Goal: Information Seeking & Learning: Compare options

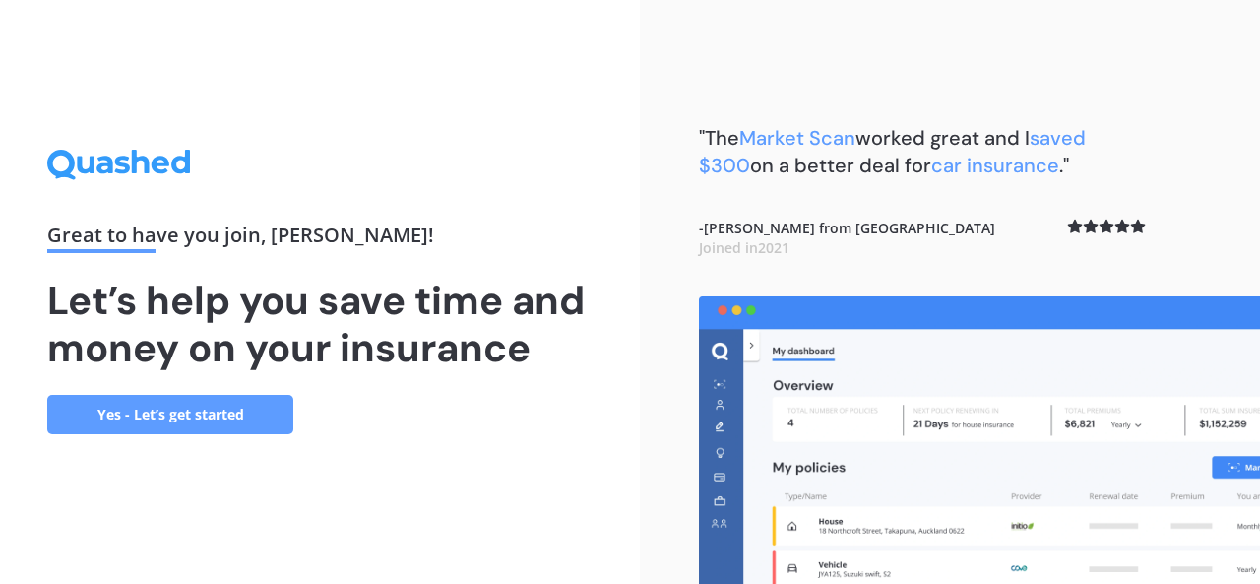
click at [152, 413] on link "Yes - Let’s get started" at bounding box center [170, 414] width 246 height 39
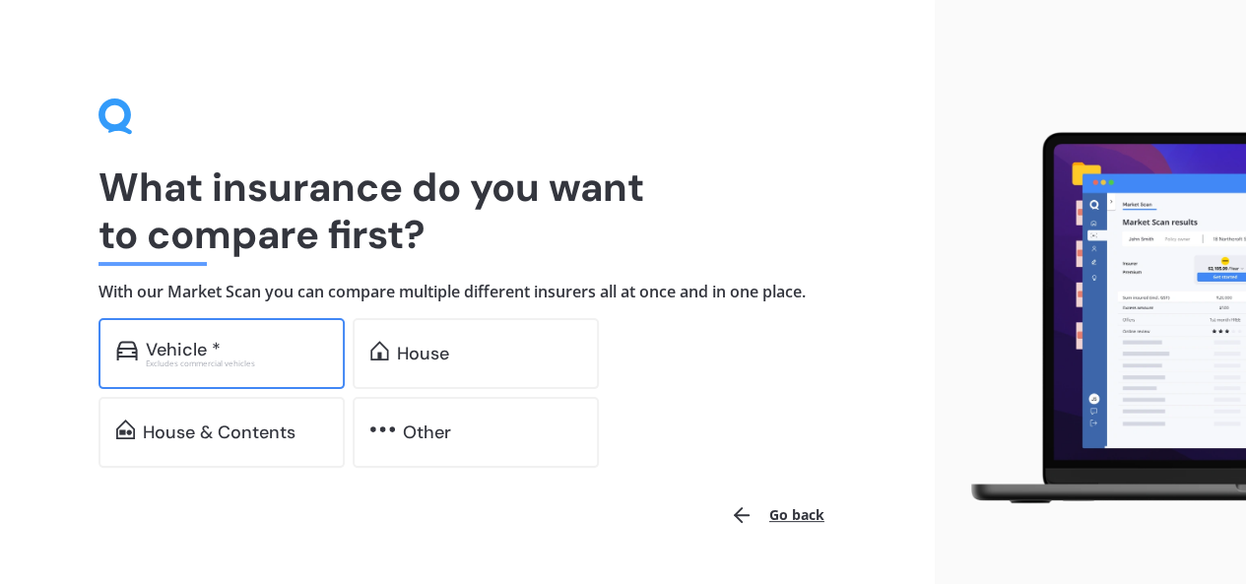
click at [249, 369] on div "Vehicle * Excludes commercial vehicles" at bounding box center [221, 353] width 246 height 71
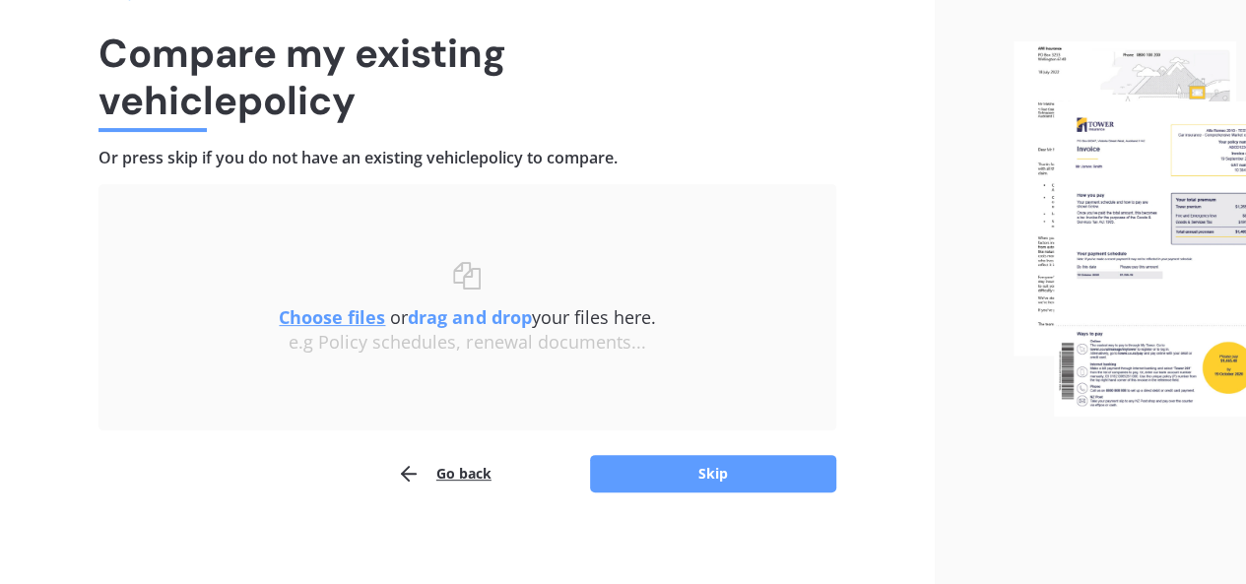
scroll to position [141, 0]
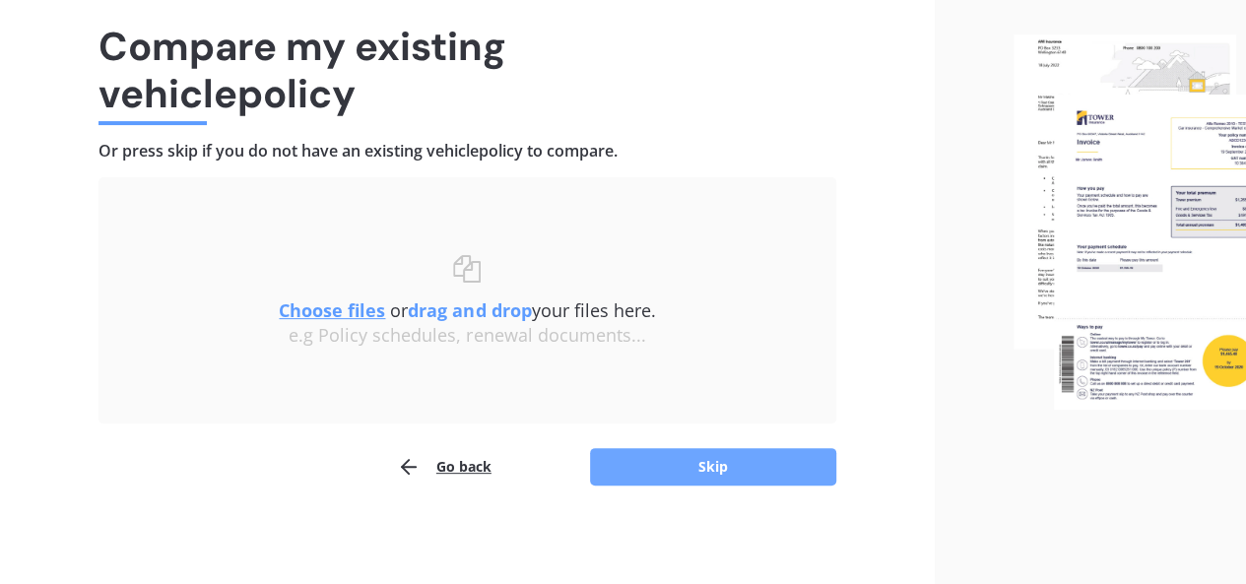
click at [717, 472] on button "Skip" at bounding box center [713, 466] width 246 height 37
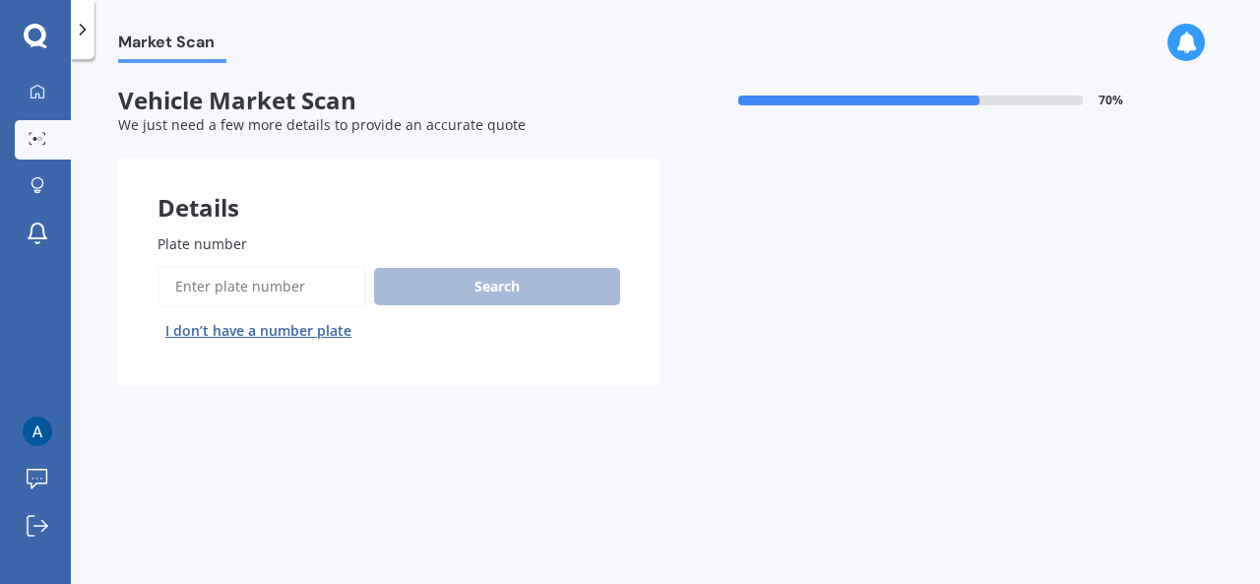
click at [233, 233] on span "Plate number" at bounding box center [203, 243] width 90 height 21
click at [233, 266] on input "Plate number" at bounding box center [262, 286] width 209 height 41
click at [224, 298] on input "Plate number" at bounding box center [262, 286] width 209 height 41
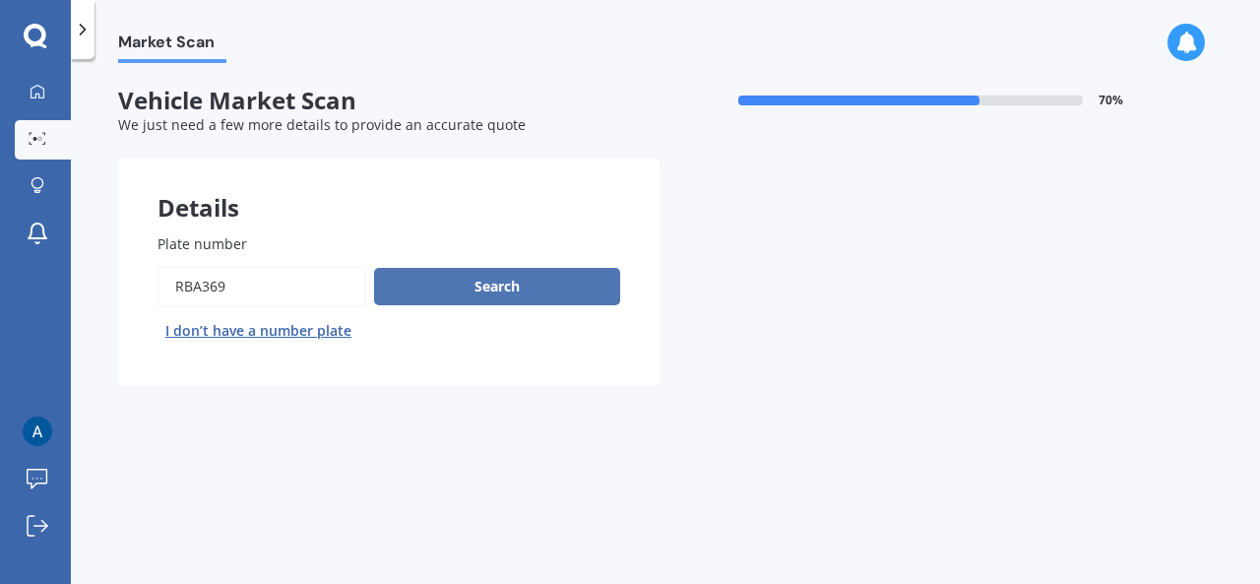
type input "RBA369"
click at [493, 290] on button "Search" at bounding box center [497, 286] width 246 height 37
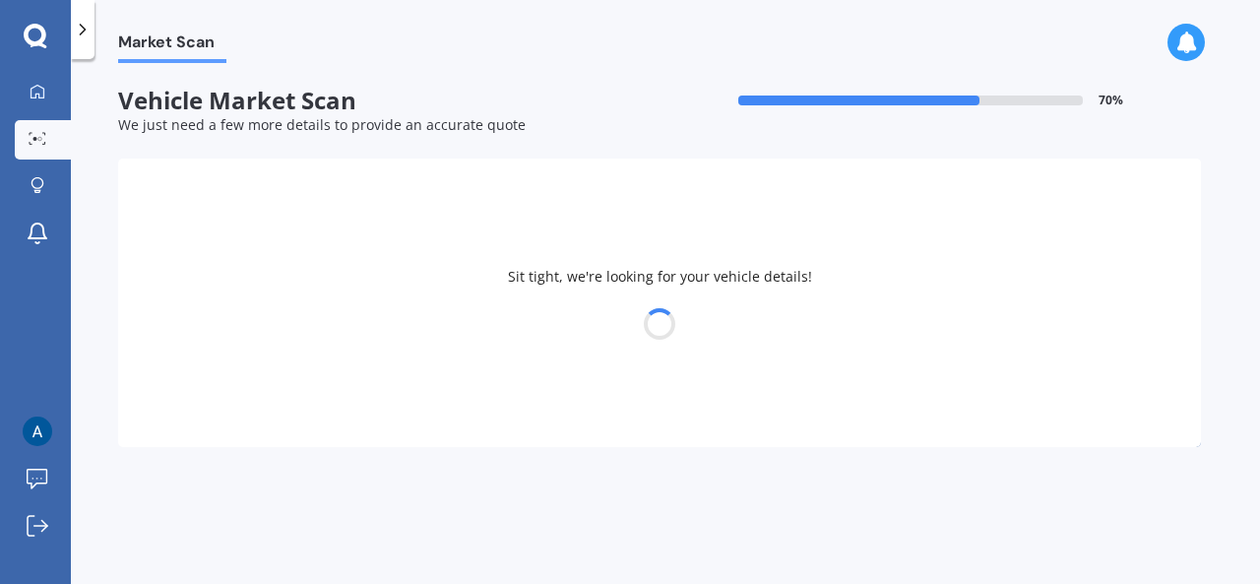
select select "MAZDA"
select select "AXELA"
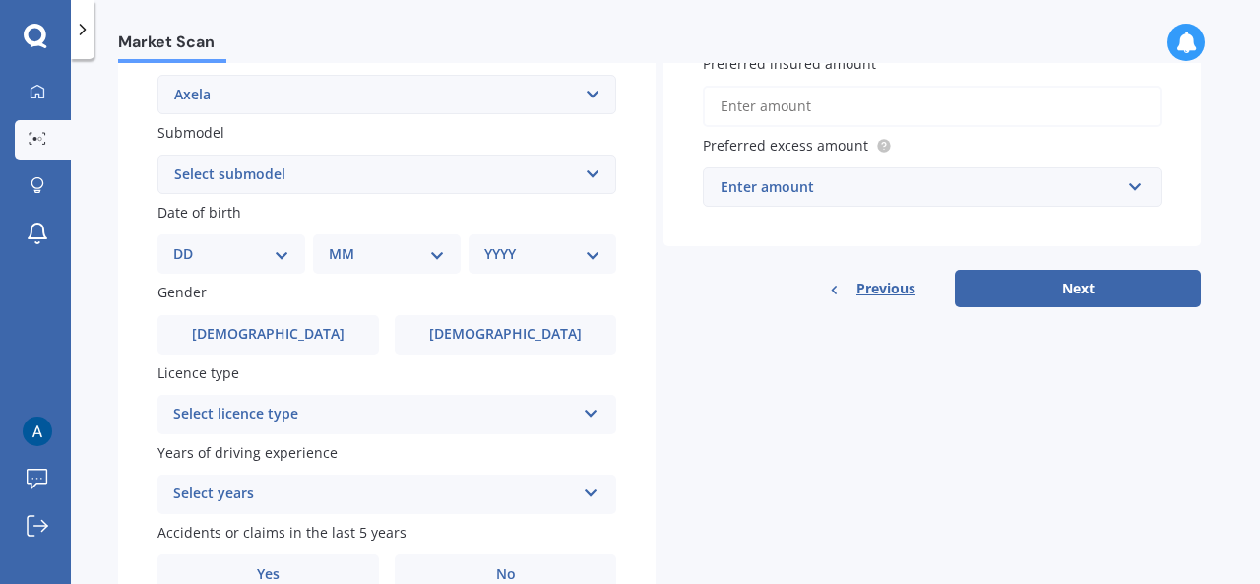
scroll to position [480, 0]
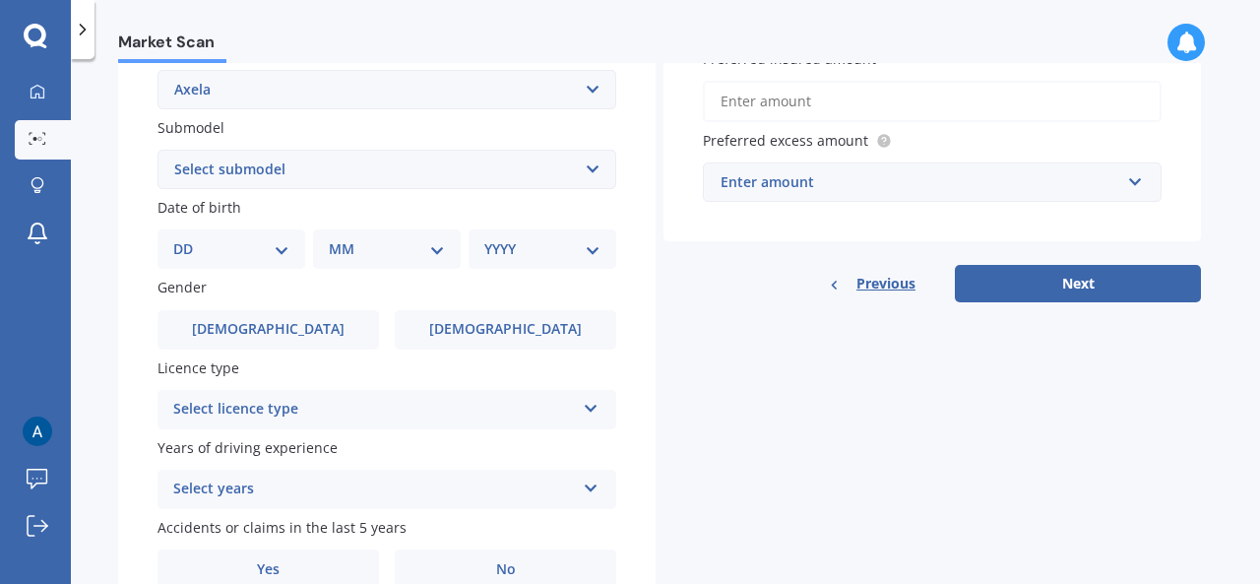
click at [286, 252] on select "DD 01 02 03 04 05 06 07 08 09 10 11 12 13 14 15 16 17 18 19 20 21 22 23 24 25 2…" at bounding box center [231, 249] width 116 height 22
select select "04"
click at [189, 240] on select "DD 01 02 03 04 05 06 07 08 09 10 11 12 13 14 15 16 17 18 19 20 21 22 23 24 25 2…" at bounding box center [231, 249] width 116 height 22
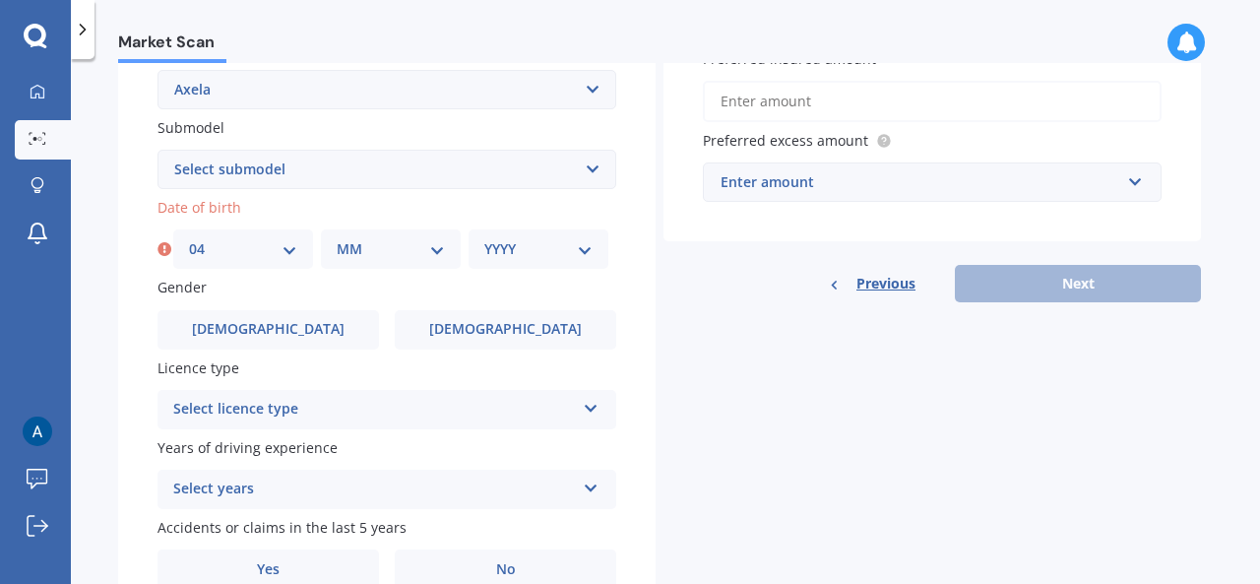
click at [441, 251] on select "MM 01 02 03 04 05 06 07 08 09 10 11 12" at bounding box center [391, 249] width 108 height 22
select select "03"
click at [337, 240] on select "MM 01 02 03 04 05 06 07 08 09 10 11 12" at bounding box center [391, 249] width 108 height 22
click at [590, 252] on select "YYYY 2025 2024 2023 2022 2021 2020 2019 2018 2017 2016 2015 2014 2013 2012 2011…" at bounding box center [538, 249] width 108 height 22
select select "1985"
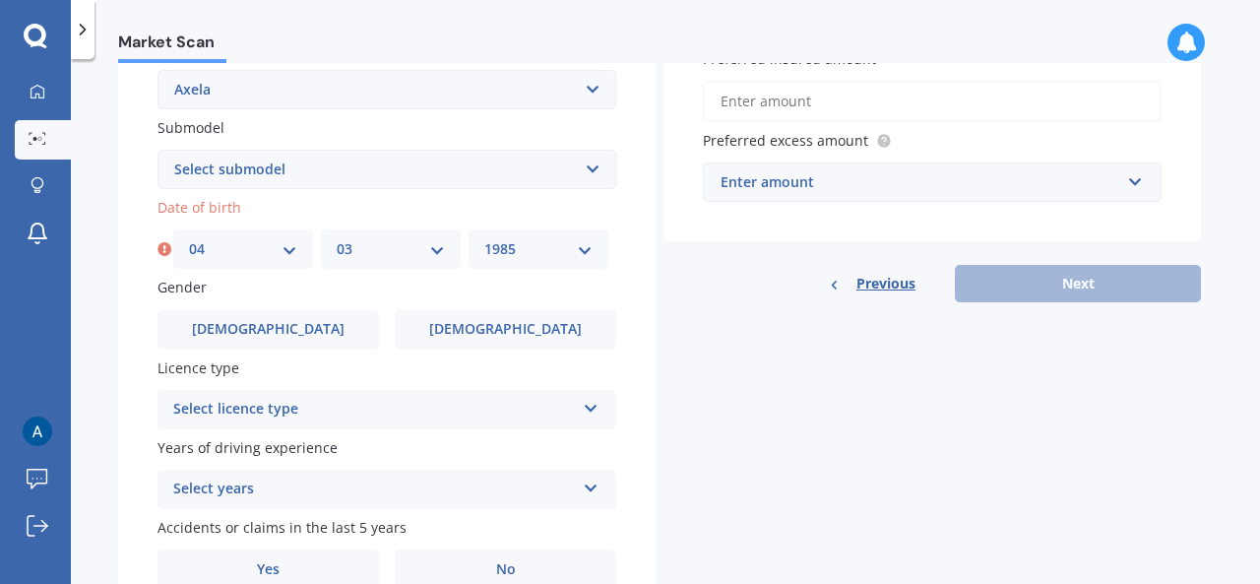
click at [484, 240] on select "YYYY 2025 2024 2023 2022 2021 2020 2019 2018 2017 2016 2015 2014 2013 2012 2011…" at bounding box center [538, 249] width 108 height 22
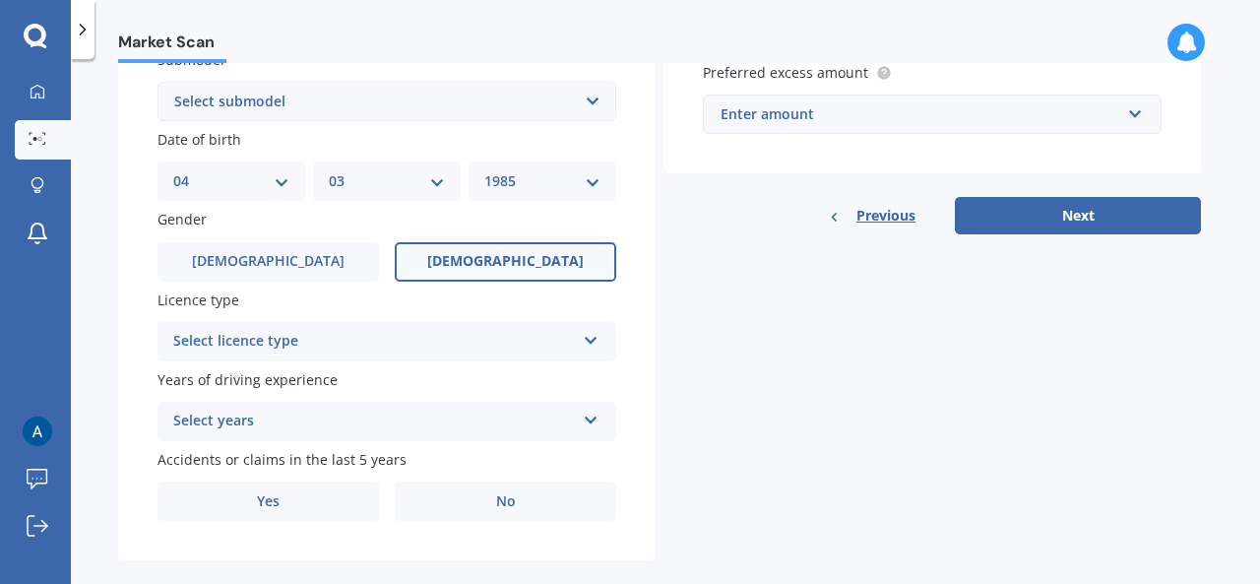
scroll to position [578, 0]
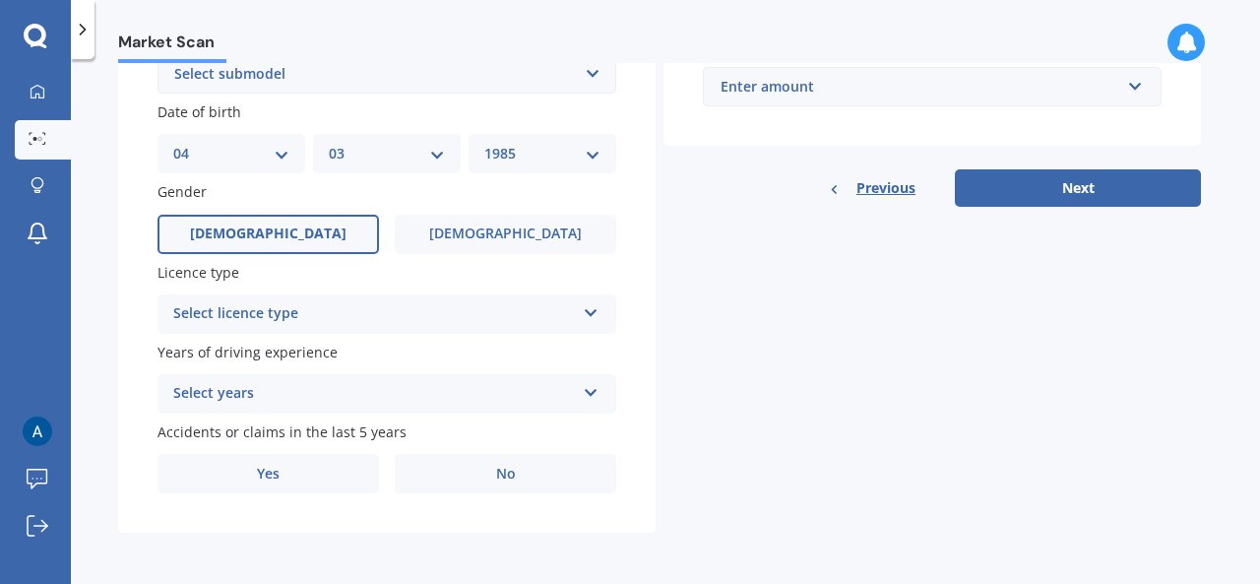
click at [291, 226] on label "[DEMOGRAPHIC_DATA]" at bounding box center [269, 234] width 222 height 39
click at [0, 0] on input "[DEMOGRAPHIC_DATA]" at bounding box center [0, 0] width 0 height 0
click at [593, 315] on icon at bounding box center [591, 309] width 17 height 14
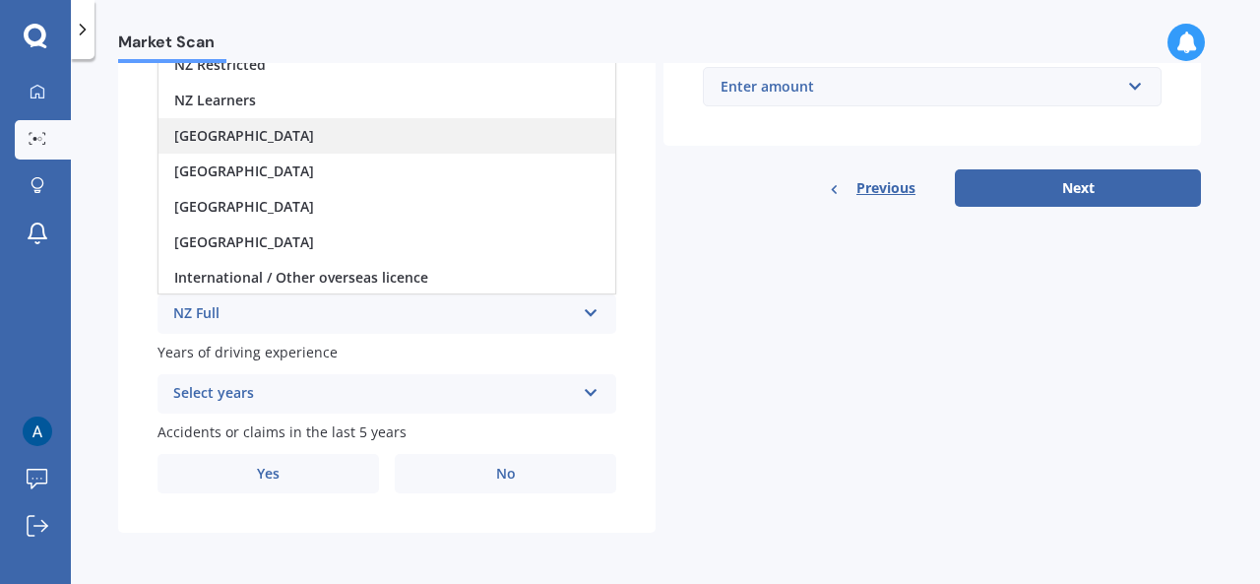
scroll to position [480, 0]
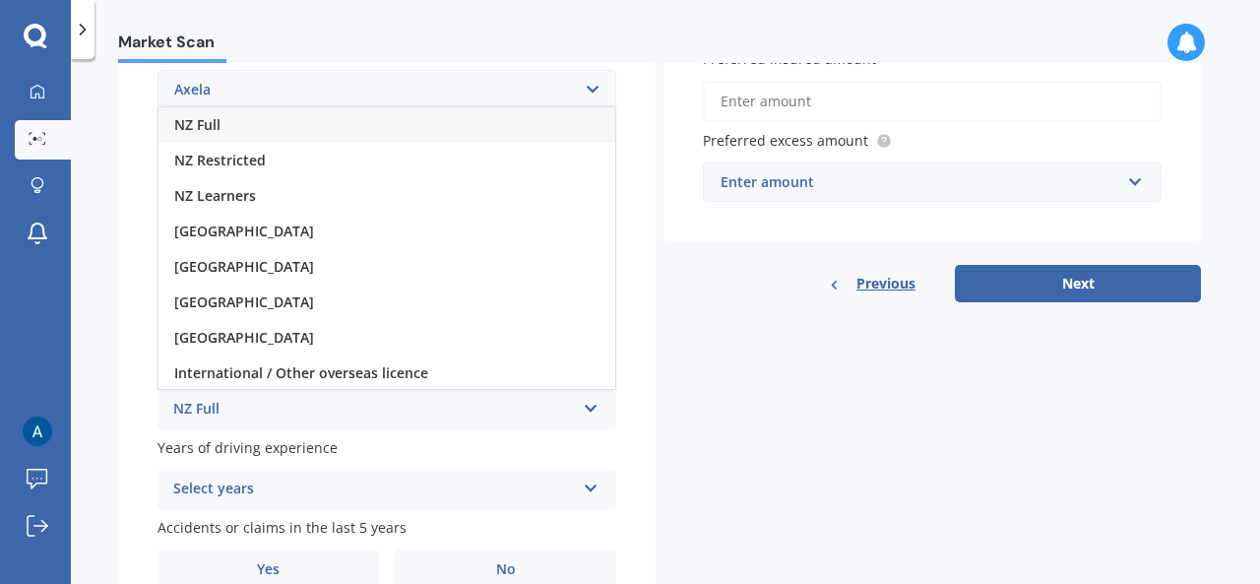
click at [225, 123] on div "NZ Full" at bounding box center [387, 124] width 457 height 35
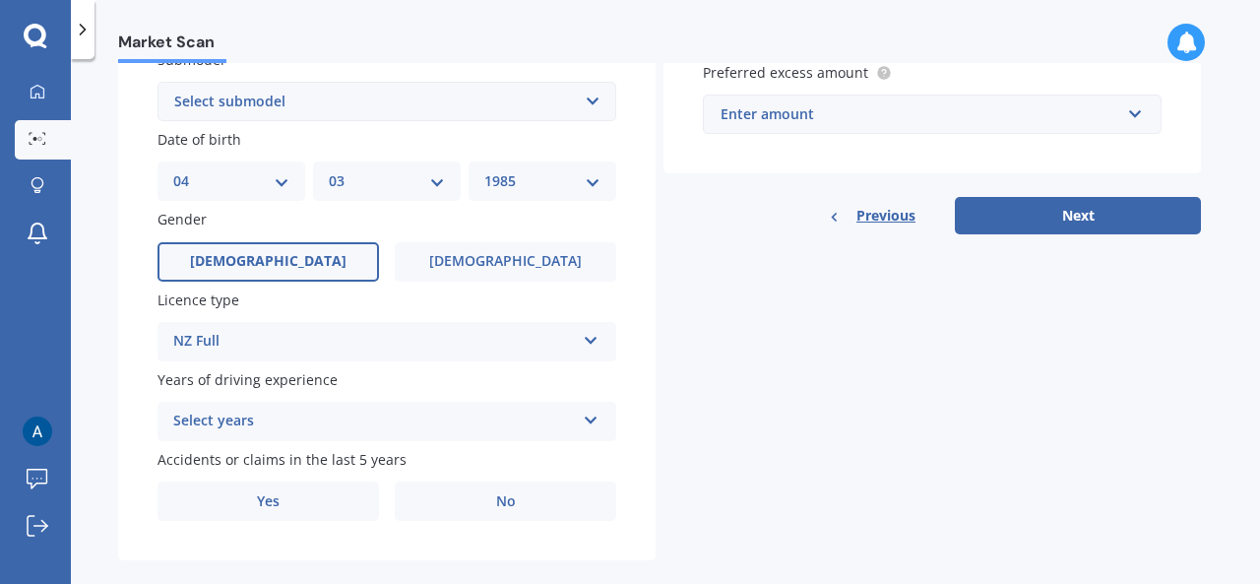
scroll to position [578, 0]
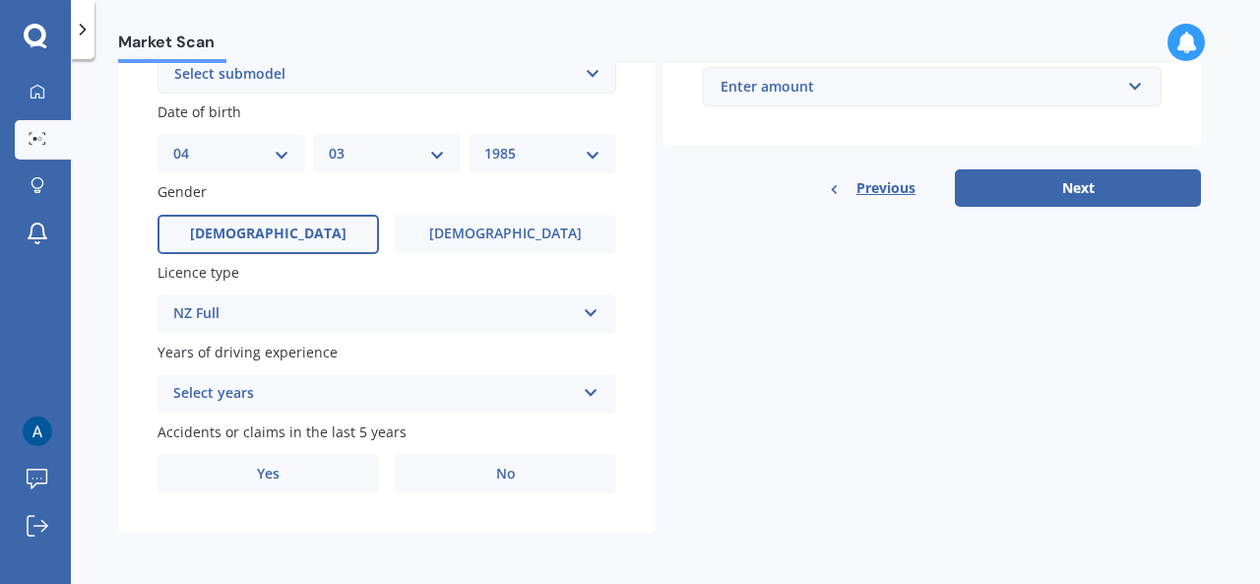
click at [396, 398] on div "Select years" at bounding box center [374, 394] width 402 height 24
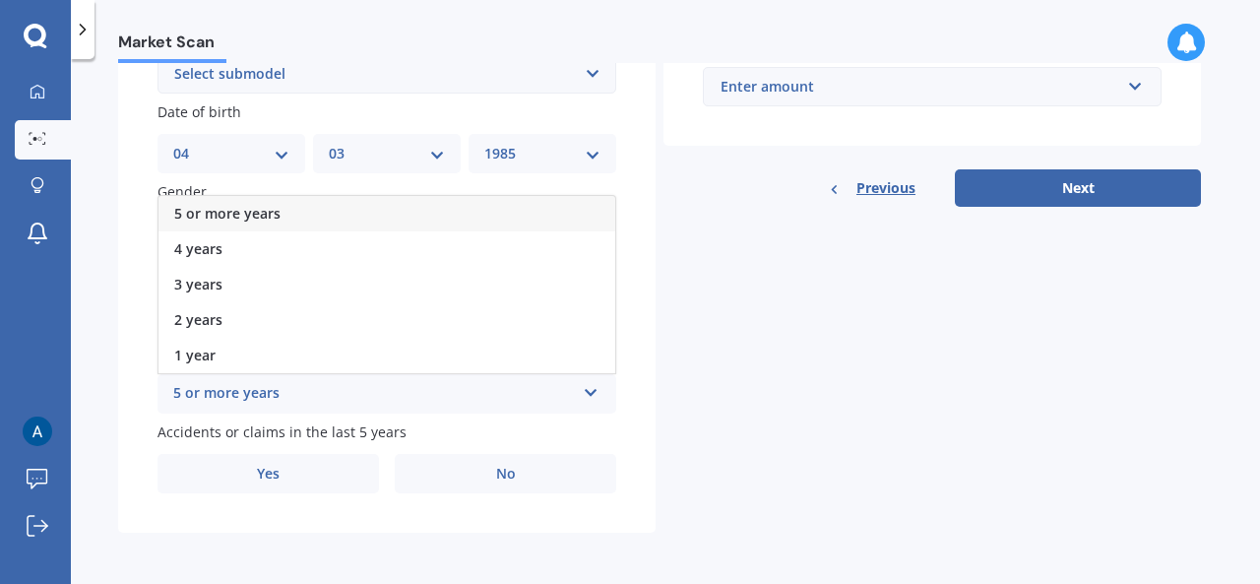
click at [266, 216] on span "5 or more years" at bounding box center [227, 213] width 106 height 19
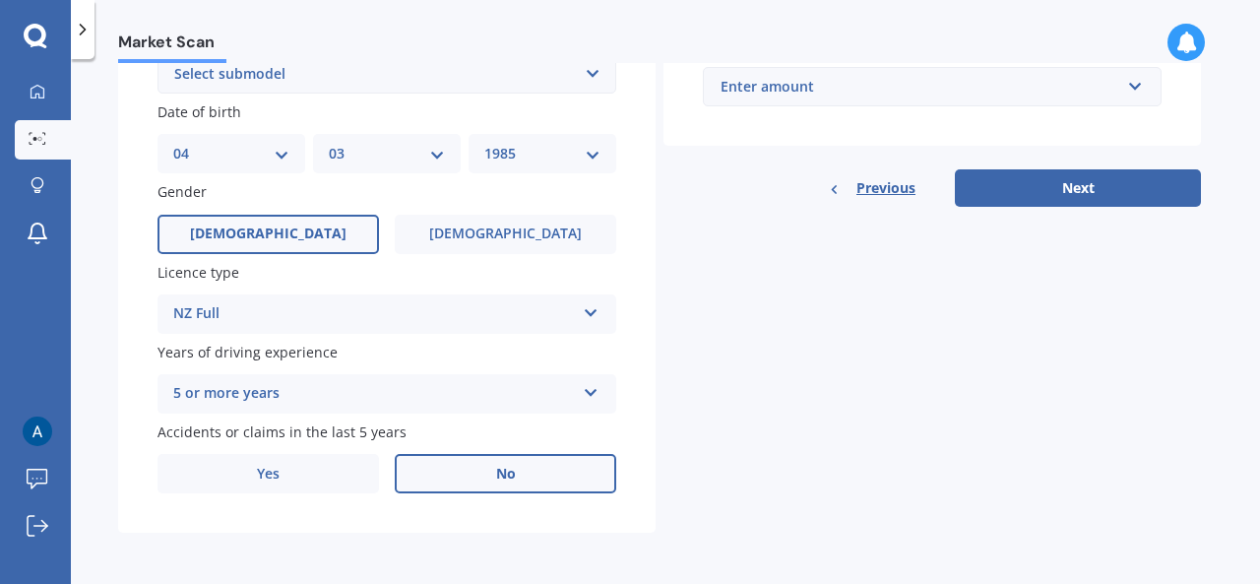
click at [543, 473] on label "No" at bounding box center [506, 473] width 222 height 39
click at [0, 0] on input "No" at bounding box center [0, 0] width 0 height 0
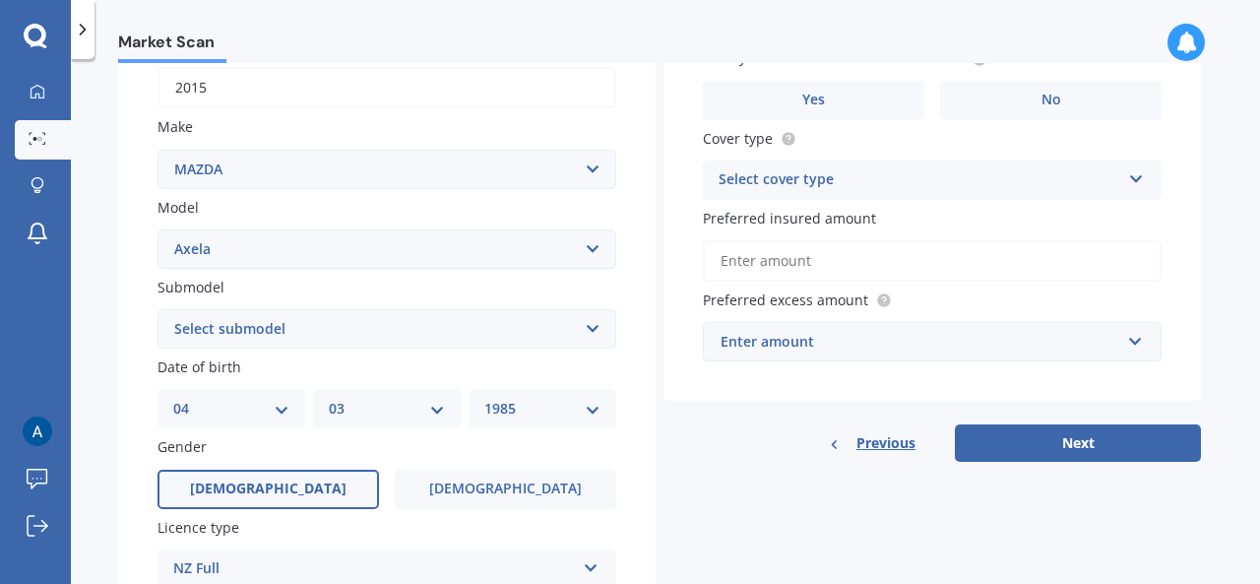
scroll to position [0, 0]
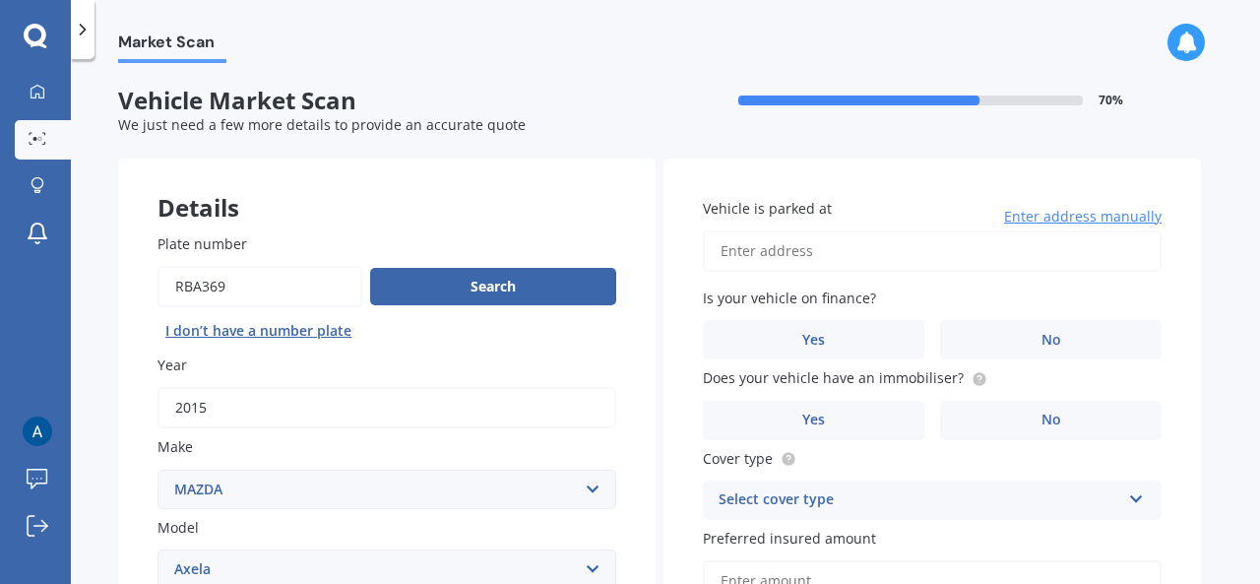
click at [936, 252] on input "Vehicle is parked at" at bounding box center [932, 250] width 459 height 41
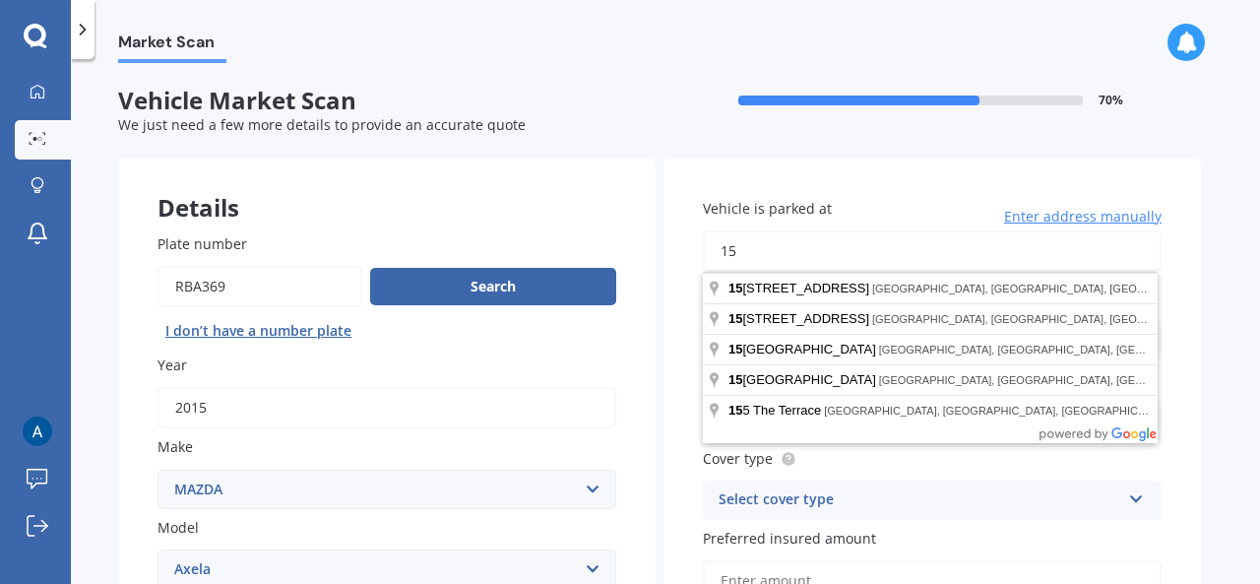
type input "1"
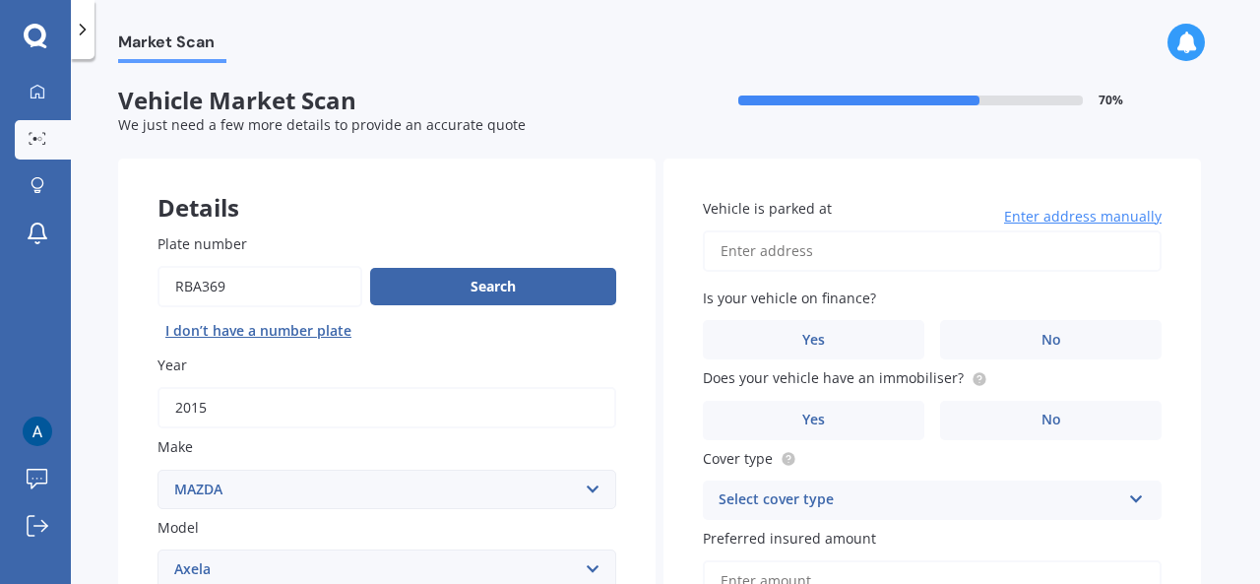
click at [936, 252] on input "Vehicle is parked at" at bounding box center [932, 250] width 459 height 41
click at [923, 255] on input "central city" at bounding box center [932, 250] width 459 height 41
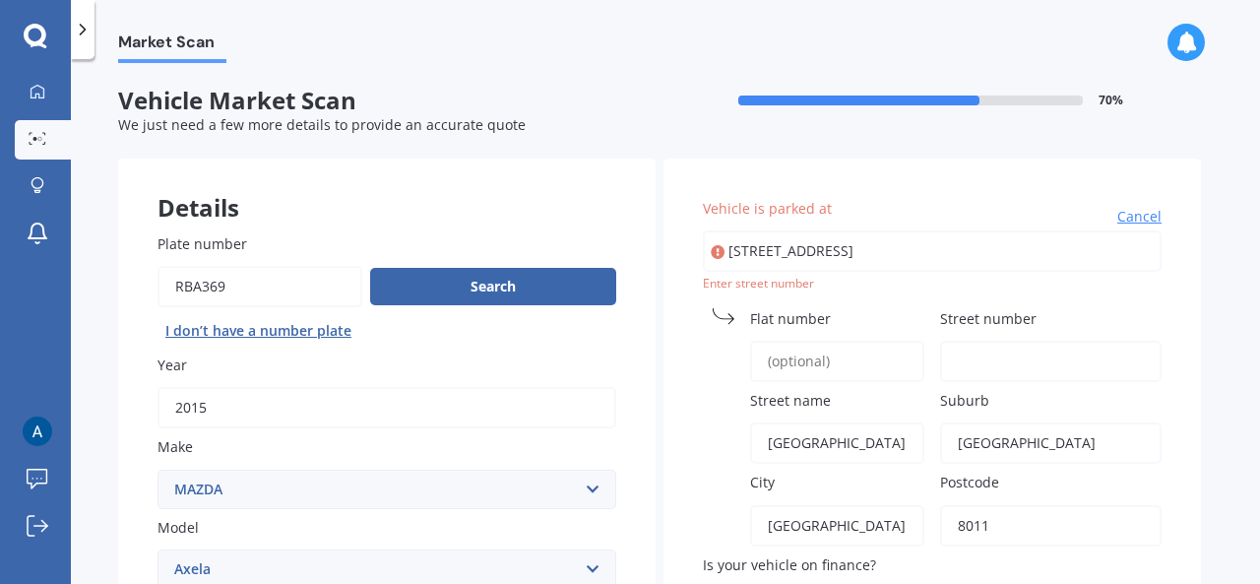
type input "Cathedral Square, Christchurch Central City, Christchurch 8011"
click at [770, 379] on input "Flat number" at bounding box center [837, 361] width 174 height 41
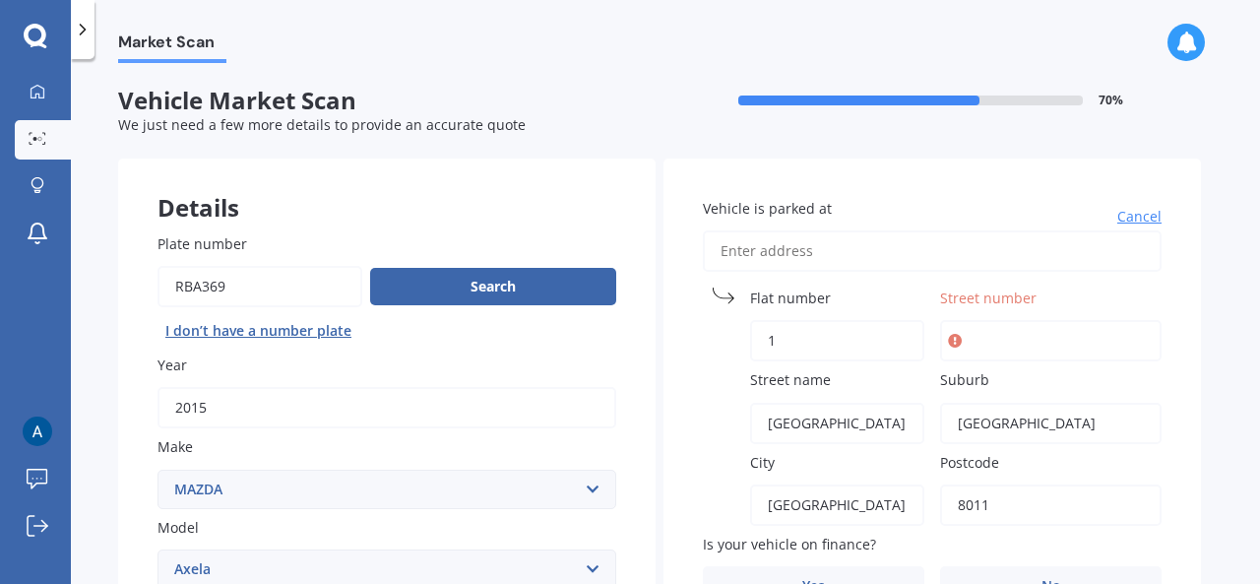
type input "1"
click at [1008, 361] on input "Street number" at bounding box center [1051, 340] width 222 height 41
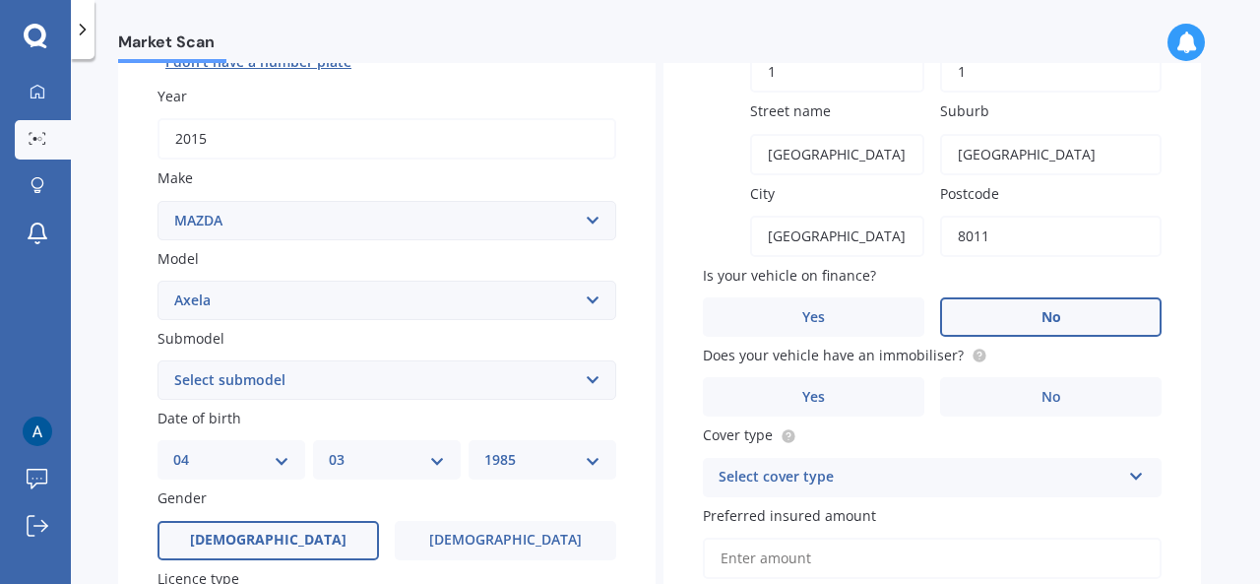
scroll to position [295, 0]
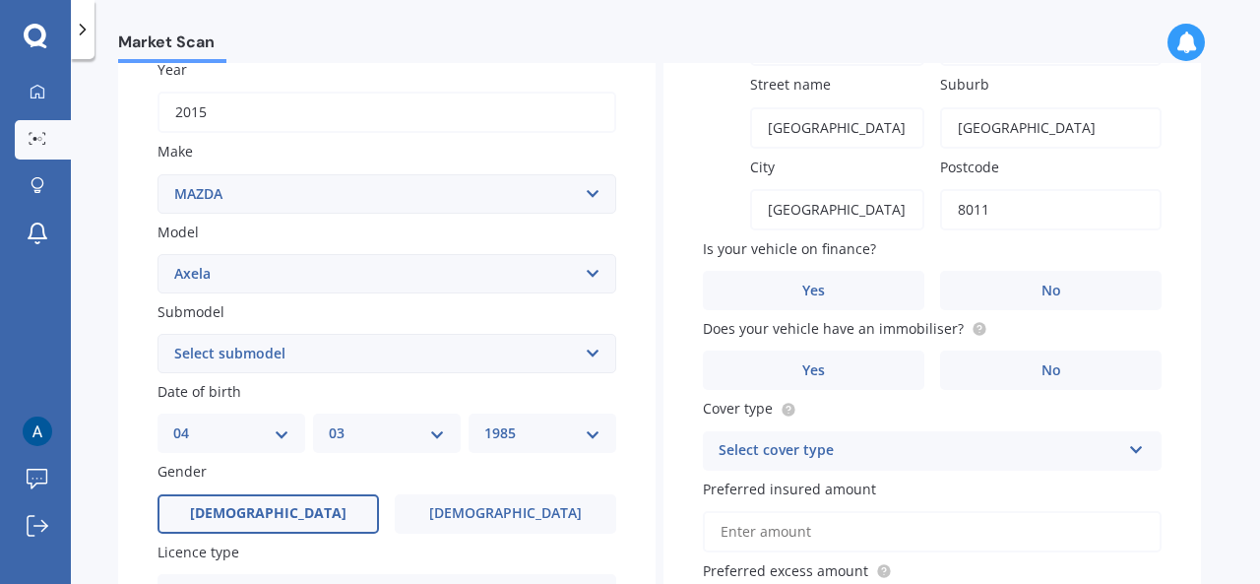
type input "1"
click at [985, 247] on label "Is your vehicle on finance?" at bounding box center [928, 248] width 451 height 21
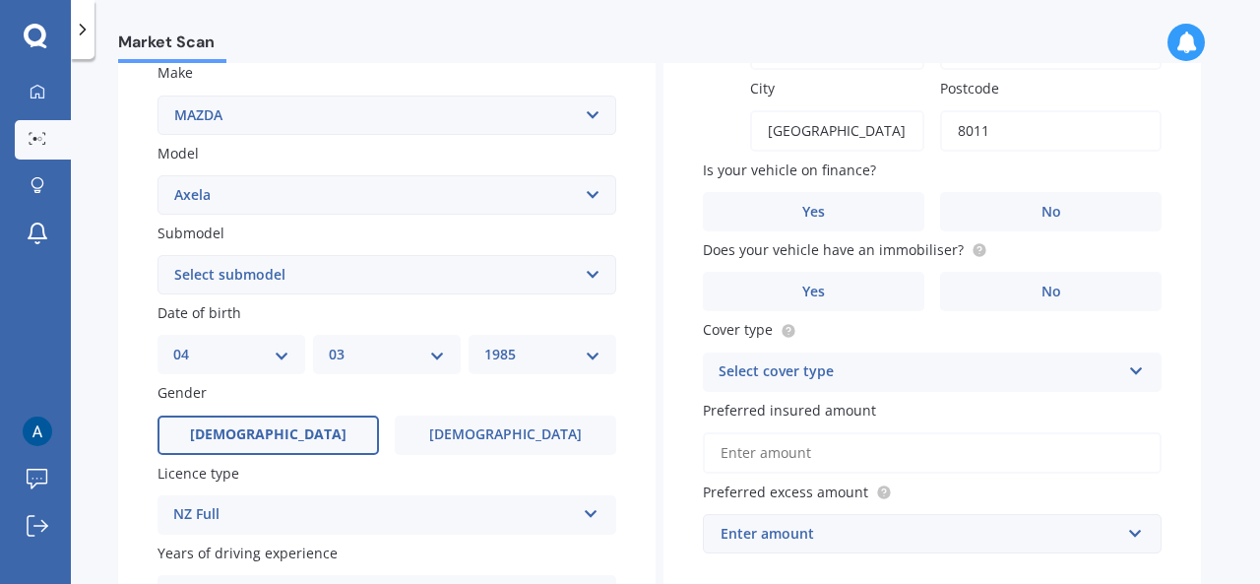
scroll to position [394, 0]
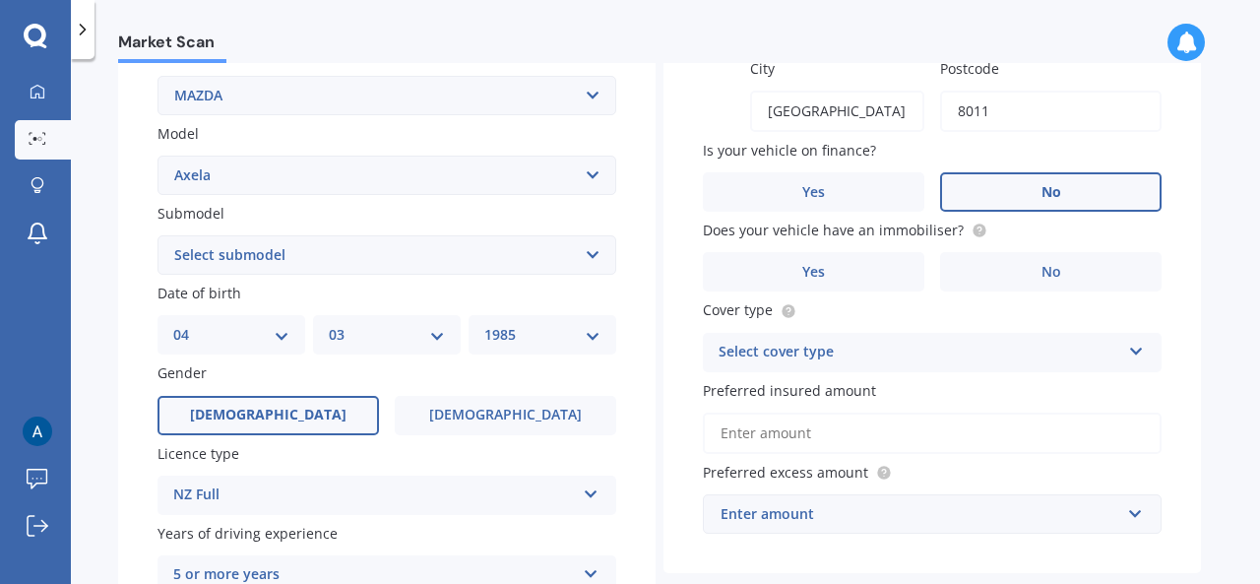
click at [1024, 192] on label "No" at bounding box center [1051, 191] width 222 height 39
click at [0, 0] on input "No" at bounding box center [0, 0] width 0 height 0
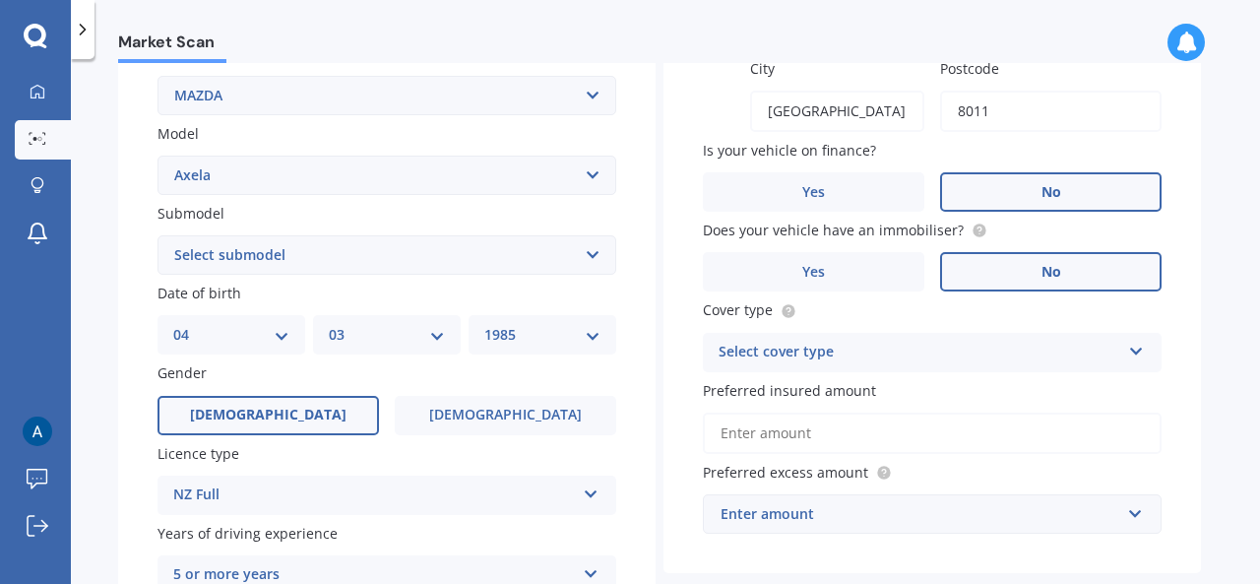
click at [1065, 275] on label "No" at bounding box center [1051, 271] width 222 height 39
click at [0, 0] on input "No" at bounding box center [0, 0] width 0 height 0
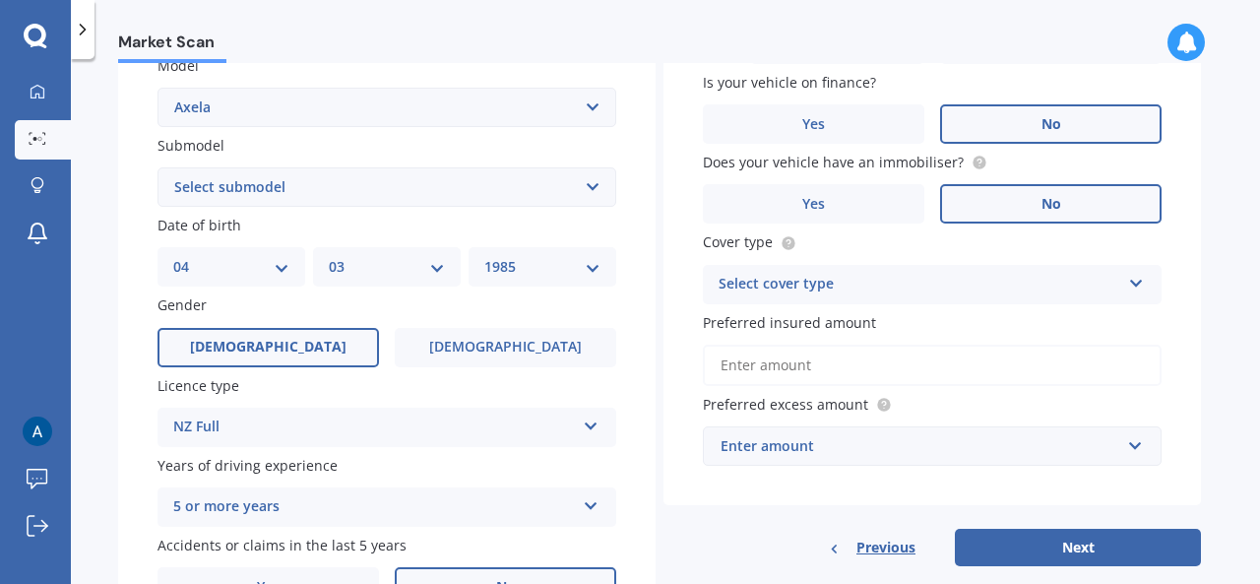
scroll to position [492, 0]
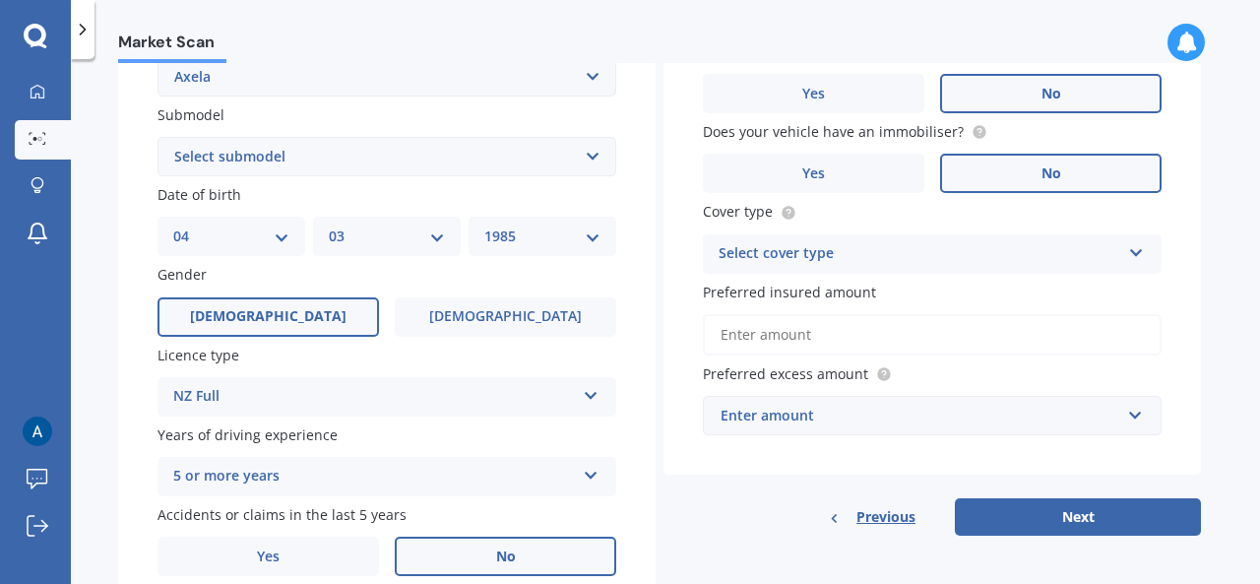
click at [1095, 250] on div "Select cover type" at bounding box center [920, 254] width 402 height 24
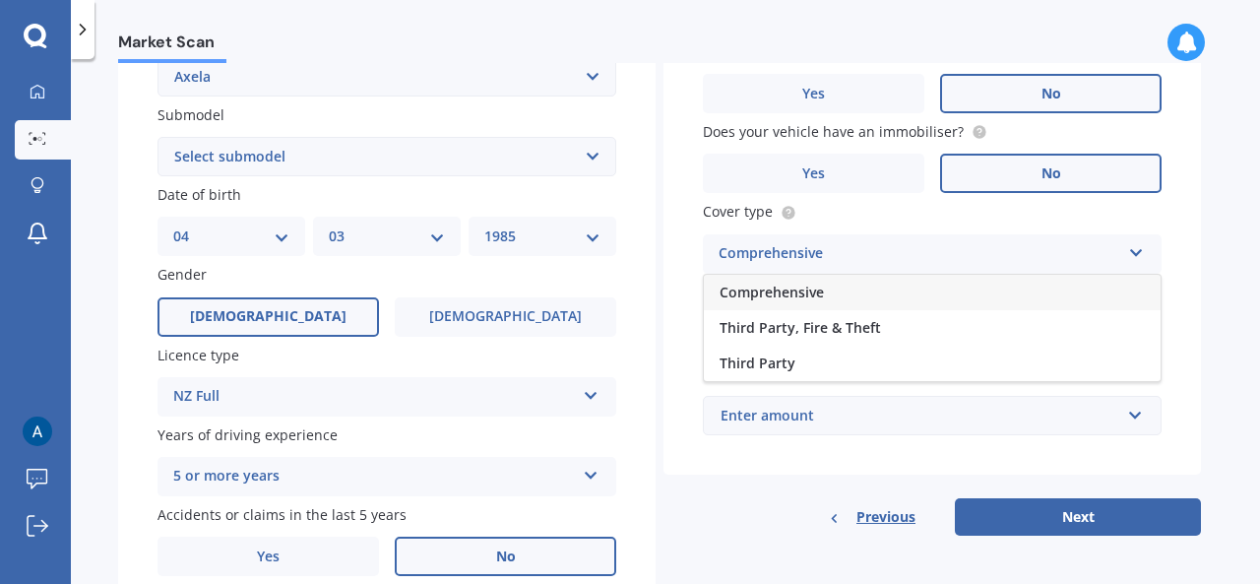
click at [811, 295] on span "Comprehensive" at bounding box center [772, 292] width 104 height 19
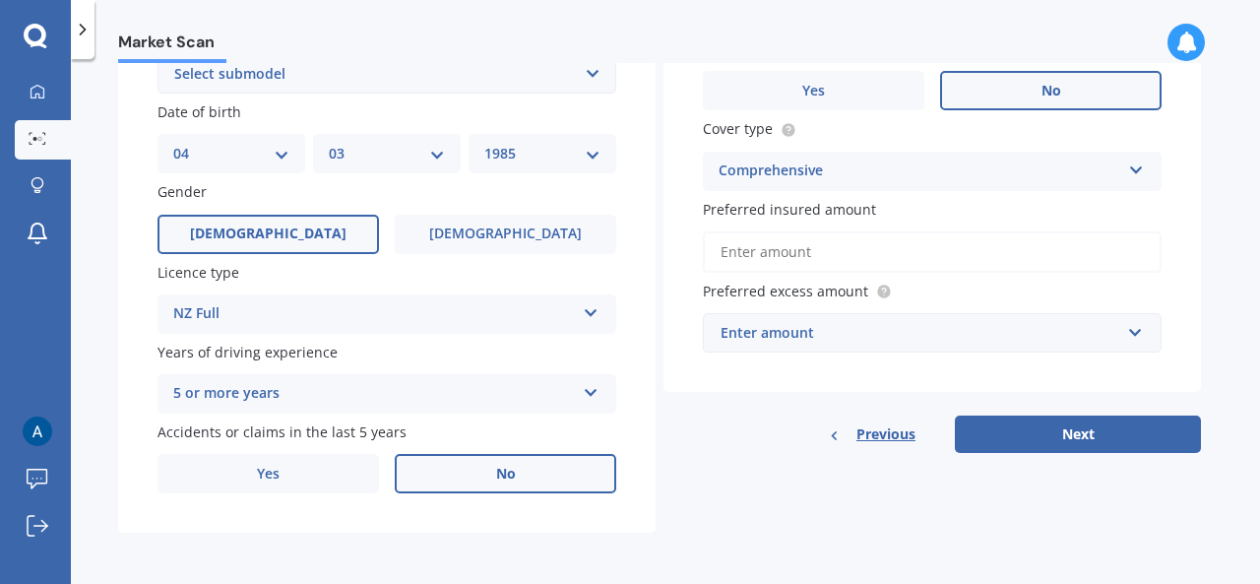
click at [817, 258] on input "Preferred insured amount" at bounding box center [932, 251] width 459 height 41
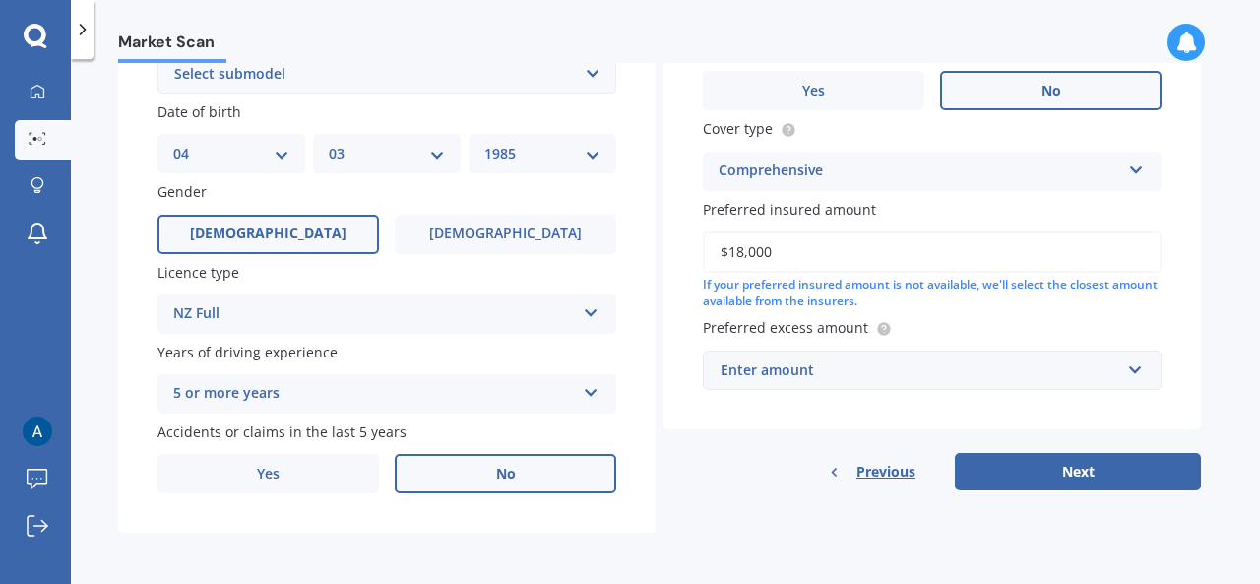
click at [827, 261] on input "$18,000" at bounding box center [932, 251] width 459 height 41
click at [1136, 370] on input "text" at bounding box center [925, 370] width 441 height 37
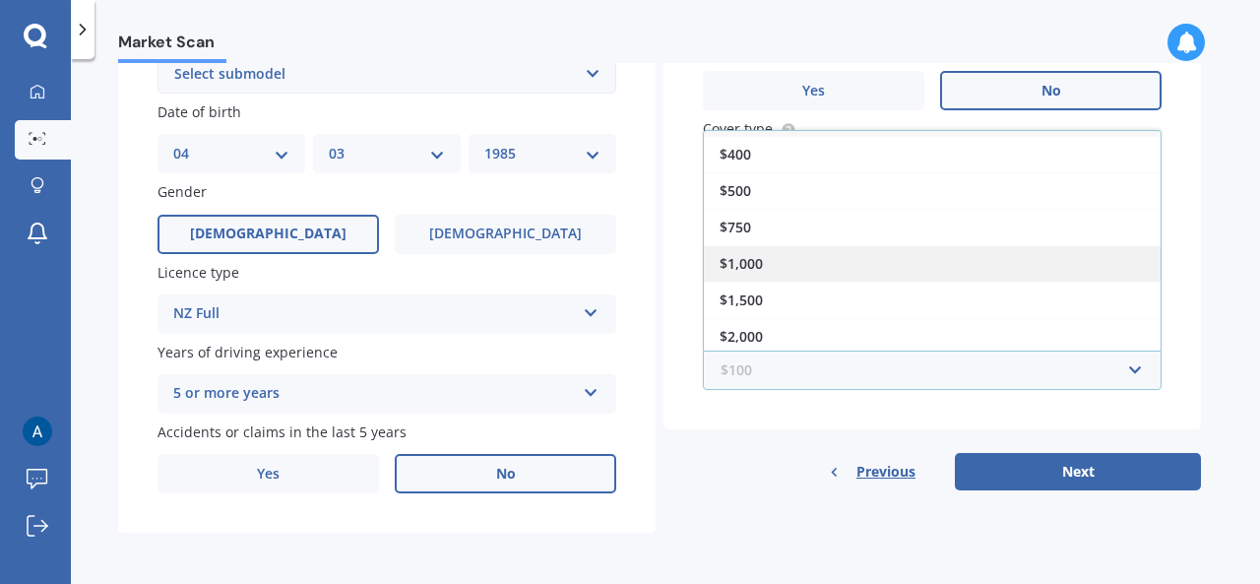
scroll to position [0, 0]
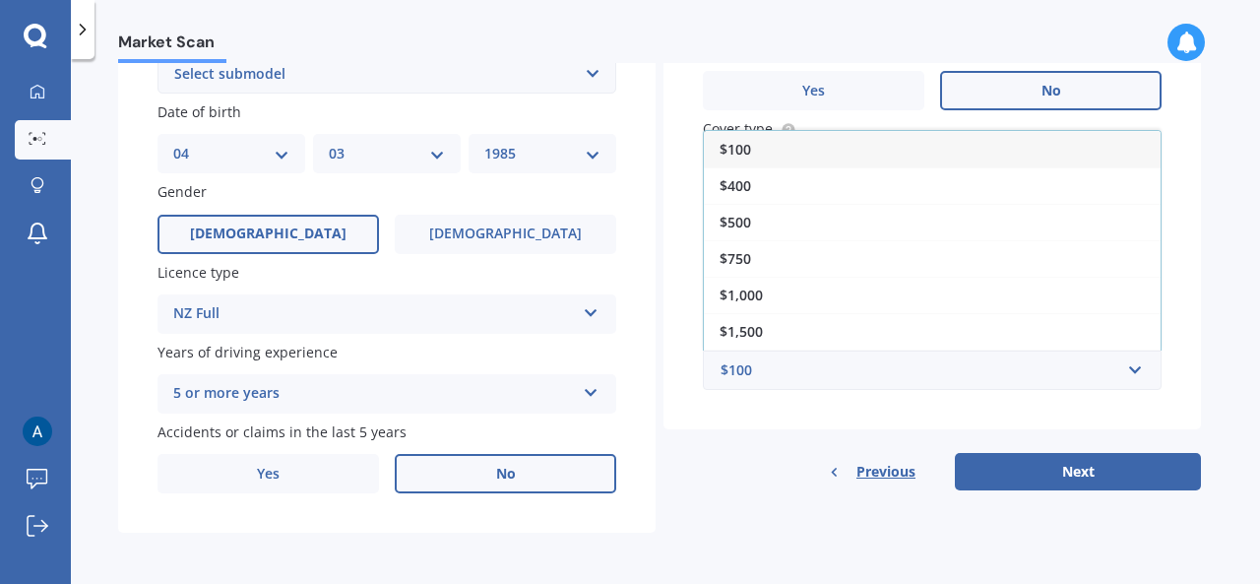
click at [754, 288] on span "$1,000" at bounding box center [741, 295] width 43 height 19
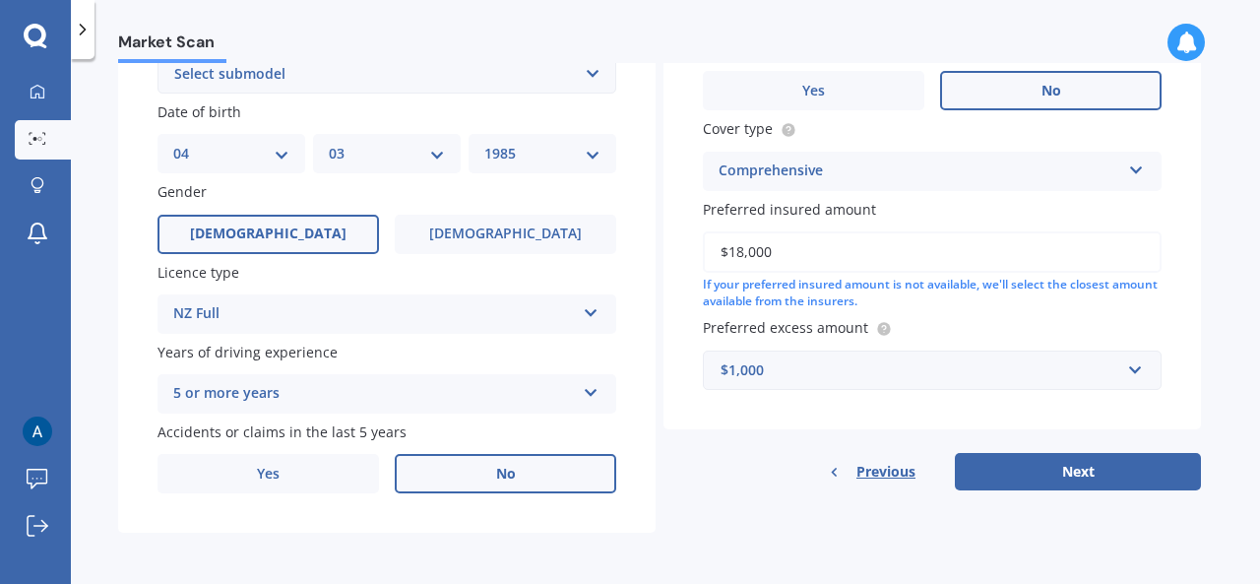
click at [817, 247] on input "$18,000" at bounding box center [932, 251] width 459 height 41
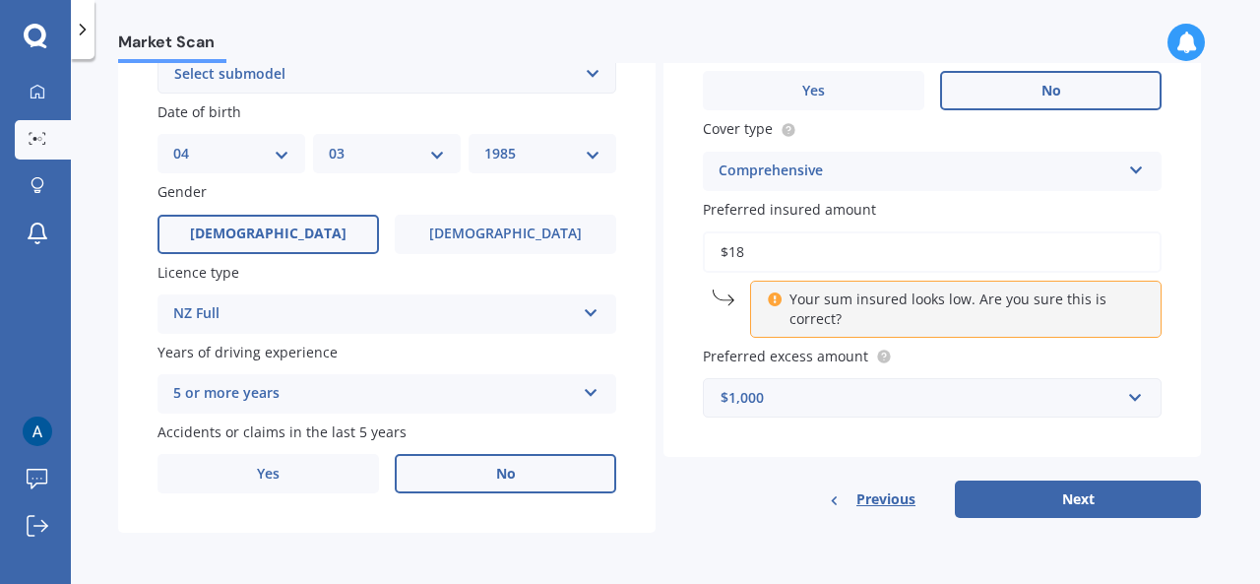
type input "$1"
type input "$18,000"
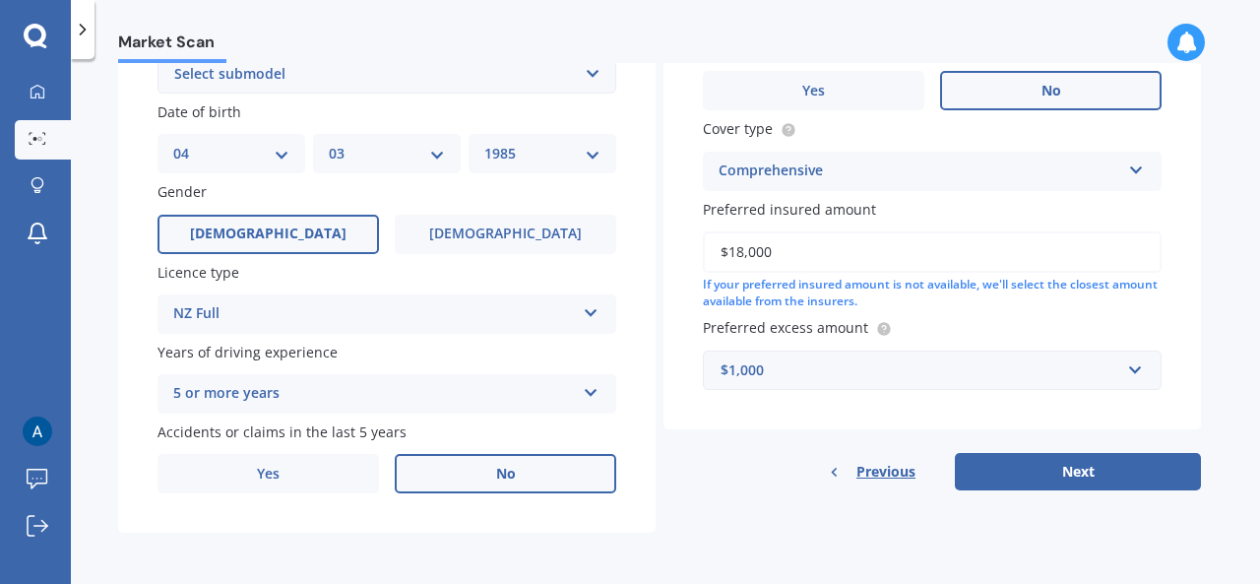
click at [963, 319] on label "Preferred excess amount" at bounding box center [928, 327] width 451 height 21
click at [1113, 479] on button "Next" at bounding box center [1078, 471] width 246 height 37
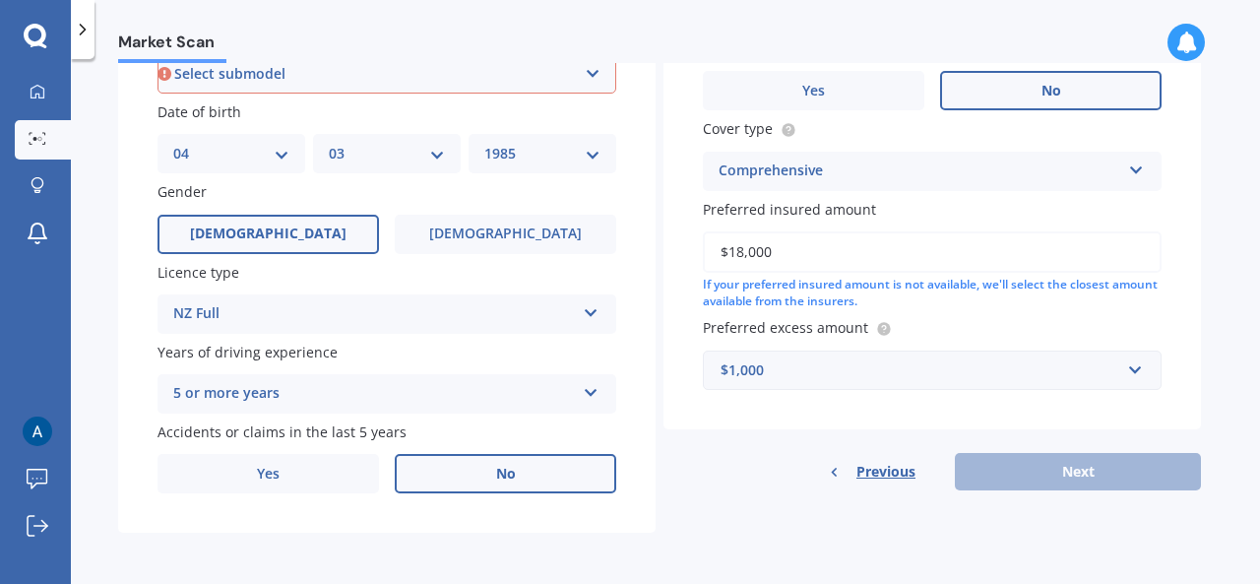
scroll to position [535, 0]
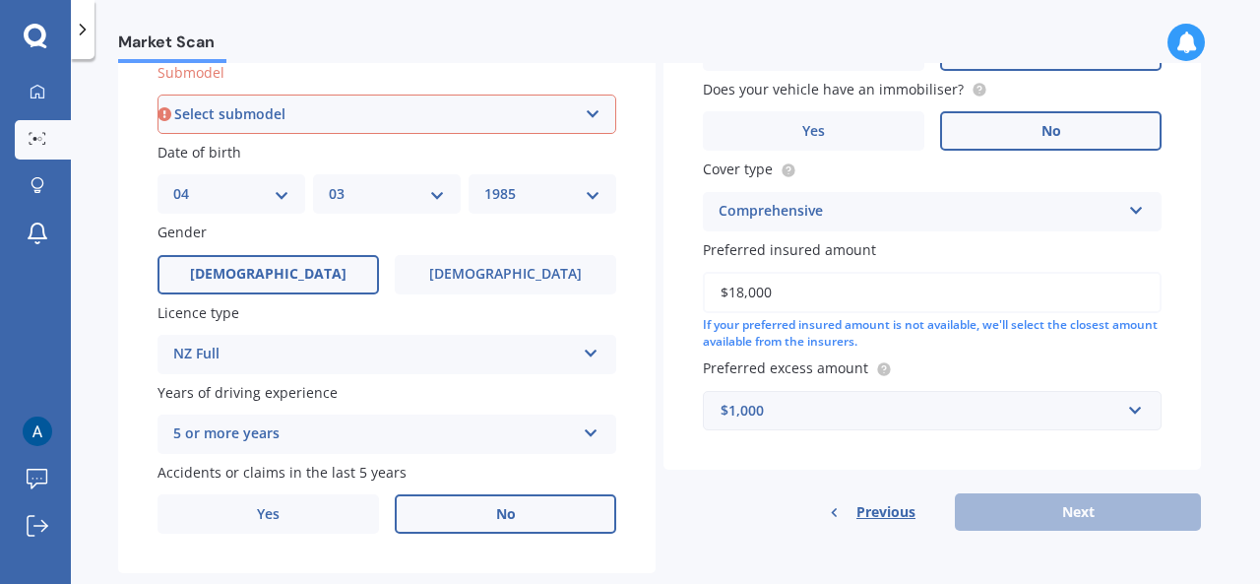
click at [596, 113] on select "Select submodel (All other) 2.3 Sporthatch 2.3 turbo Hatchback Hatchback turbo …" at bounding box center [387, 114] width 459 height 39
select select "HYBRID"
click at [158, 96] on select "Select submodel (All other) 2.3 Sporthatch 2.3 turbo Hatchback Hatchback turbo …" at bounding box center [387, 114] width 459 height 39
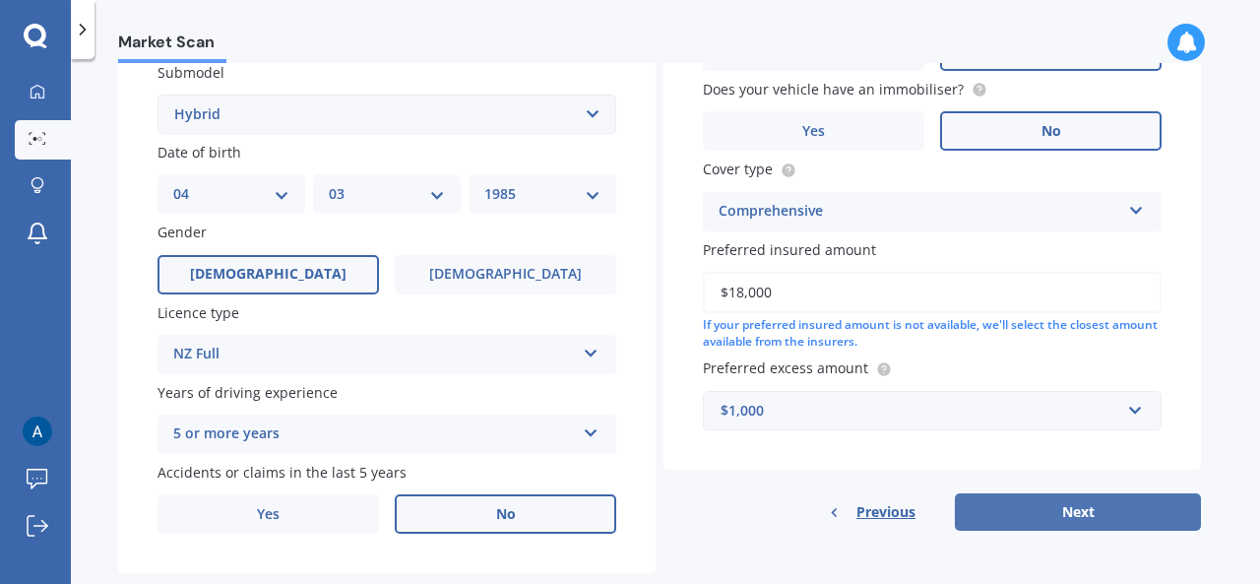
click at [1115, 516] on button "Next" at bounding box center [1078, 511] width 246 height 37
select select "04"
select select "03"
select select "1985"
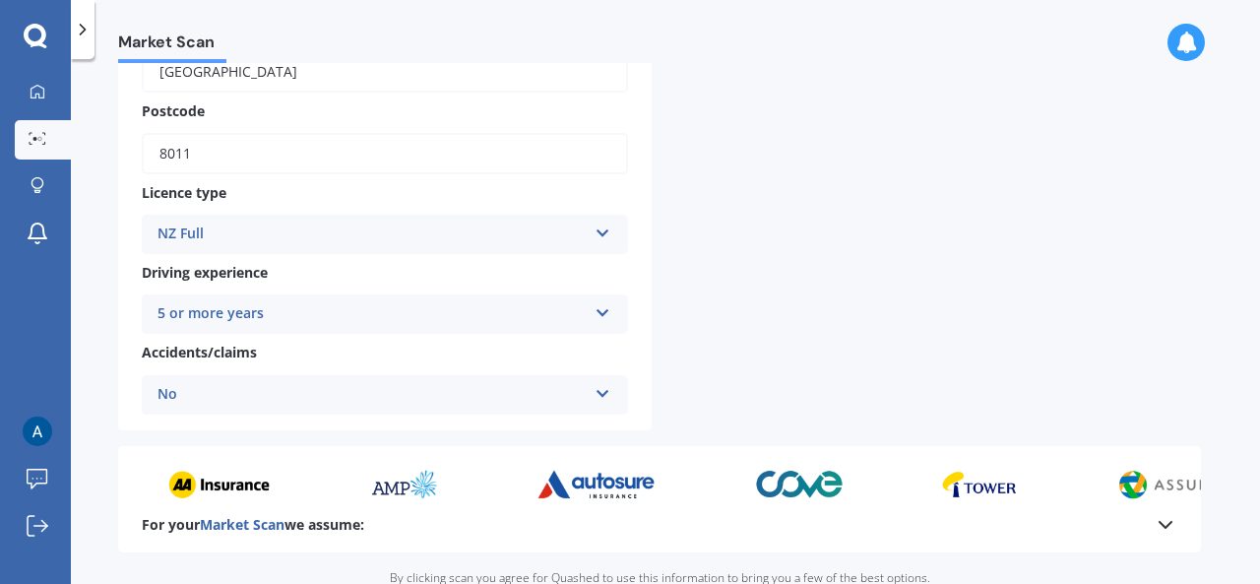
scroll to position [843, 0]
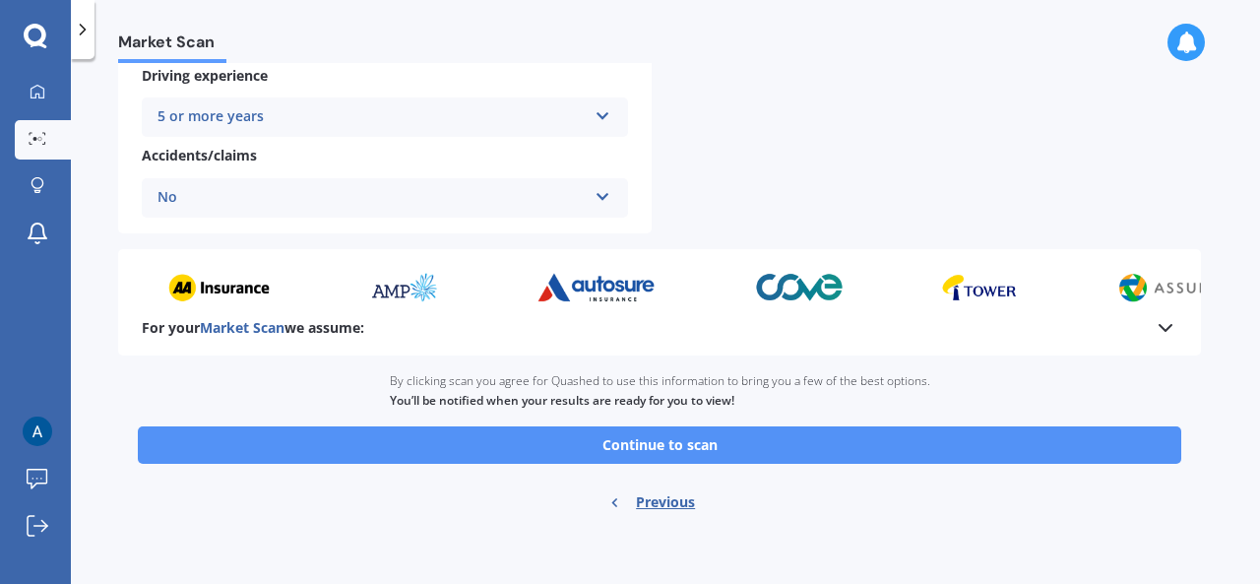
click at [674, 446] on button "Continue to scan" at bounding box center [660, 444] width 1044 height 37
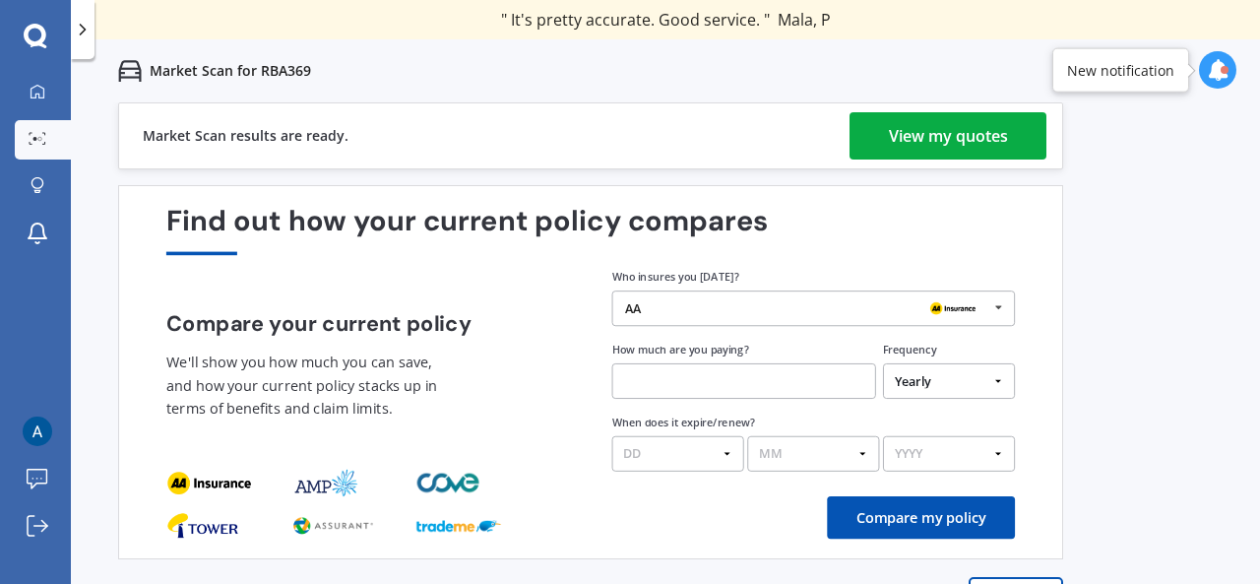
click at [961, 131] on div "View my quotes" at bounding box center [948, 135] width 119 height 47
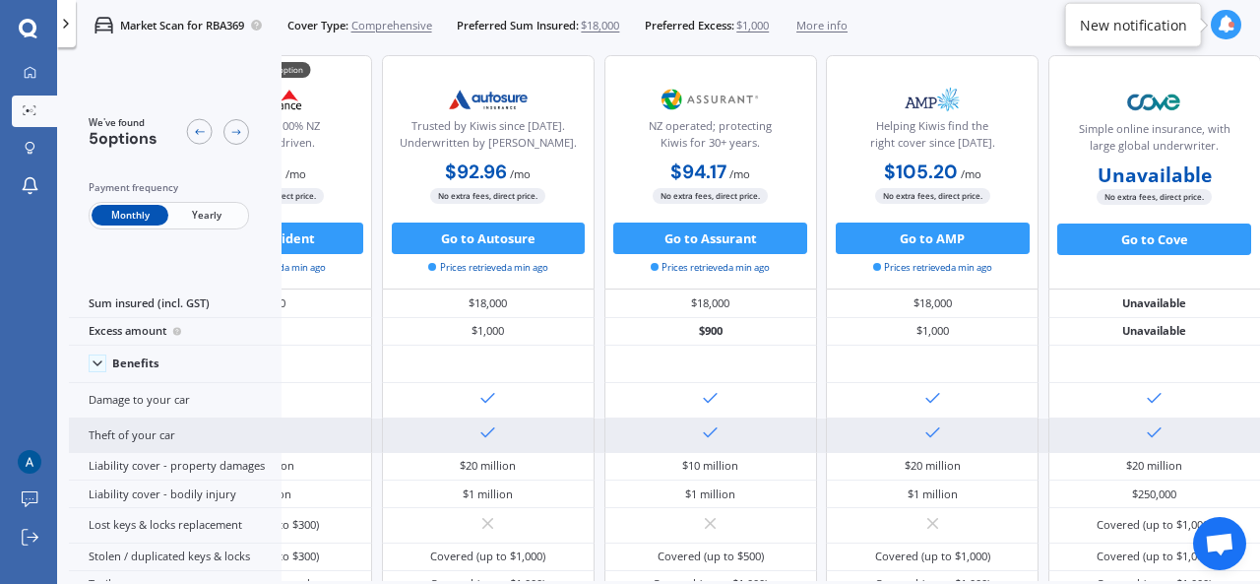
scroll to position [0, 162]
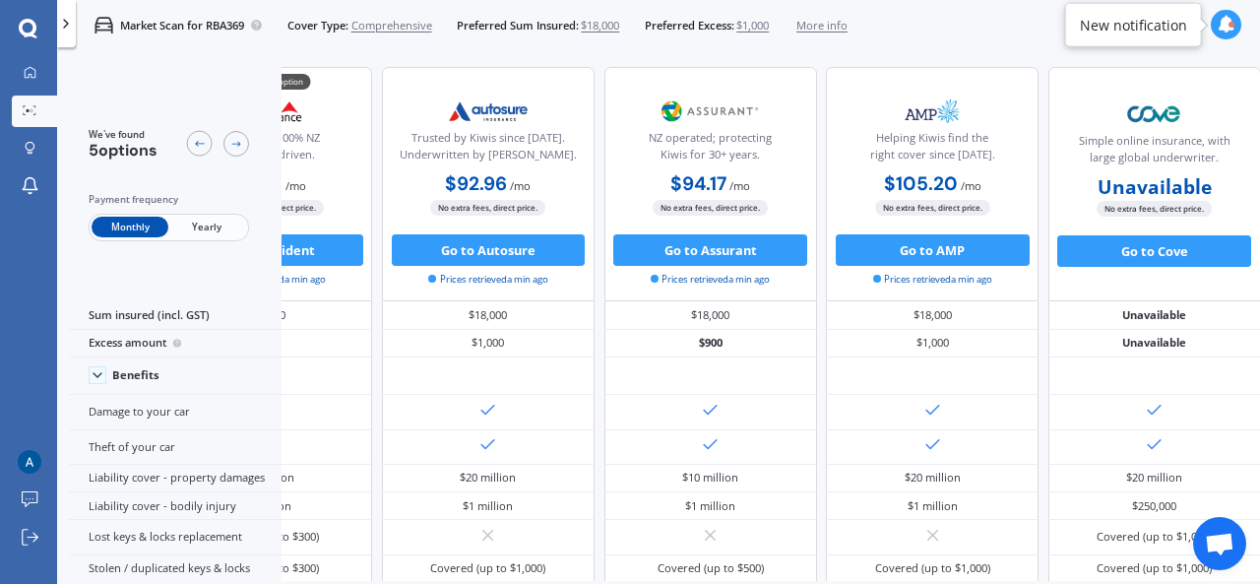
click at [215, 220] on span "Yearly" at bounding box center [206, 227] width 77 height 21
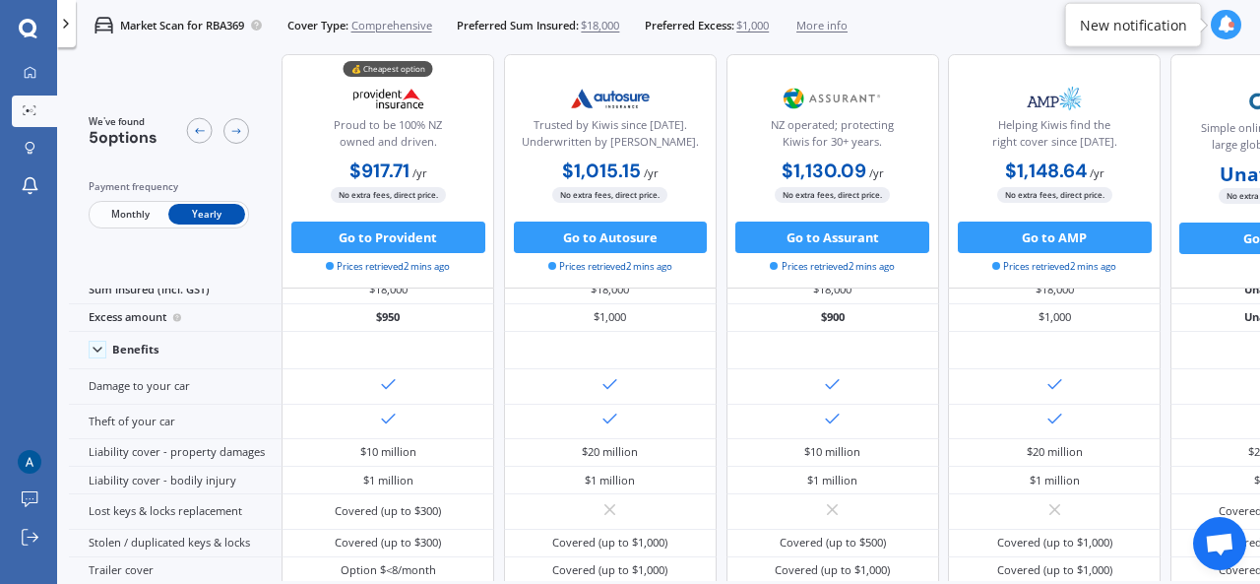
scroll to position [0, 0]
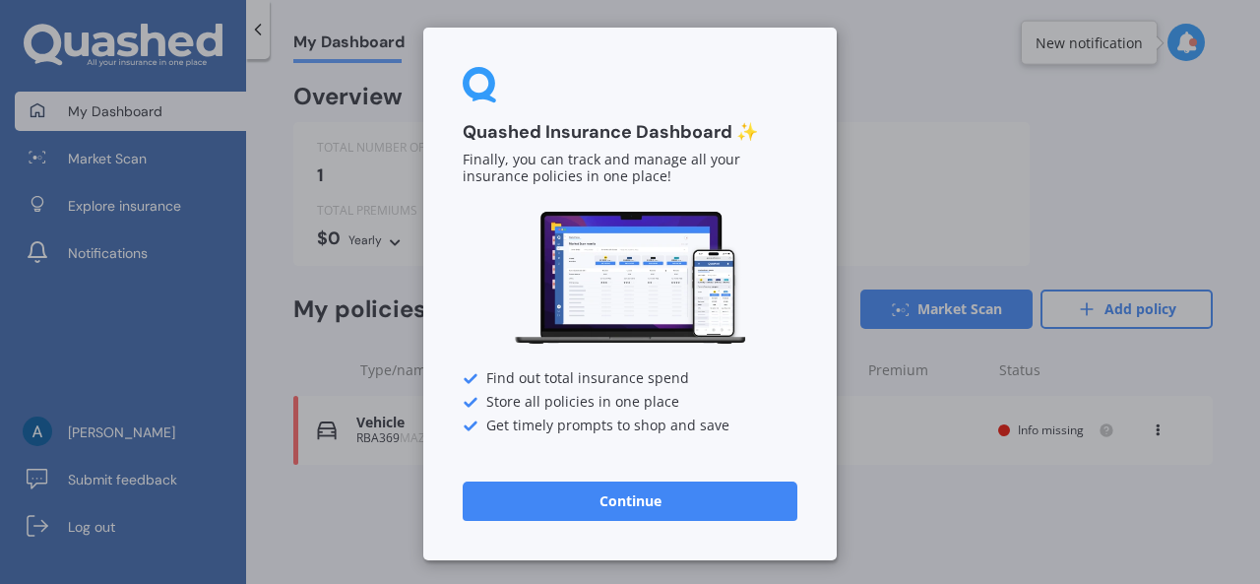
click at [917, 452] on div "Quashed Insurance Dashboard ✨ Finally, you can track and manage all your insura…" at bounding box center [630, 292] width 1260 height 584
click at [652, 499] on button "Continue" at bounding box center [630, 501] width 335 height 39
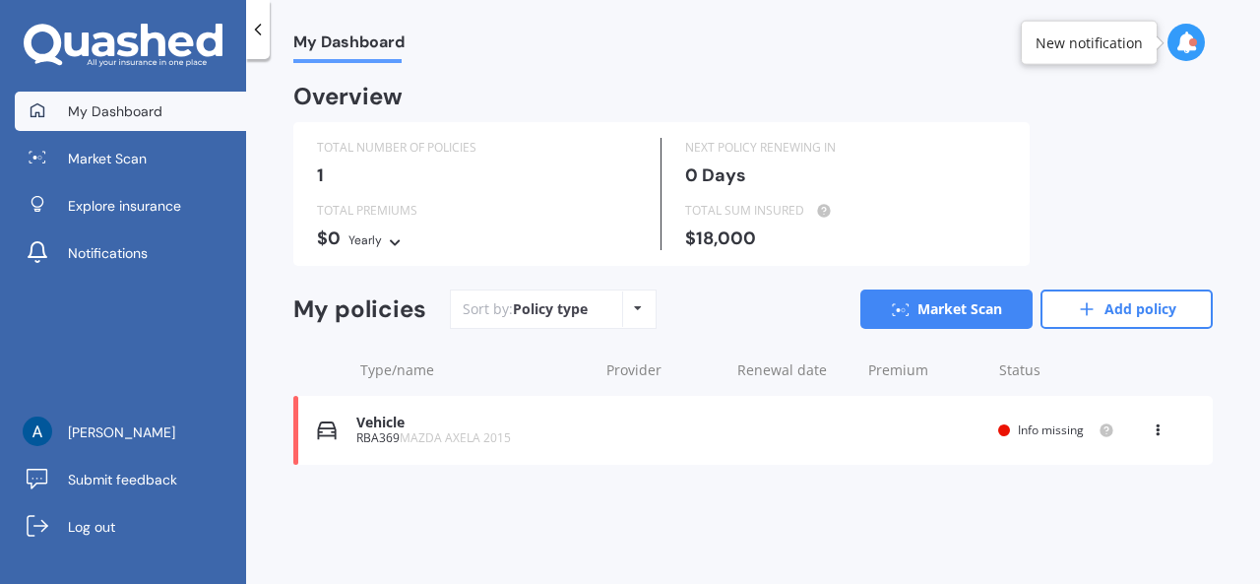
click at [1158, 428] on icon at bounding box center [1158, 426] width 14 height 12
click at [1091, 511] on div "Delete" at bounding box center [1114, 506] width 195 height 39
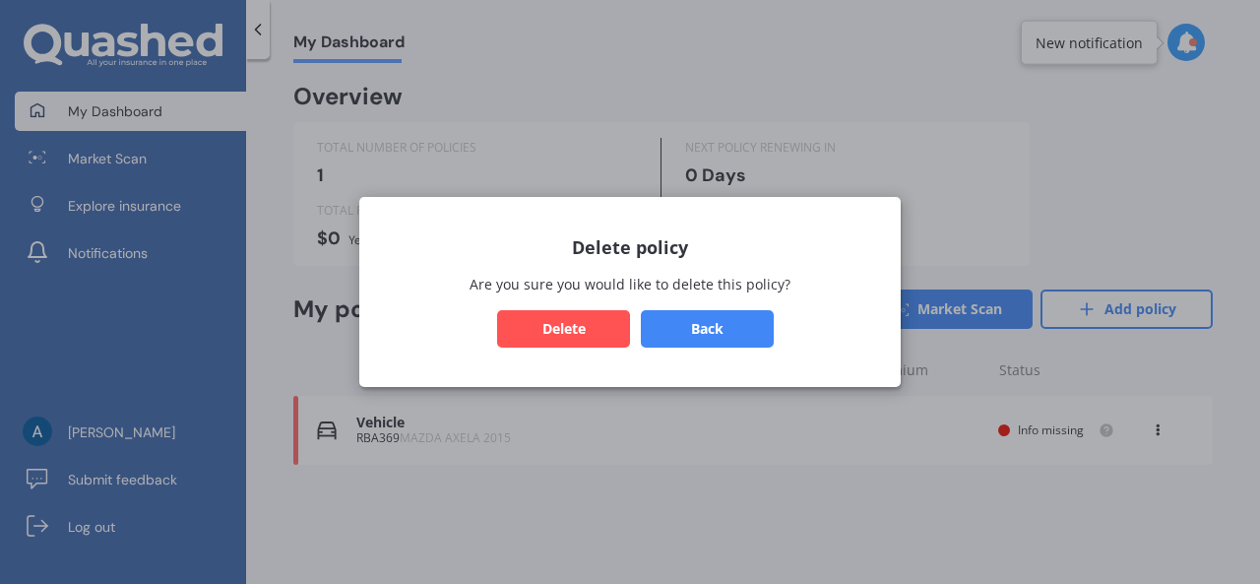
click at [562, 332] on button "Delete" at bounding box center [563, 328] width 133 height 37
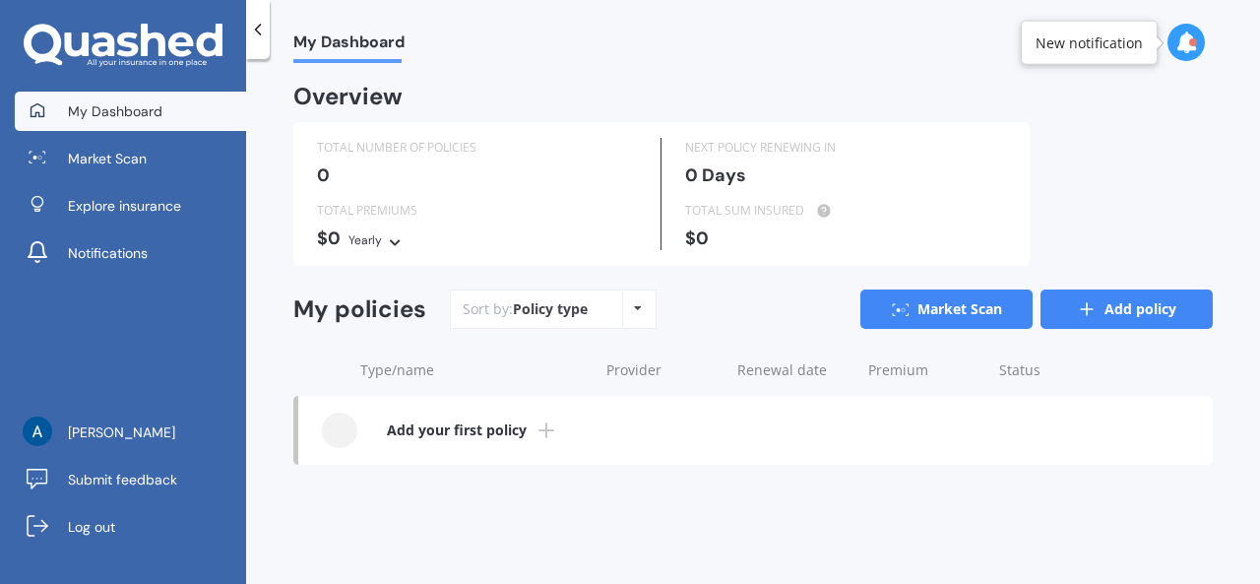
click at [1136, 309] on link "Add policy" at bounding box center [1127, 308] width 172 height 39
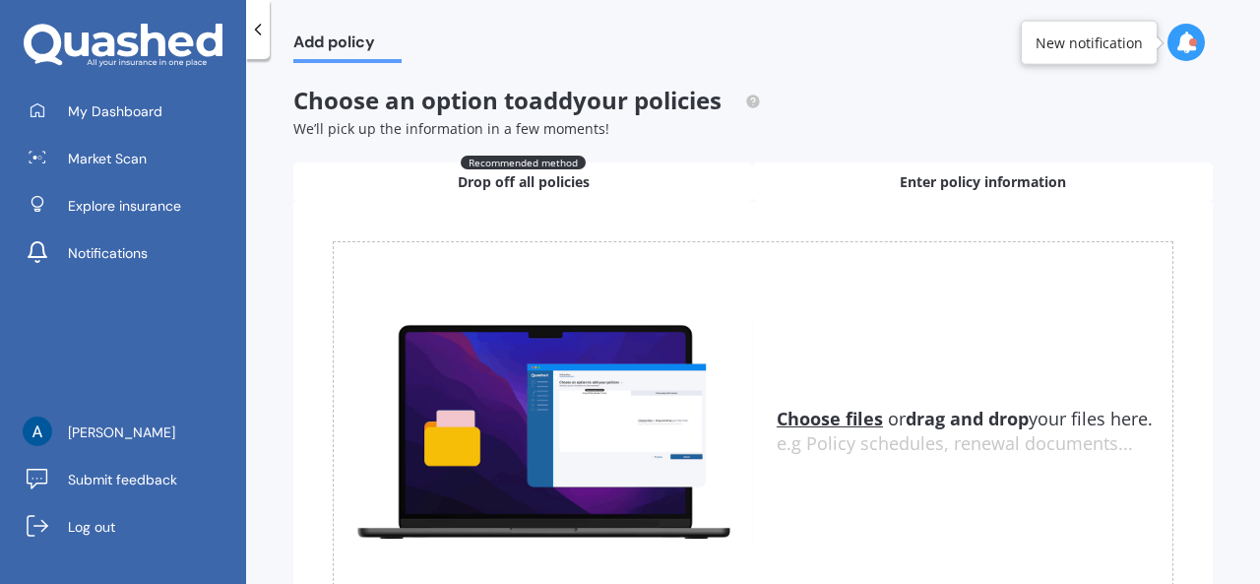
click at [939, 179] on span "Enter policy information" at bounding box center [983, 182] width 166 height 20
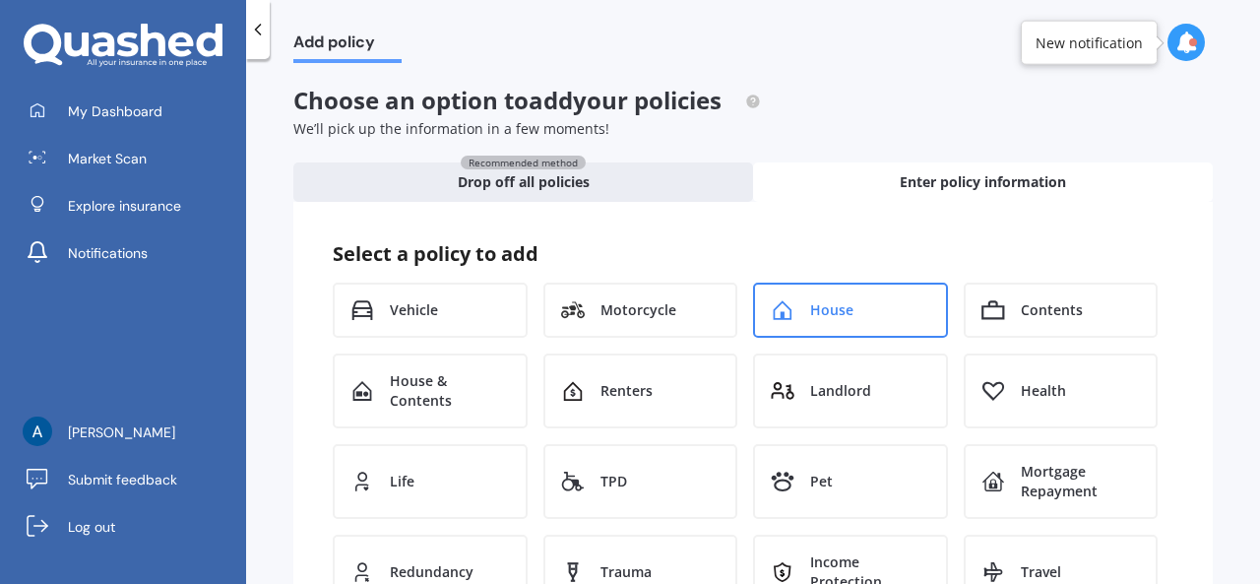
click at [860, 315] on div "House" at bounding box center [850, 310] width 195 height 55
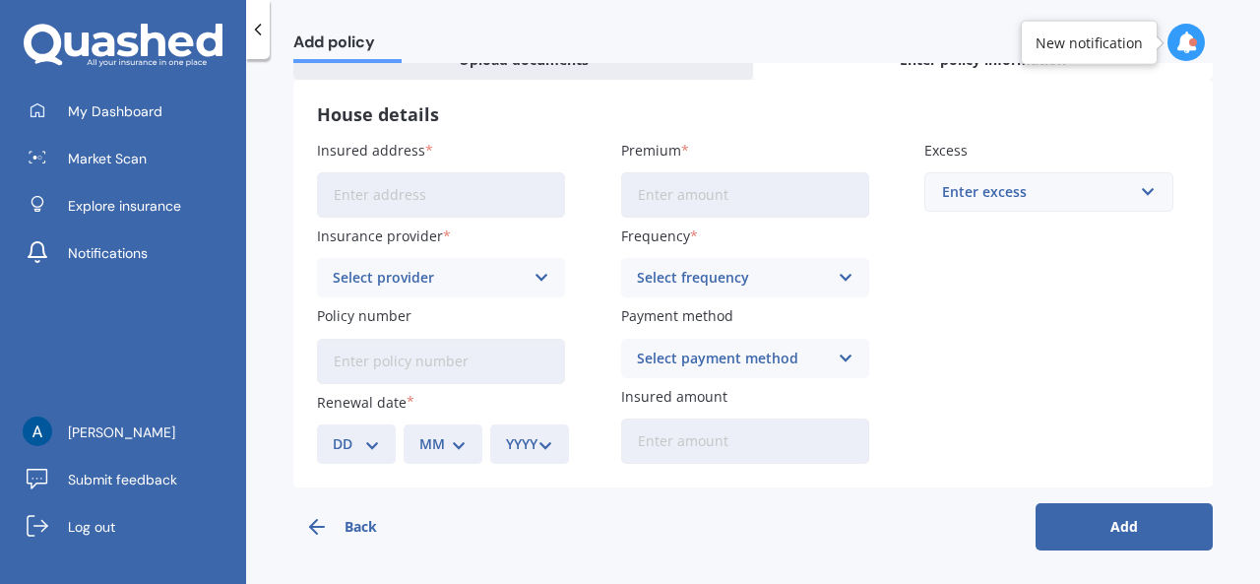
scroll to position [123, 0]
click at [436, 202] on input "Insured address" at bounding box center [441, 193] width 248 height 45
type input "[STREET_ADDRESS]"
click at [699, 194] on input "Premium" at bounding box center [745, 193] width 248 height 45
type input "$143.00"
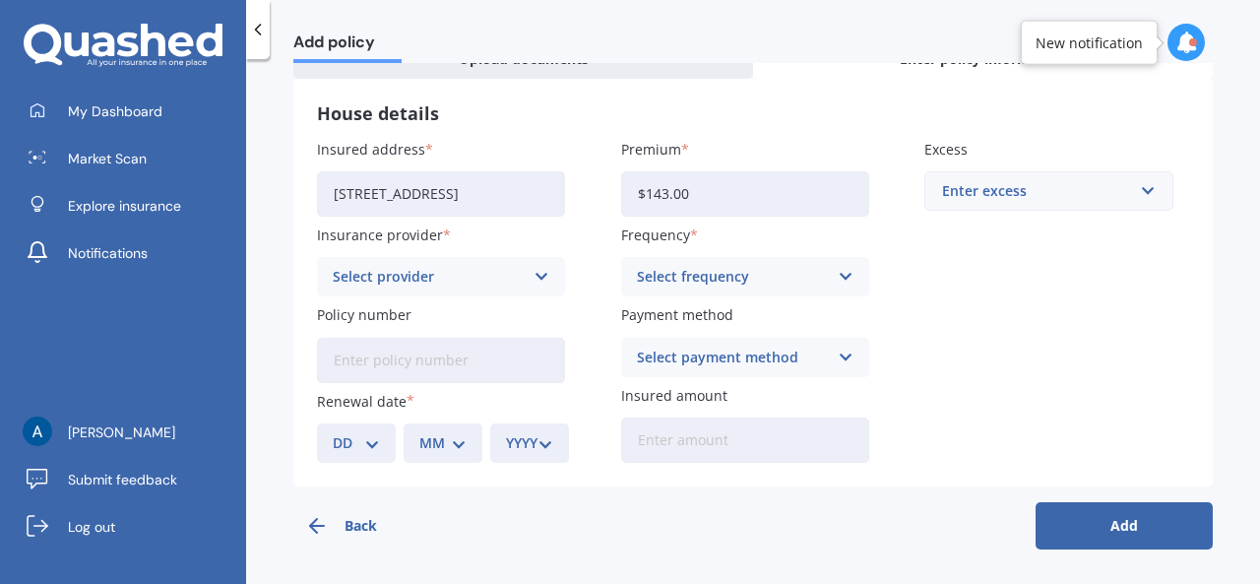
click at [685, 236] on label "Frequency" at bounding box center [741, 235] width 240 height 21
click at [687, 231] on label "Frequency" at bounding box center [741, 235] width 240 height 21
click at [538, 278] on icon at bounding box center [542, 277] width 17 height 22
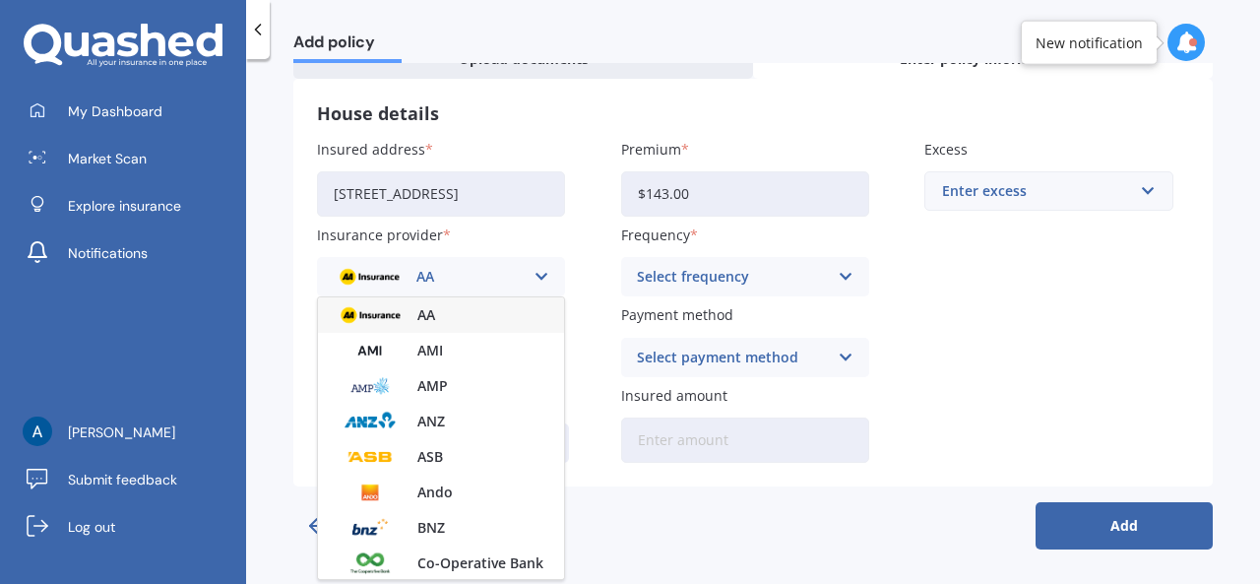
drag, startPoint x: 376, startPoint y: 309, endPoint x: 476, endPoint y: 309, distance: 99.5
click at [375, 309] on img at bounding box center [370, 315] width 73 height 28
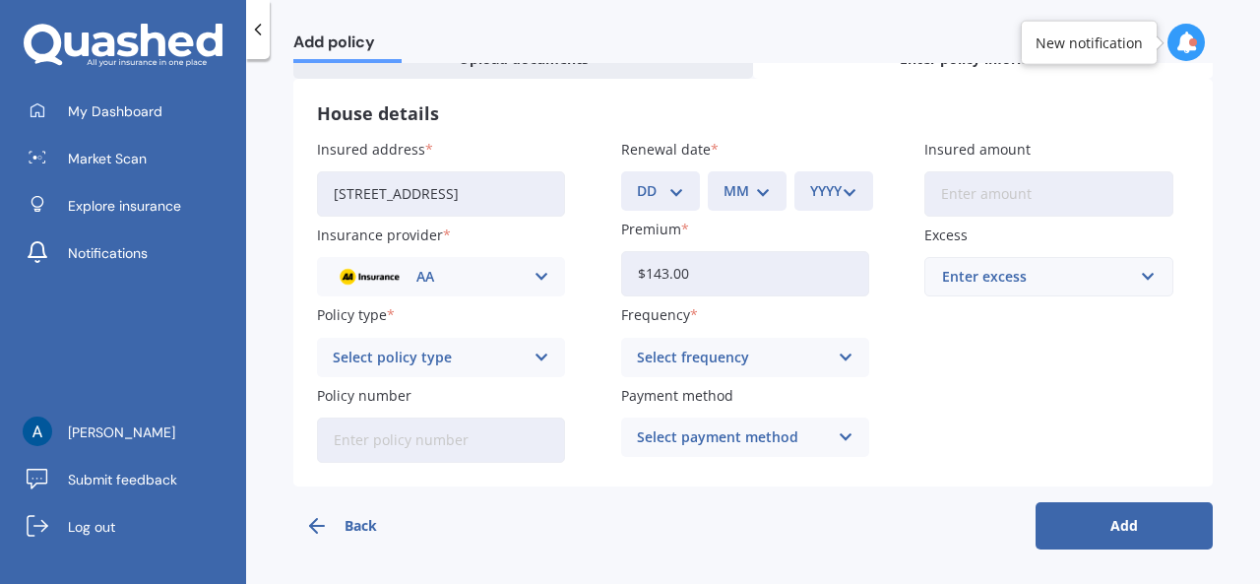
click at [537, 352] on icon at bounding box center [542, 358] width 17 height 22
click at [464, 393] on span "Home Insurance Policy" at bounding box center [411, 396] width 155 height 14
click at [838, 354] on icon at bounding box center [846, 358] width 17 height 22
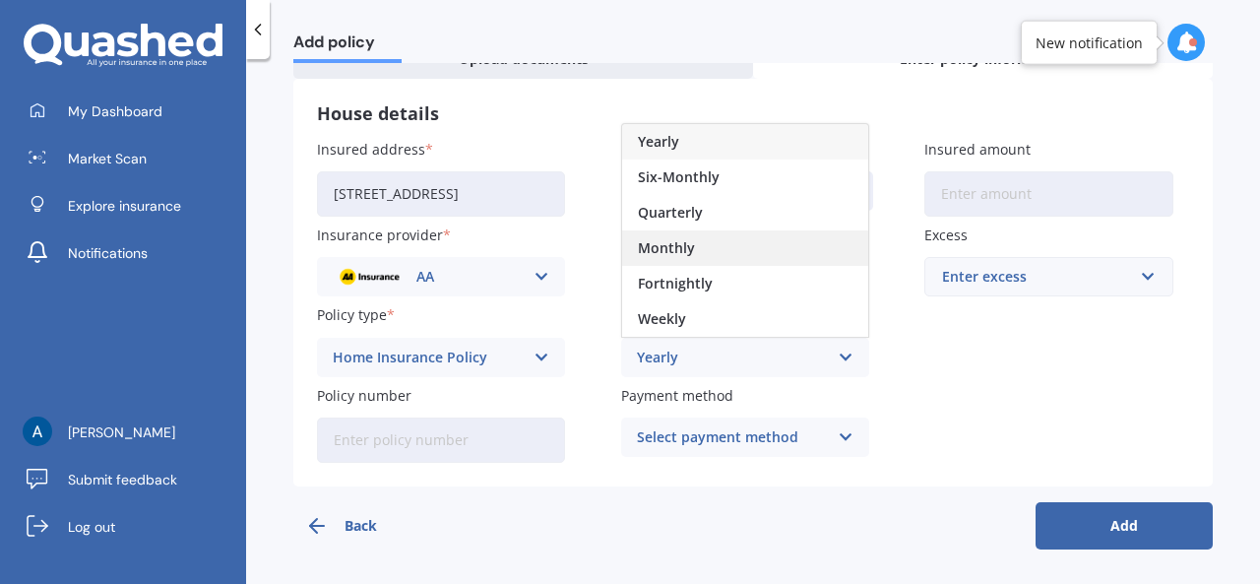
click at [667, 251] on span "Monthly" at bounding box center [666, 248] width 57 height 14
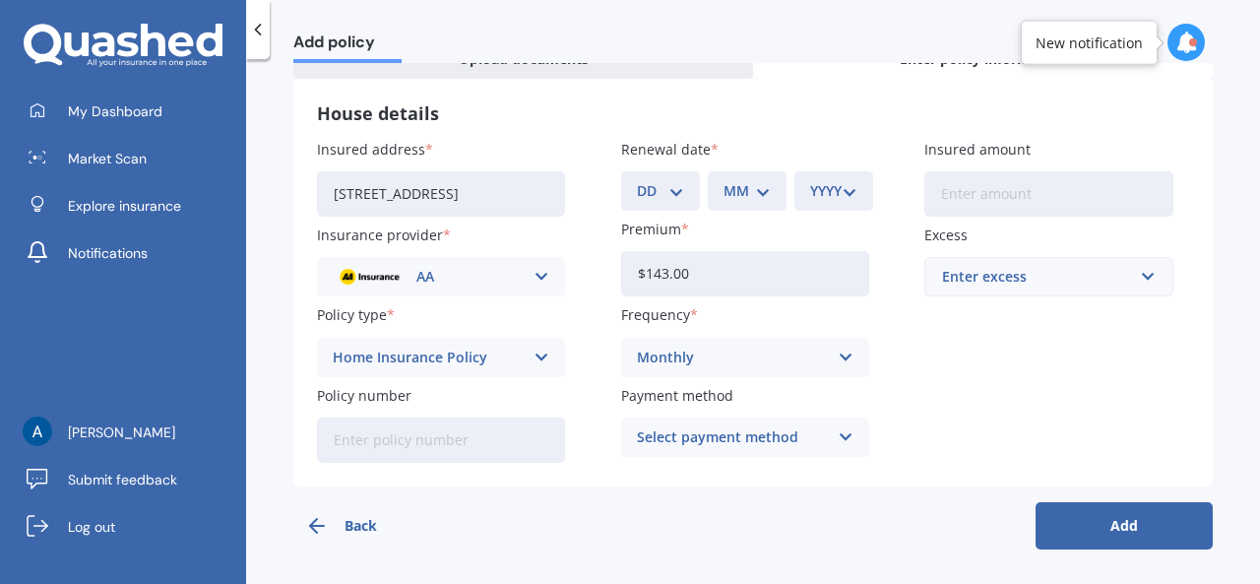
click at [412, 444] on input "Policy number" at bounding box center [441, 439] width 248 height 45
click at [844, 436] on icon at bounding box center [846, 437] width 17 height 22
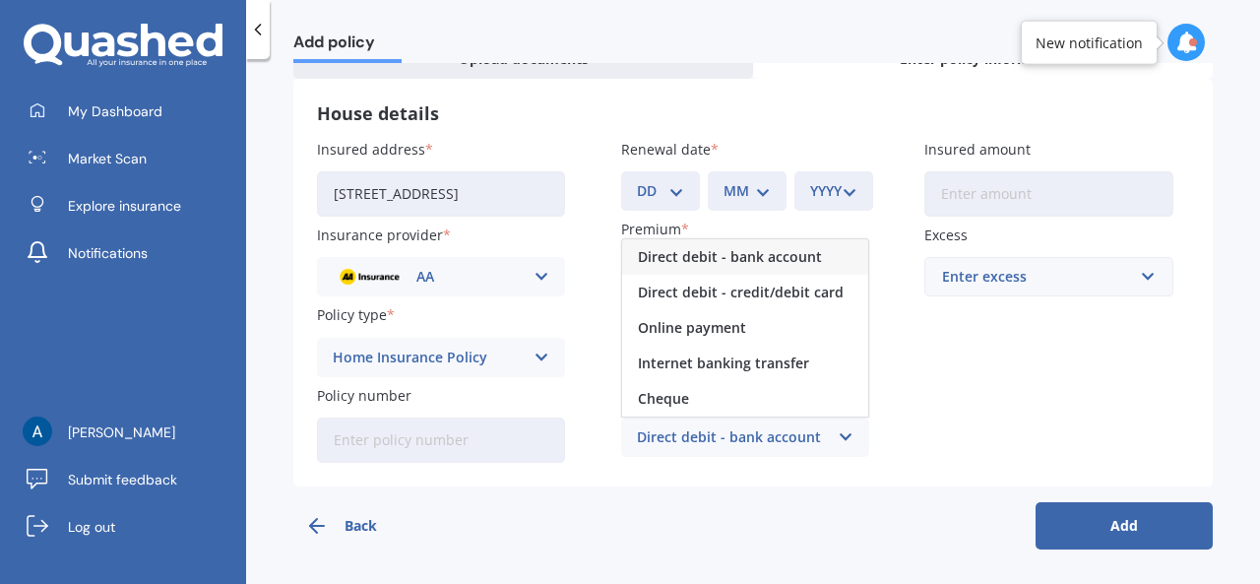
click at [737, 256] on span "Direct debit - bank account" at bounding box center [730, 257] width 184 height 14
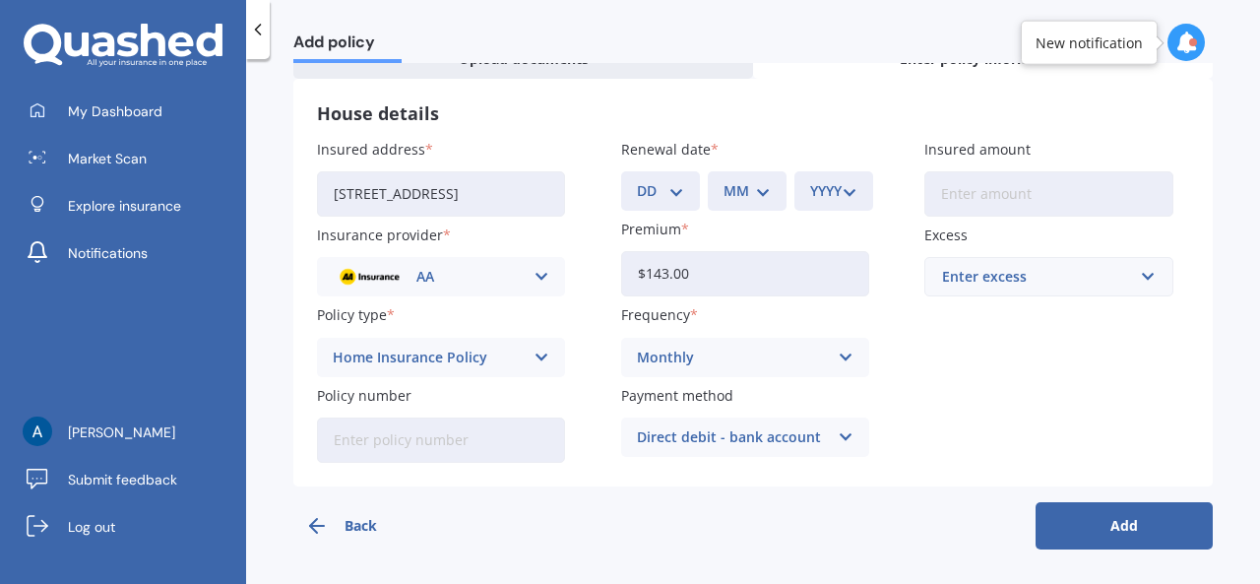
click at [1008, 197] on input "Insured amount" at bounding box center [1049, 193] width 248 height 45
type input "$500,000"
click at [1142, 276] on input "text" at bounding box center [1042, 276] width 230 height 37
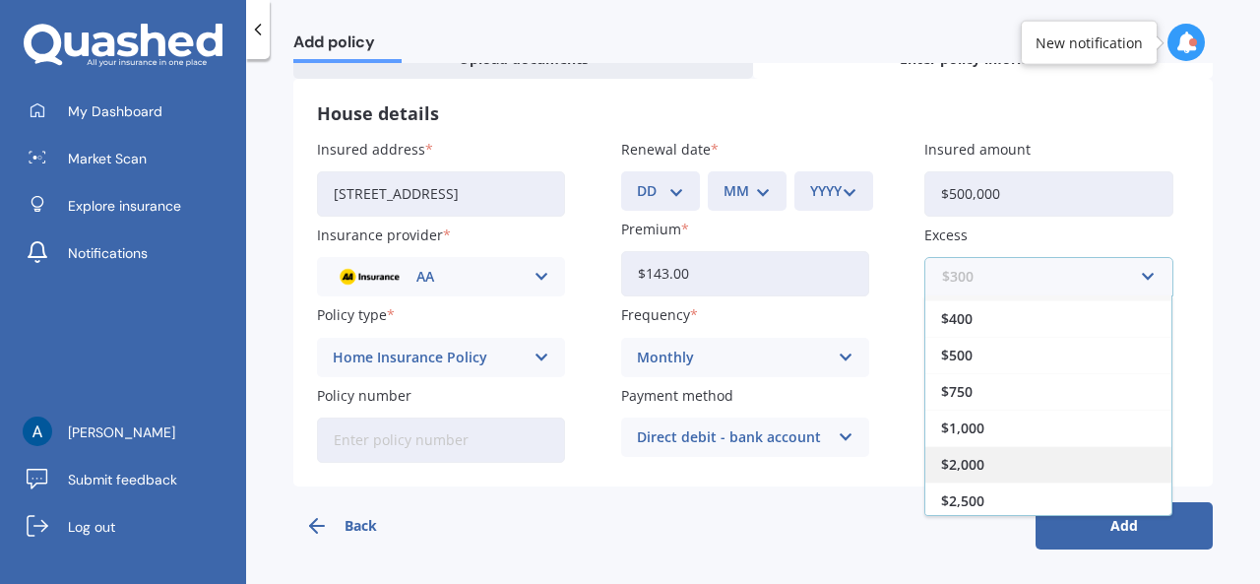
scroll to position [0, 0]
click at [1008, 448] on div "$1,000" at bounding box center [1049, 459] width 246 height 36
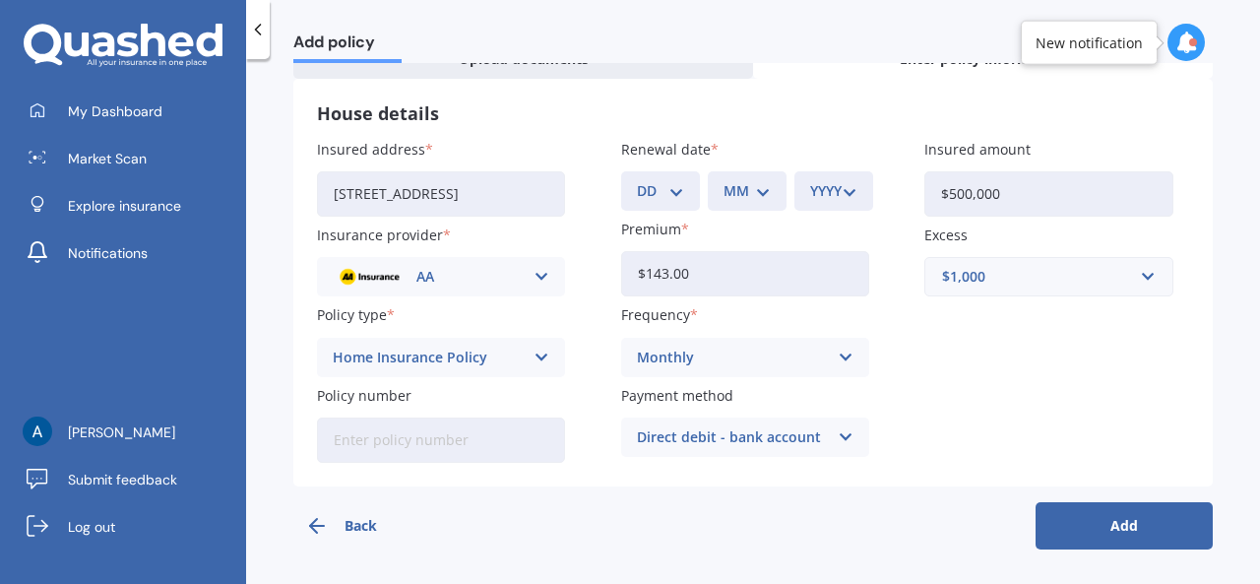
click at [1118, 522] on button "Add" at bounding box center [1124, 525] width 177 height 47
click at [689, 191] on select "DD 01 02 03 04 05 06 07 08 09 10 11 12 13 14 15 16 17 18 19 20 21 22 23 24 25 2…" at bounding box center [676, 191] width 47 height 22
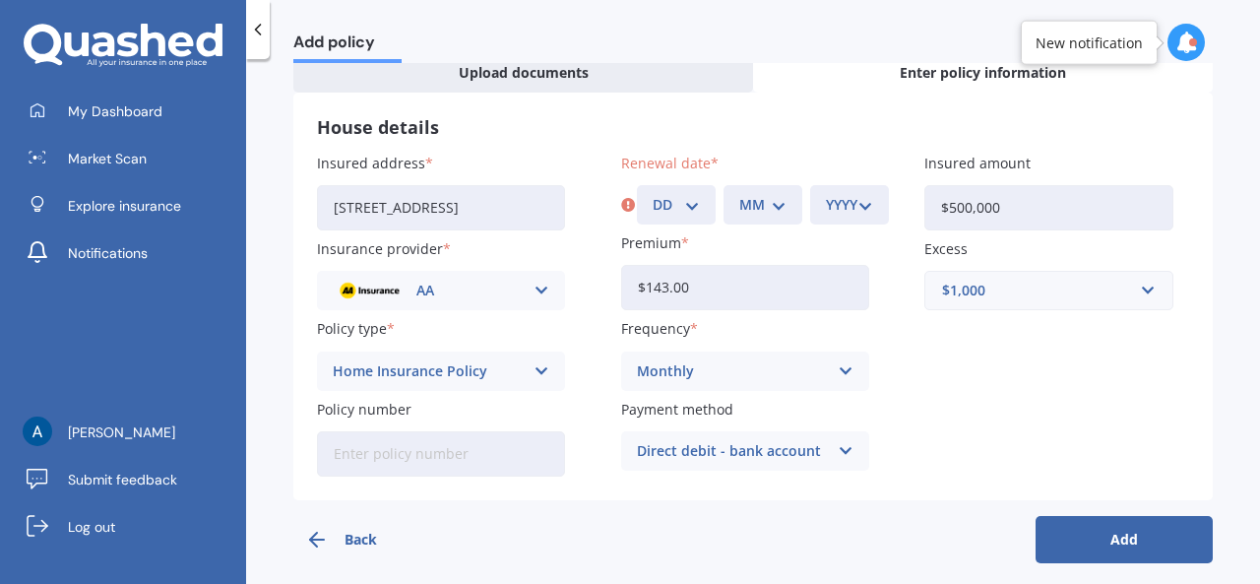
scroll to position [123, 0]
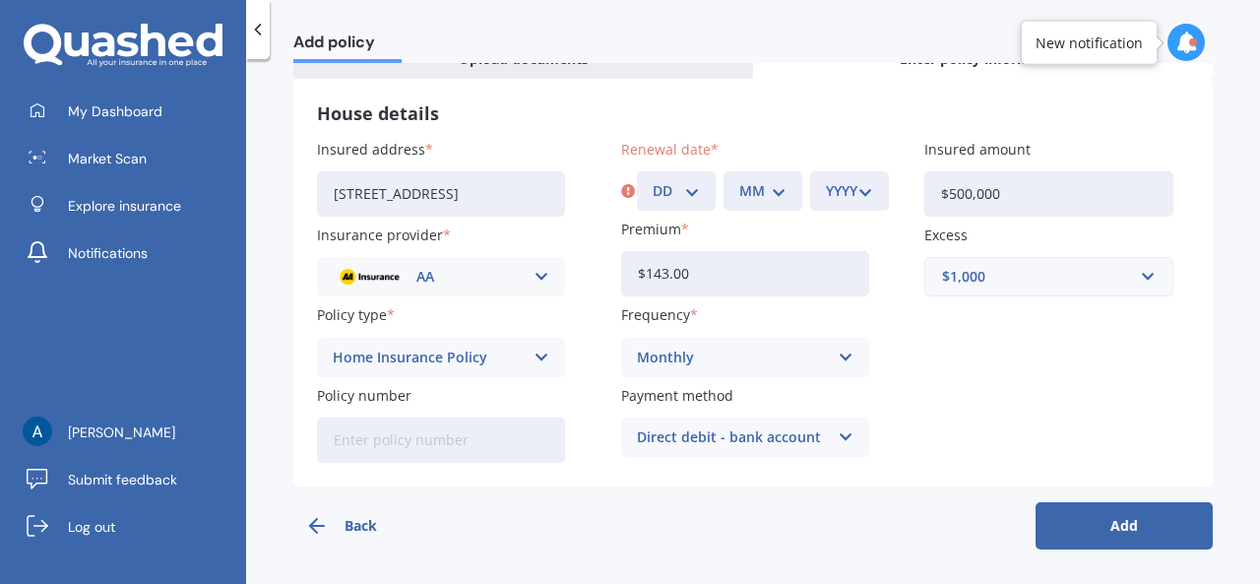
click at [683, 180] on select "DD 01 02 03 04 05 06 07 08 09 10 11 12 13 14 15 16 17 18 19 20 21 22 23 24 25 2…" at bounding box center [676, 191] width 47 height 22
click at [653, 180] on select "DD 01 02 03 04 05 06 07 08 09 10 11 12 13 14 15 16 17 18 19 20 21 22 23 24 25 2…" at bounding box center [676, 191] width 47 height 22
click at [689, 188] on select "DD 01 02 03 04 05 06 07 08 09 10 11 12 13 14 15 16 17 18 19 20 21 22 23 24 25 2…" at bounding box center [676, 191] width 47 height 22
select select "01"
click at [653, 180] on select "DD 01 02 03 04 05 06 07 08 09 10 11 12 13 14 15 16 17 18 19 20 21 22 23 24 25 2…" at bounding box center [676, 191] width 47 height 22
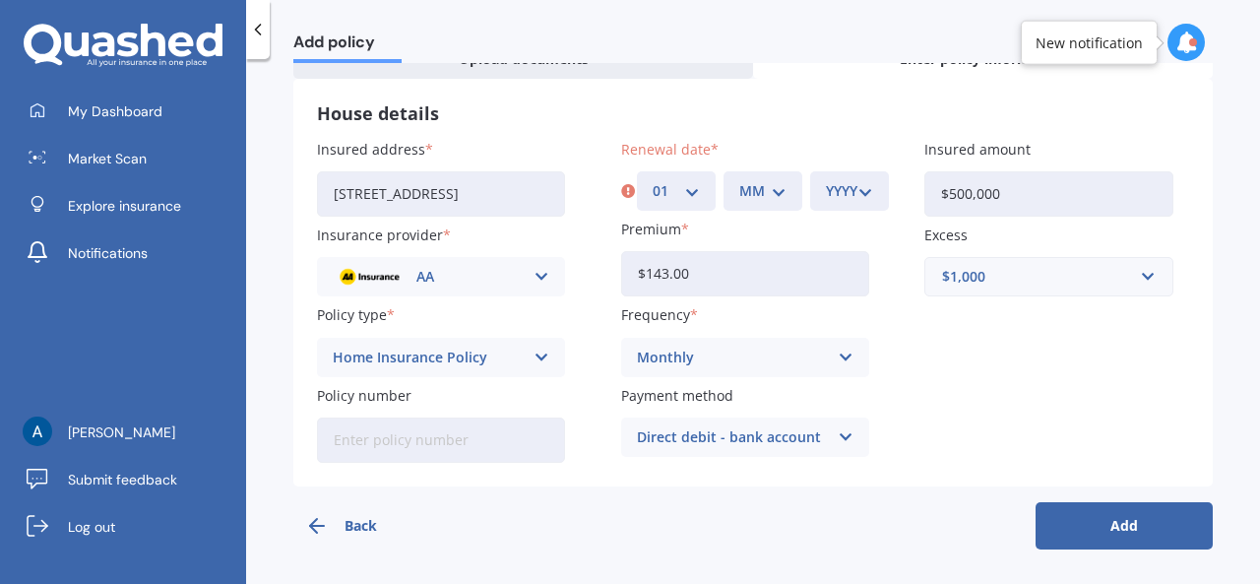
click at [776, 189] on select "MM 01 02 03 04 05 06 07 08 09 10 11 12" at bounding box center [762, 191] width 47 height 22
select select "09"
click at [739, 180] on select "MM 01 02 03 04 05 06 07 08 09 10 11 12" at bounding box center [762, 191] width 47 height 22
click at [863, 192] on select "YYYY 2027 2026 2025 2024 2023 2022 2021 2020 2019 2018 2017 2016 2015 2014 2013…" at bounding box center [849, 191] width 47 height 22
select select "2025"
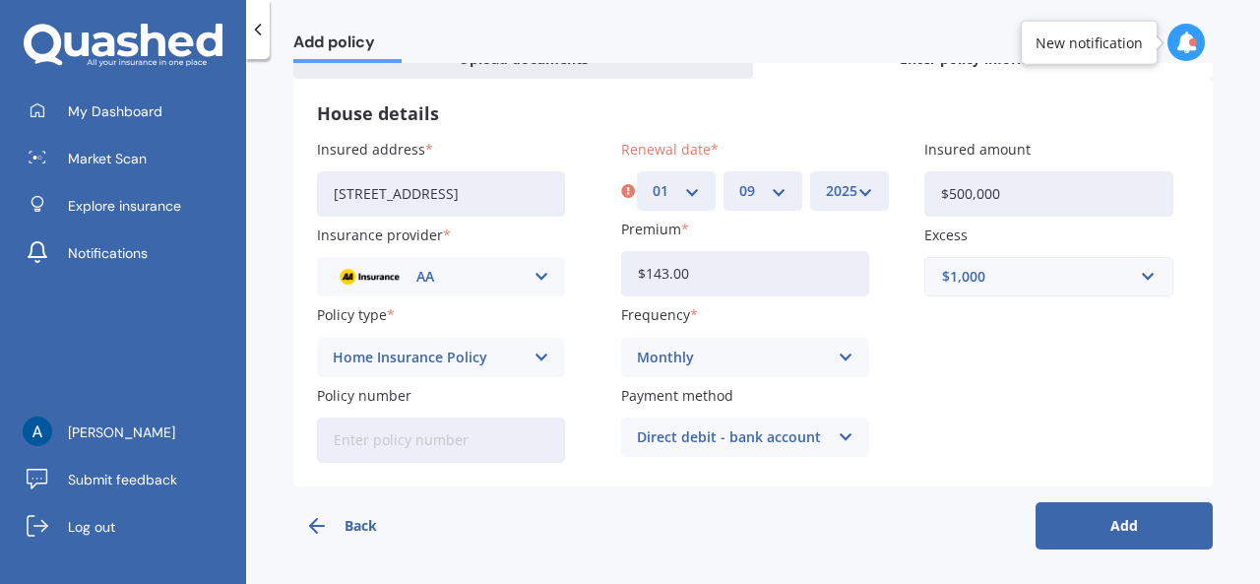
click at [826, 180] on select "YYYY 2027 2026 2025 2024 2023 2022 2021 2020 2019 2018 2017 2016 2015 2014 2013…" at bounding box center [849, 191] width 47 height 22
click at [1138, 535] on button "Add" at bounding box center [1124, 525] width 177 height 47
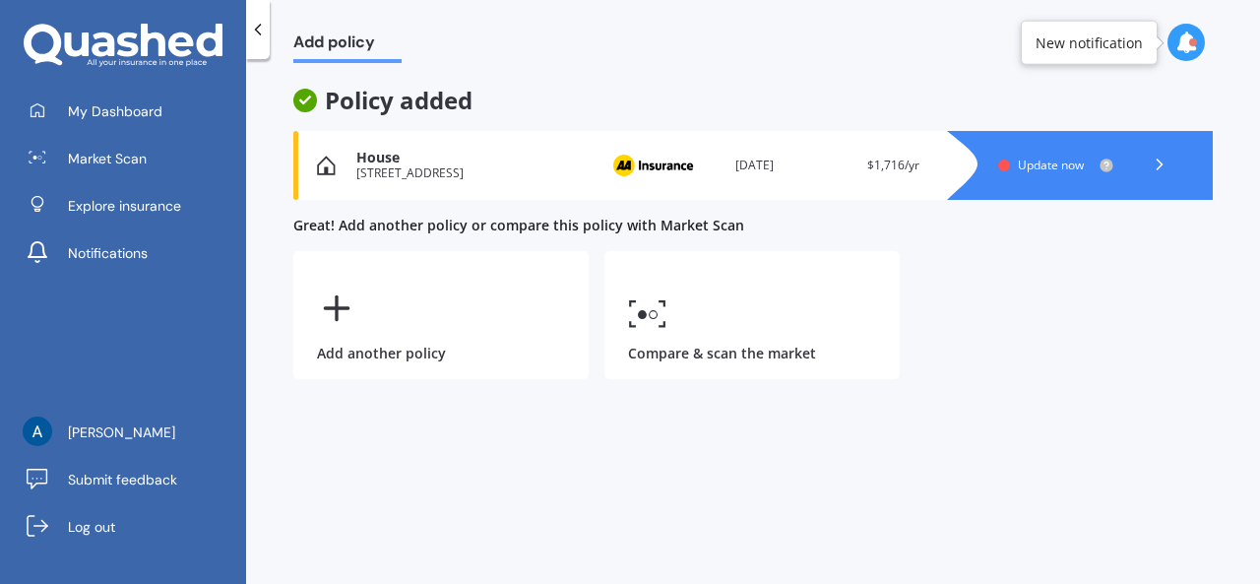
scroll to position [0, 0]
click at [1160, 161] on icon at bounding box center [1160, 165] width 20 height 20
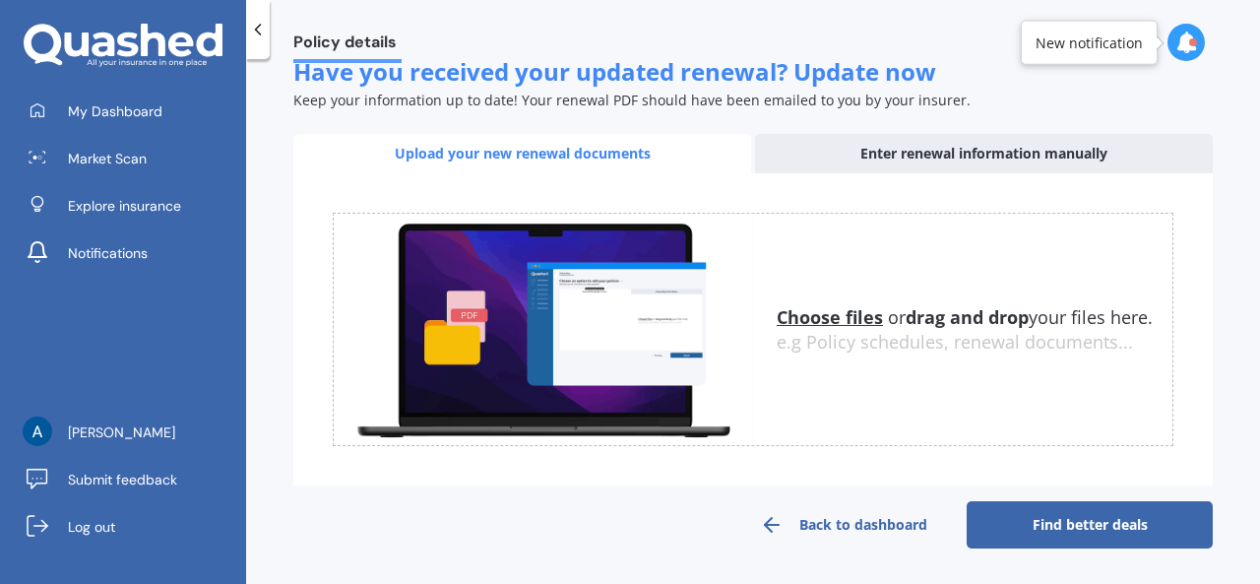
scroll to position [335, 0]
click at [1096, 527] on link "Find better deals" at bounding box center [1090, 524] width 246 height 47
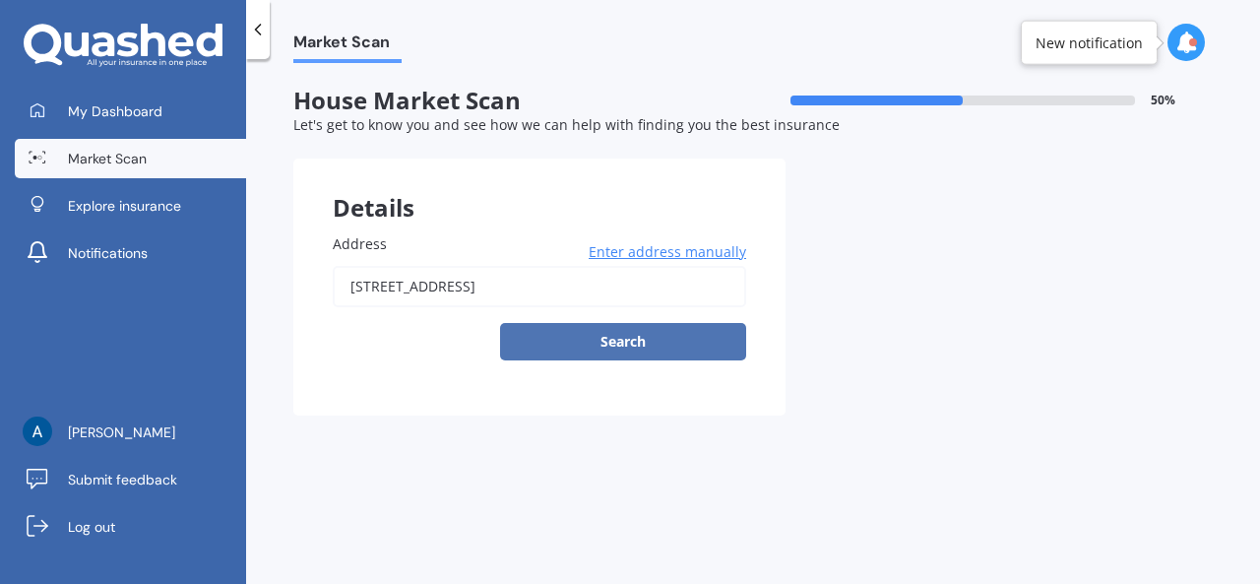
click at [626, 333] on button "Search" at bounding box center [623, 341] width 246 height 37
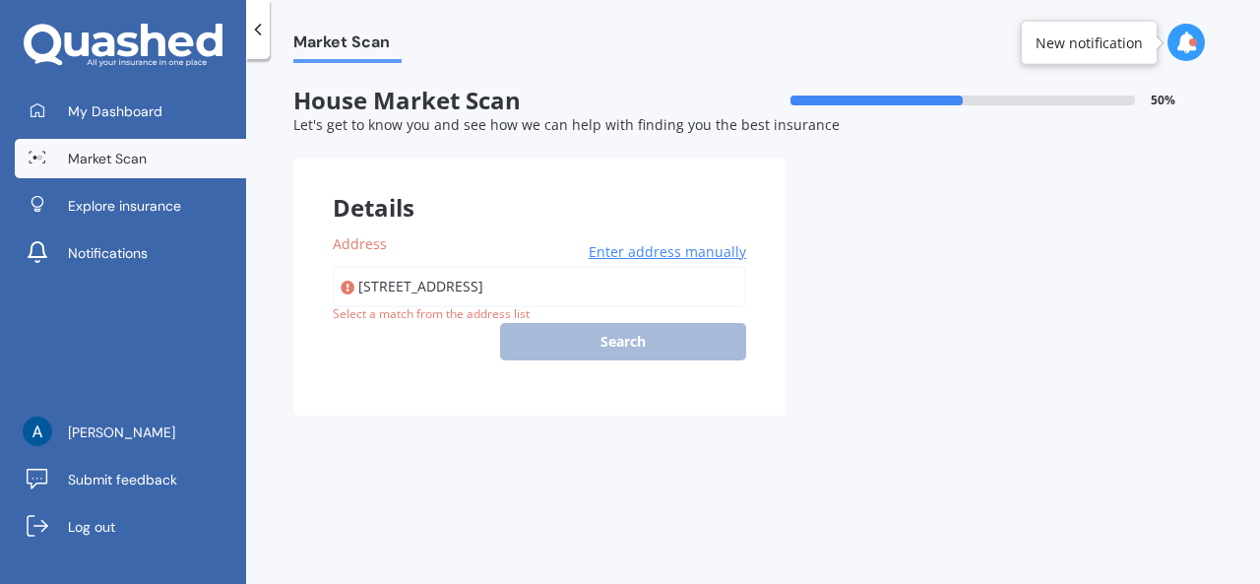
type input "[STREET_ADDRESS]"
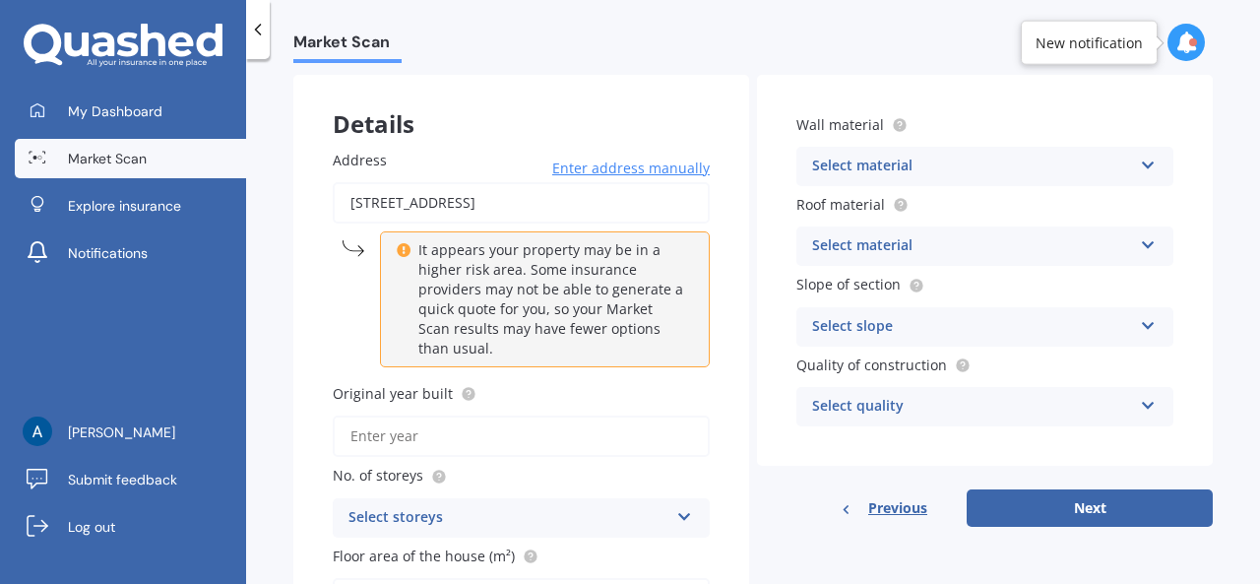
scroll to position [197, 0]
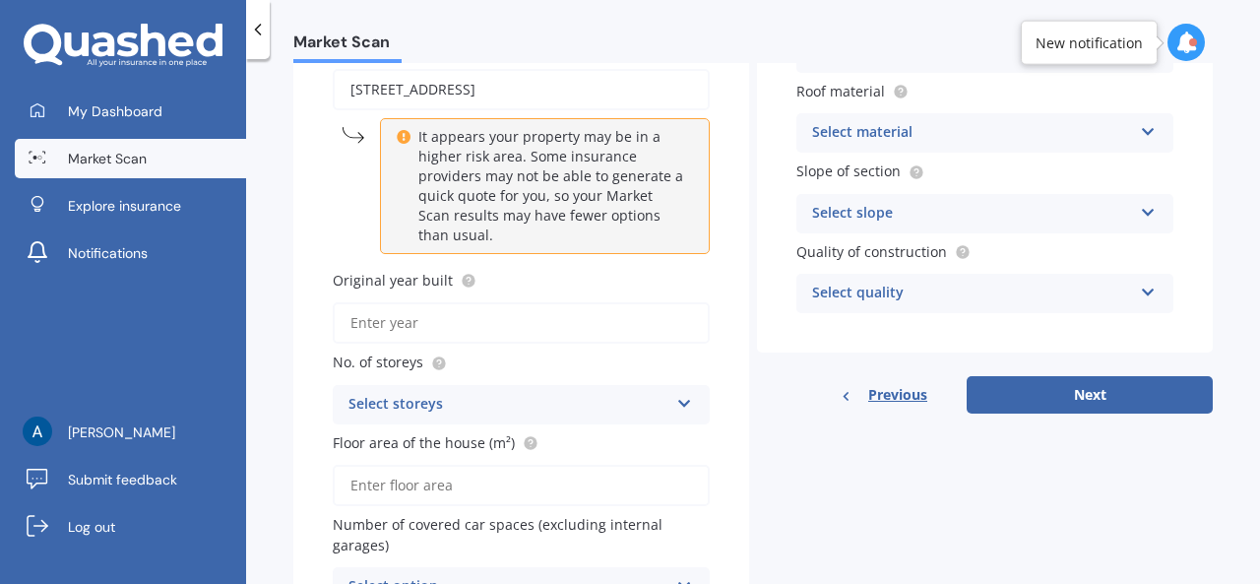
click at [486, 317] on input "Original year built" at bounding box center [521, 322] width 377 height 41
type input "2023"
click at [684, 407] on icon at bounding box center [684, 400] width 17 height 14
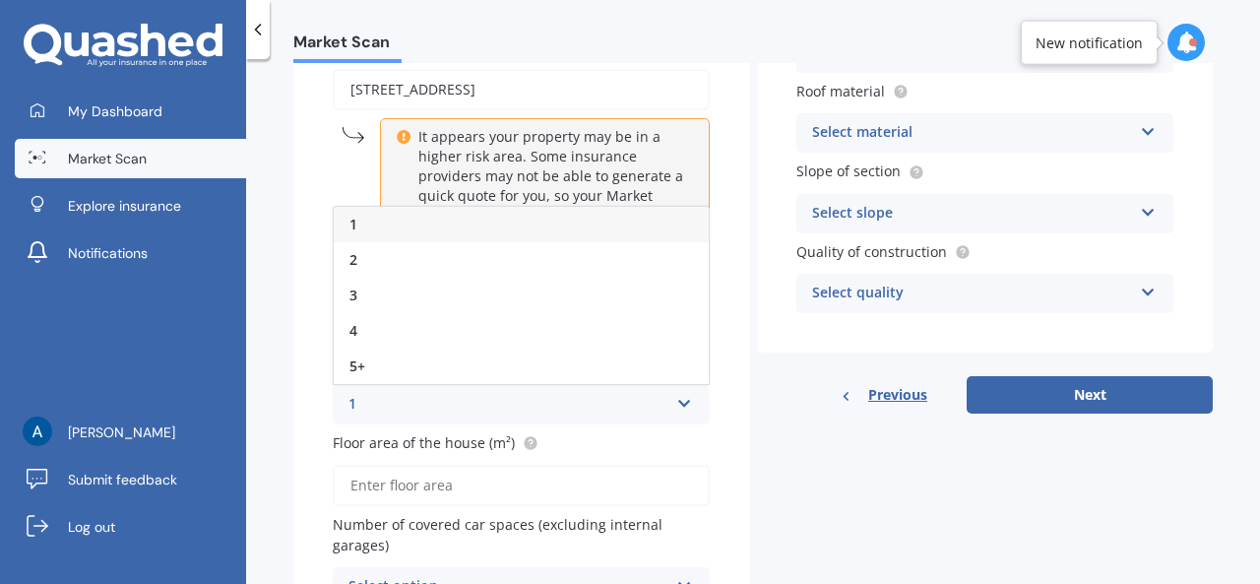
click at [406, 232] on div "1" at bounding box center [521, 224] width 375 height 35
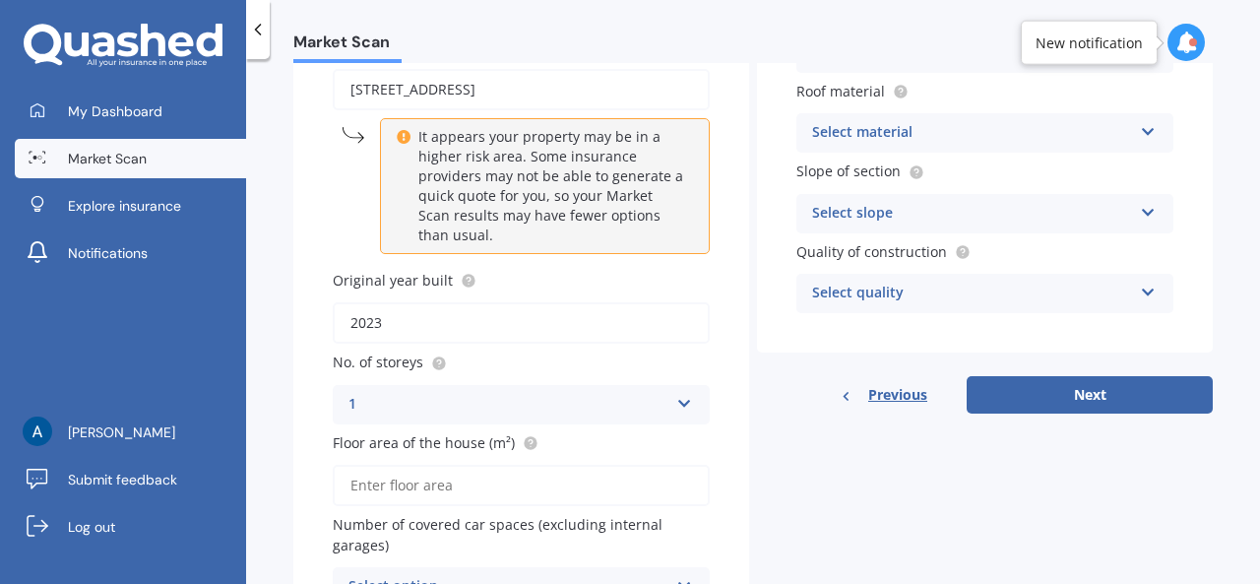
scroll to position [311, 0]
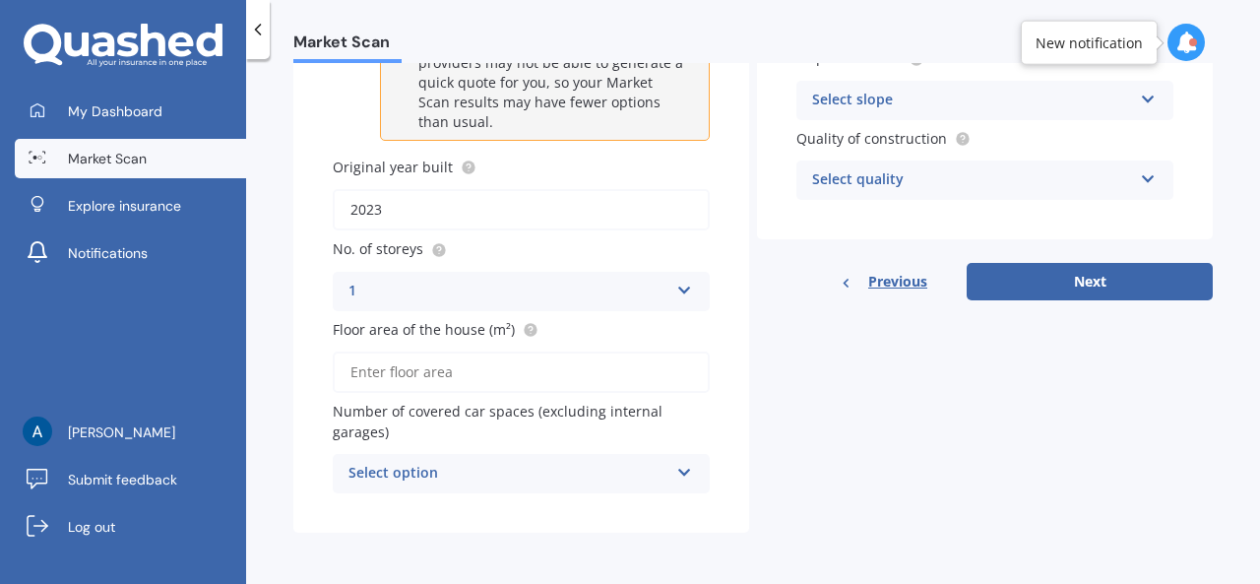
click at [448, 370] on input "Floor area of the house (m²)" at bounding box center [521, 372] width 377 height 41
type input "144"
click at [645, 474] on div "Select option" at bounding box center [509, 474] width 320 height 24
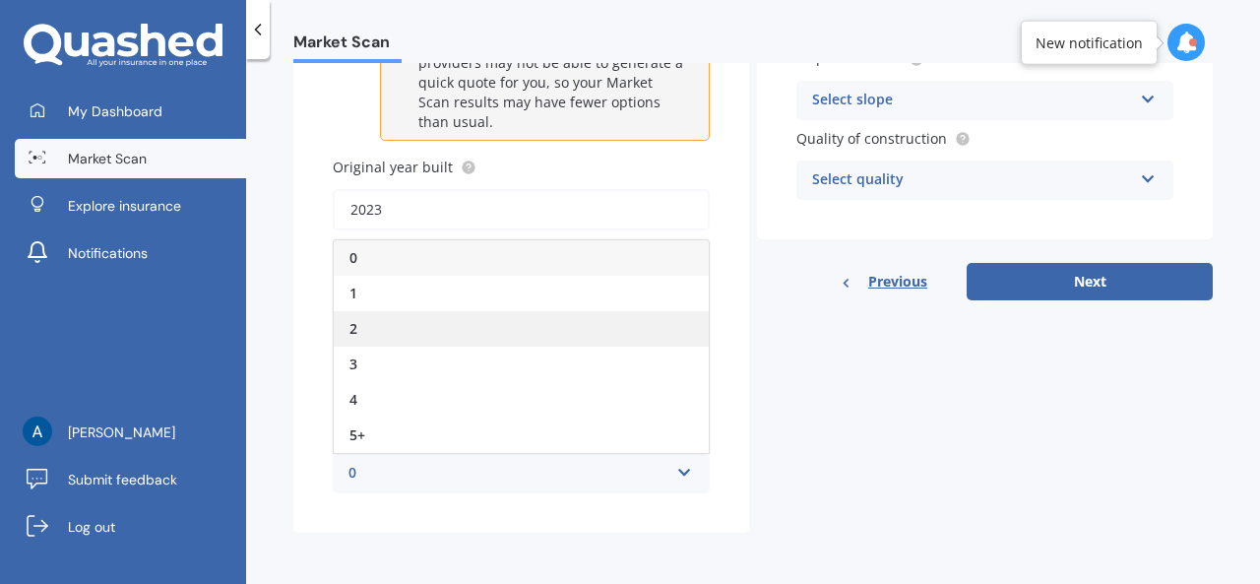
click at [376, 332] on div "2" at bounding box center [521, 328] width 375 height 35
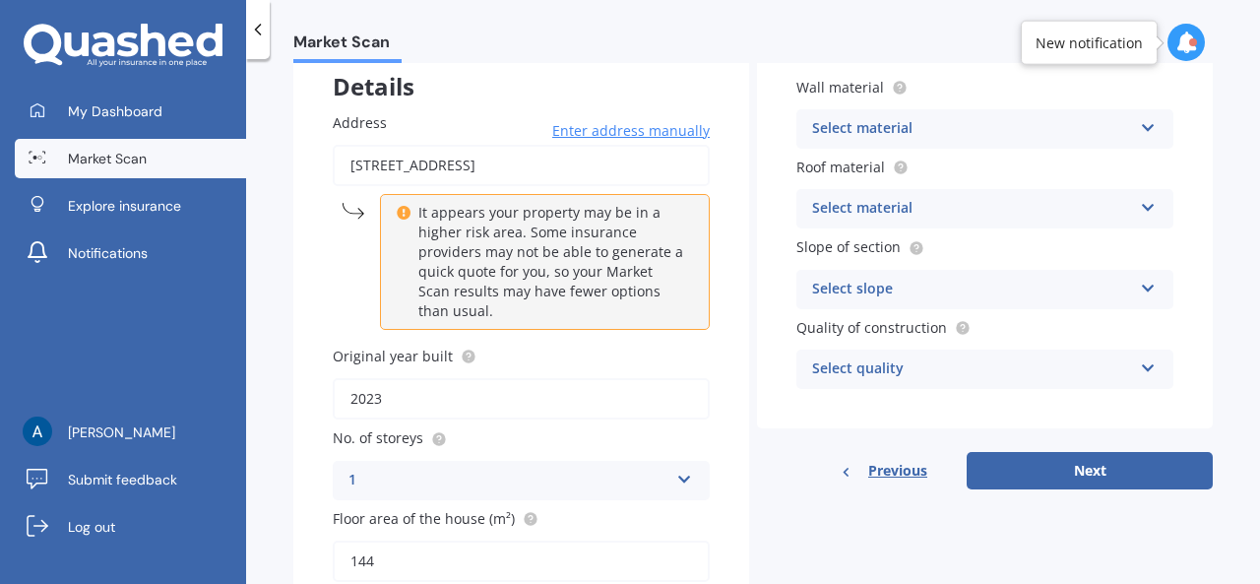
scroll to position [0, 0]
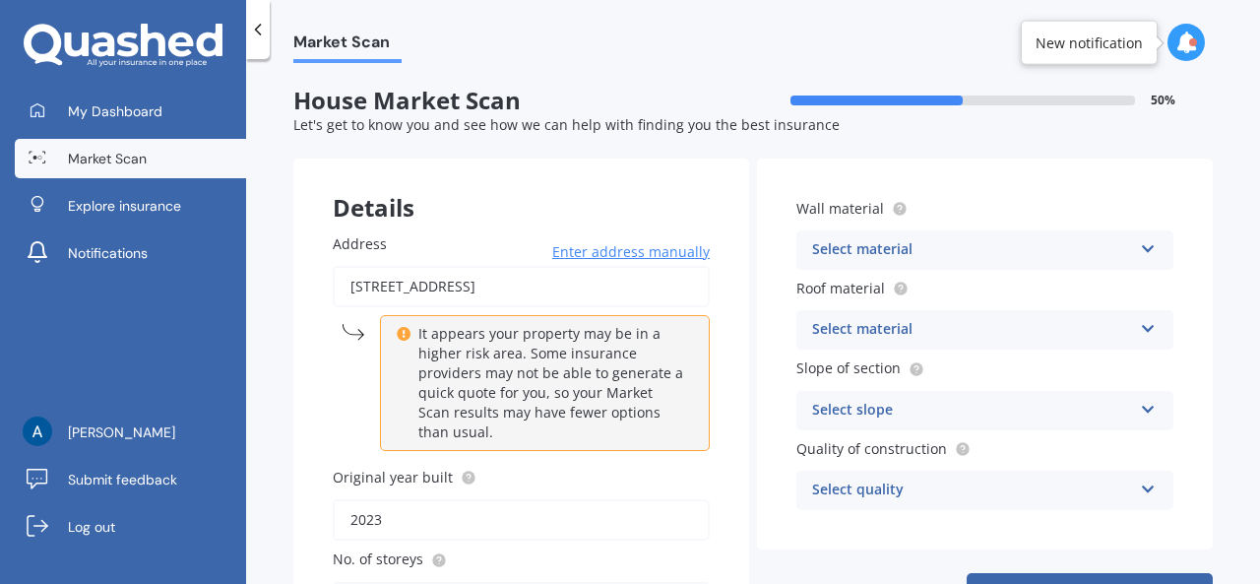
click at [1023, 243] on div "Select material" at bounding box center [972, 250] width 320 height 24
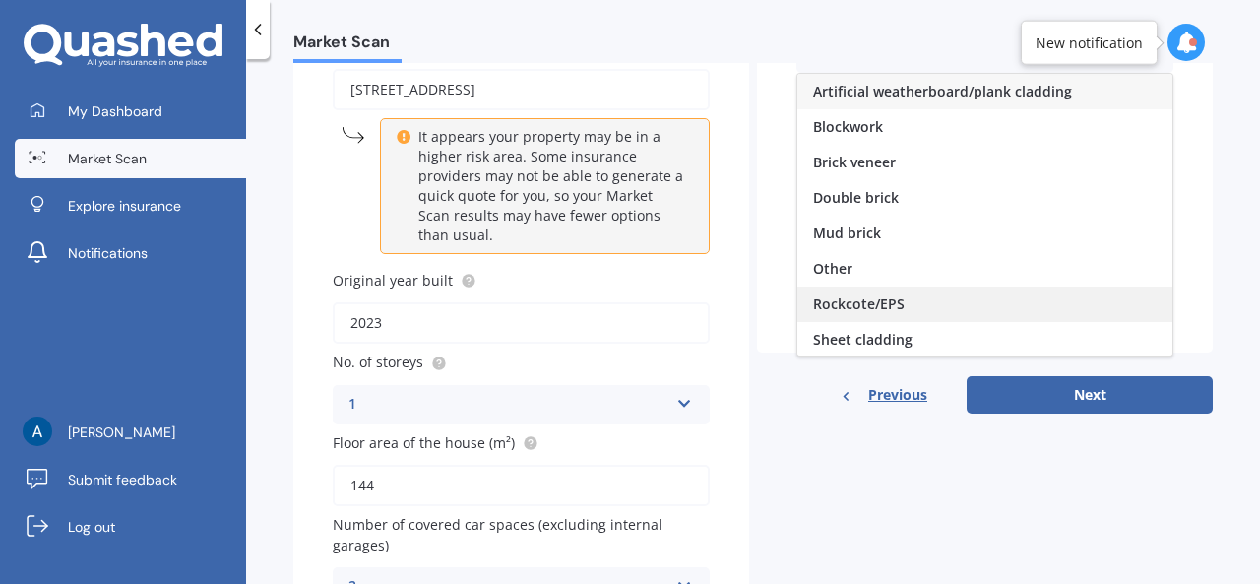
click at [875, 290] on div "Rockcote/EPS" at bounding box center [985, 304] width 375 height 35
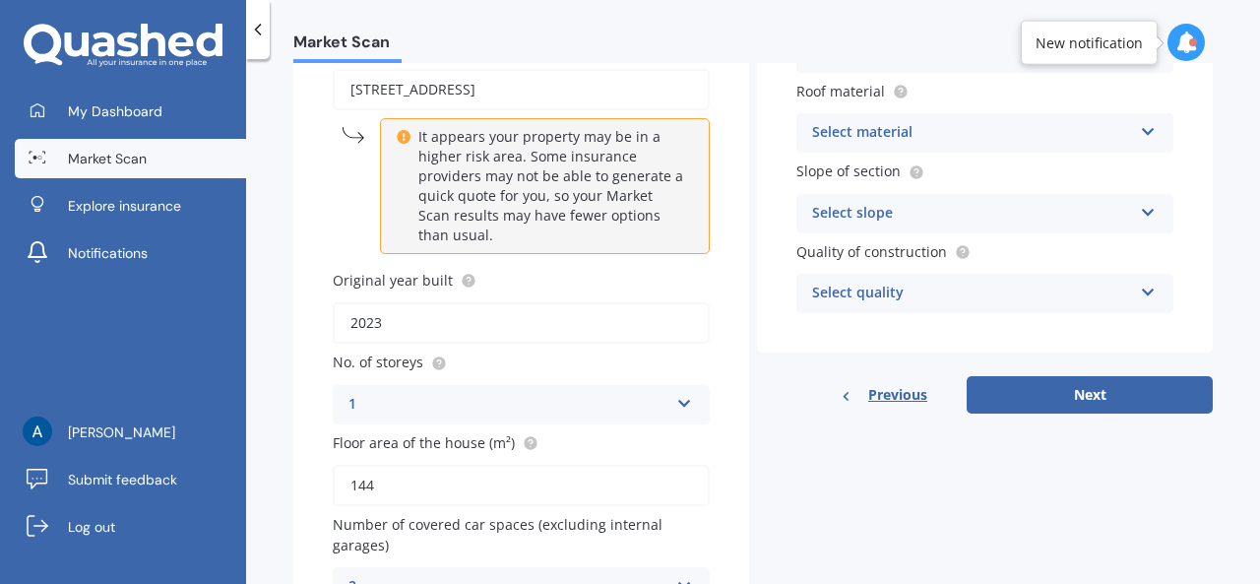
click at [993, 211] on div "Select slope" at bounding box center [972, 214] width 320 height 24
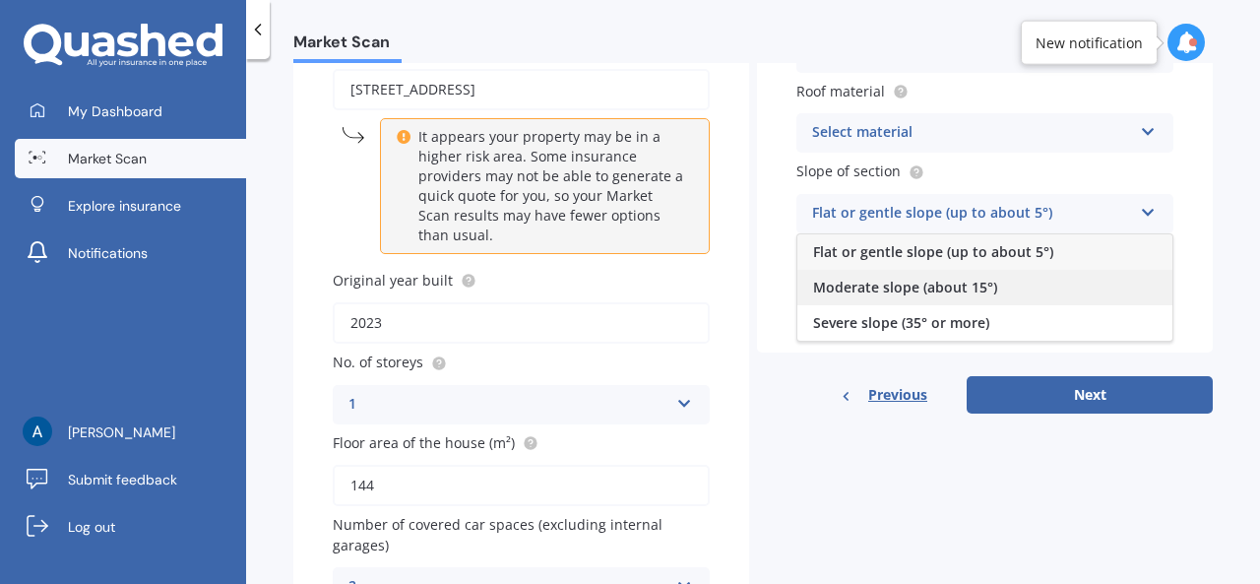
click at [896, 289] on span "Moderate slope (about 15°)" at bounding box center [905, 287] width 184 height 19
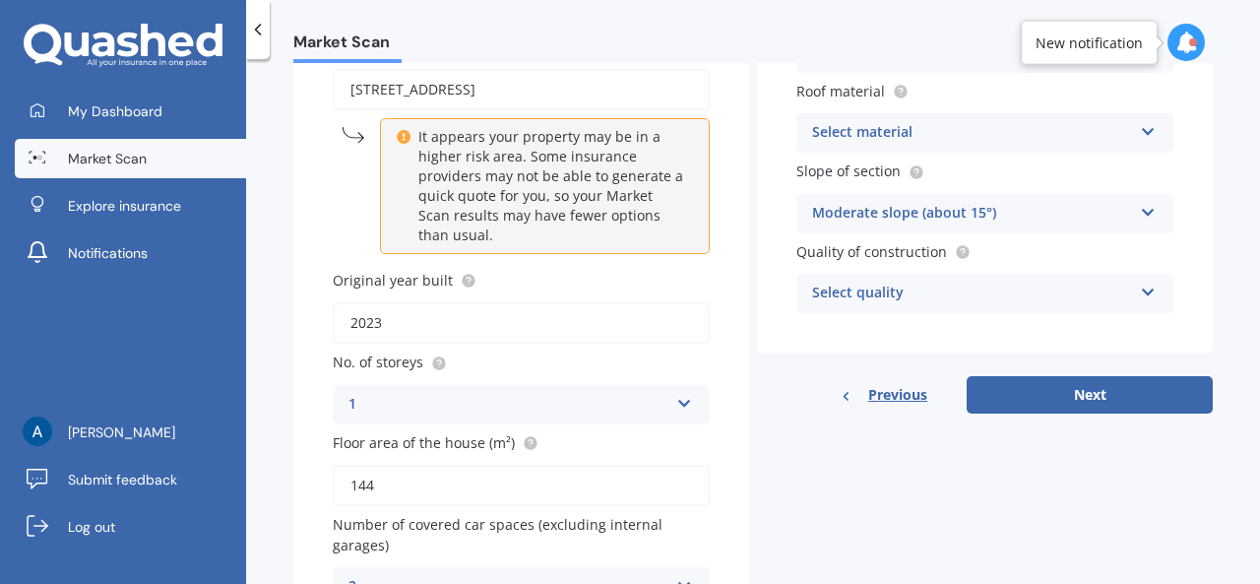
click at [1140, 295] on icon at bounding box center [1148, 289] width 17 height 14
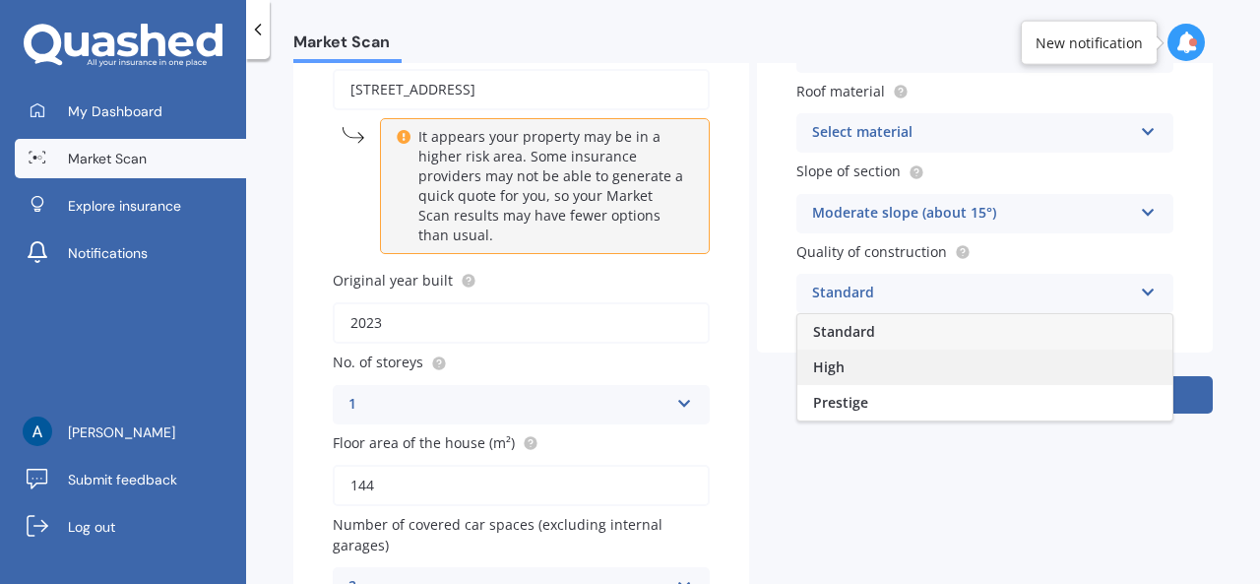
click at [866, 378] on div "High" at bounding box center [985, 367] width 375 height 35
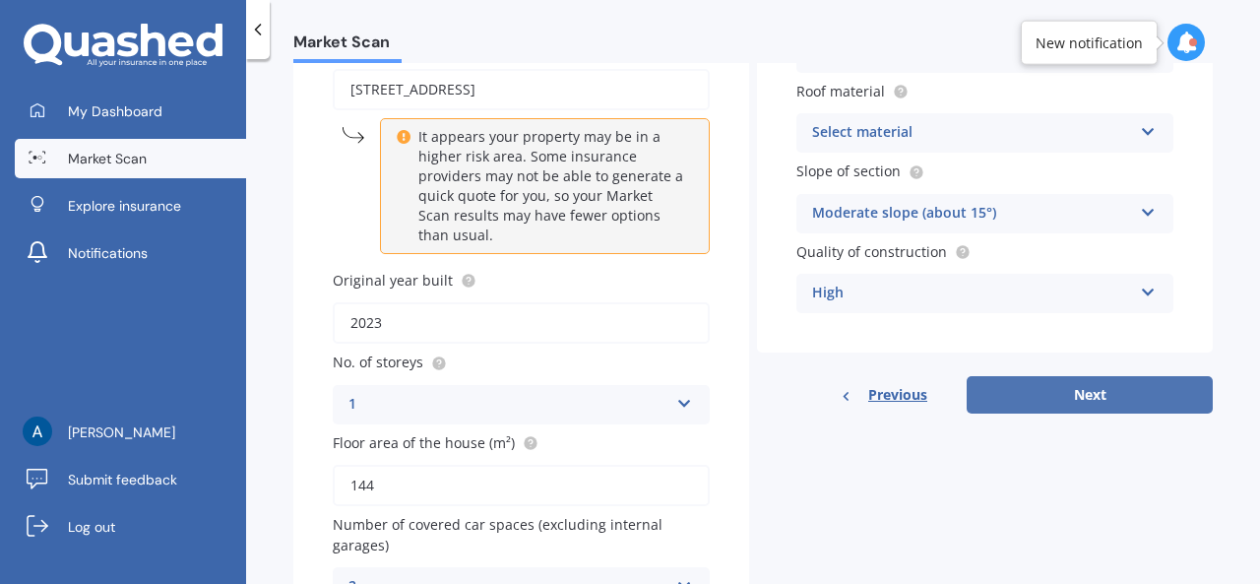
click at [1064, 394] on button "Next" at bounding box center [1090, 394] width 246 height 37
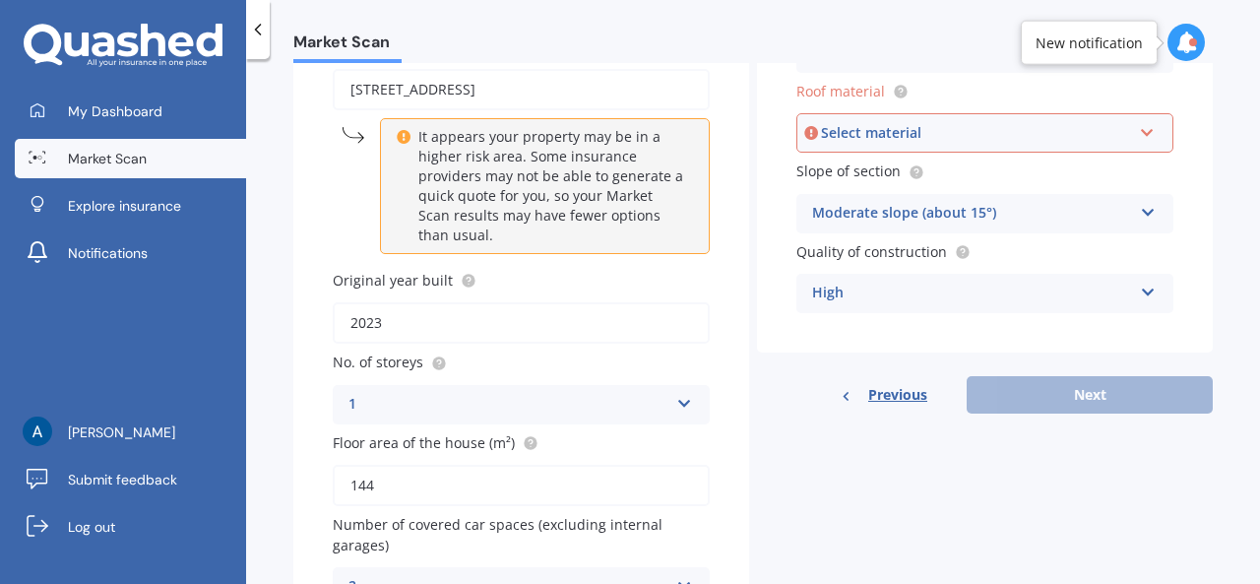
click at [1035, 129] on div "Select material" at bounding box center [976, 133] width 310 height 22
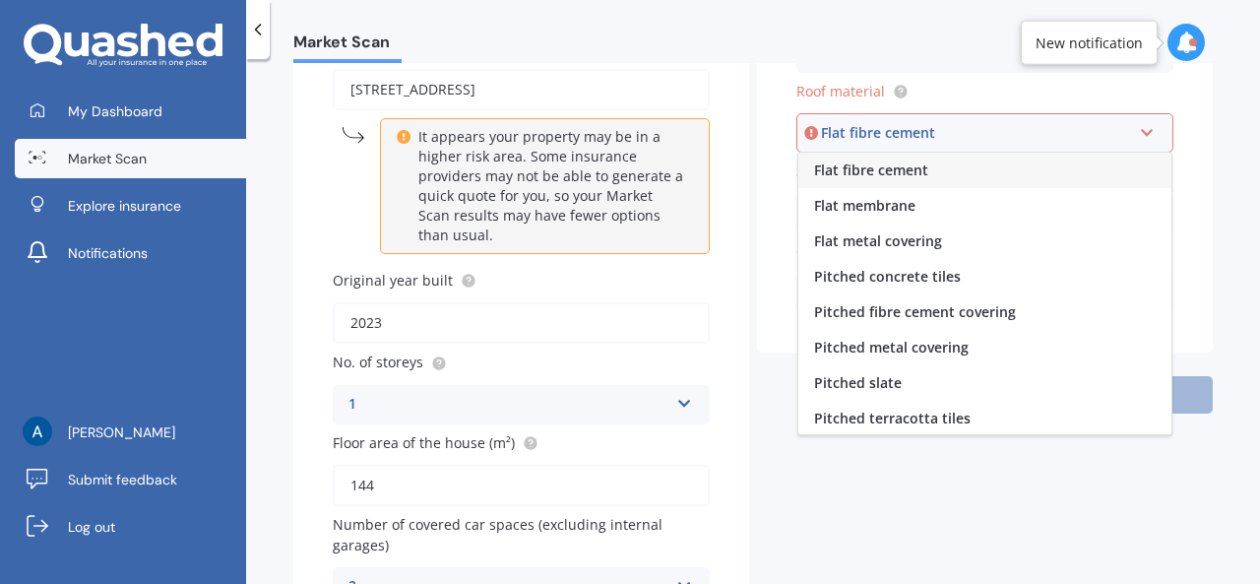
click at [873, 237] on span "Flat metal covering" at bounding box center [878, 240] width 128 height 19
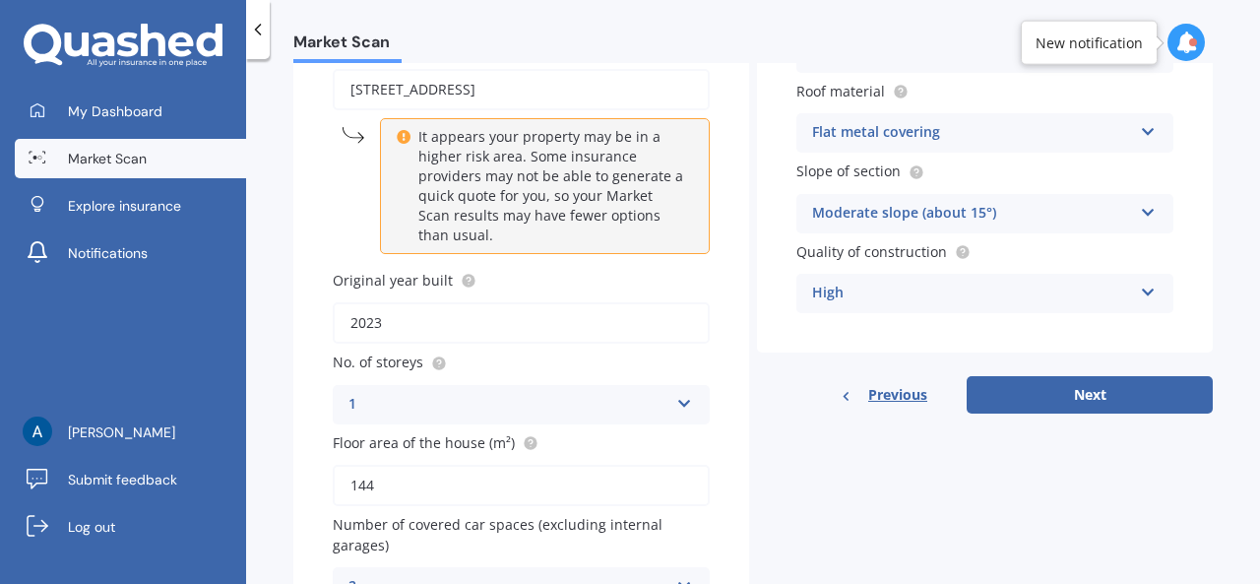
click at [1053, 416] on div "Details Address [STREET_ADDRESS] Enter address manually It appears your propert…" at bounding box center [753, 304] width 920 height 685
click at [1066, 403] on button "Next" at bounding box center [1090, 394] width 246 height 37
select select "04"
select select "03"
select select "1985"
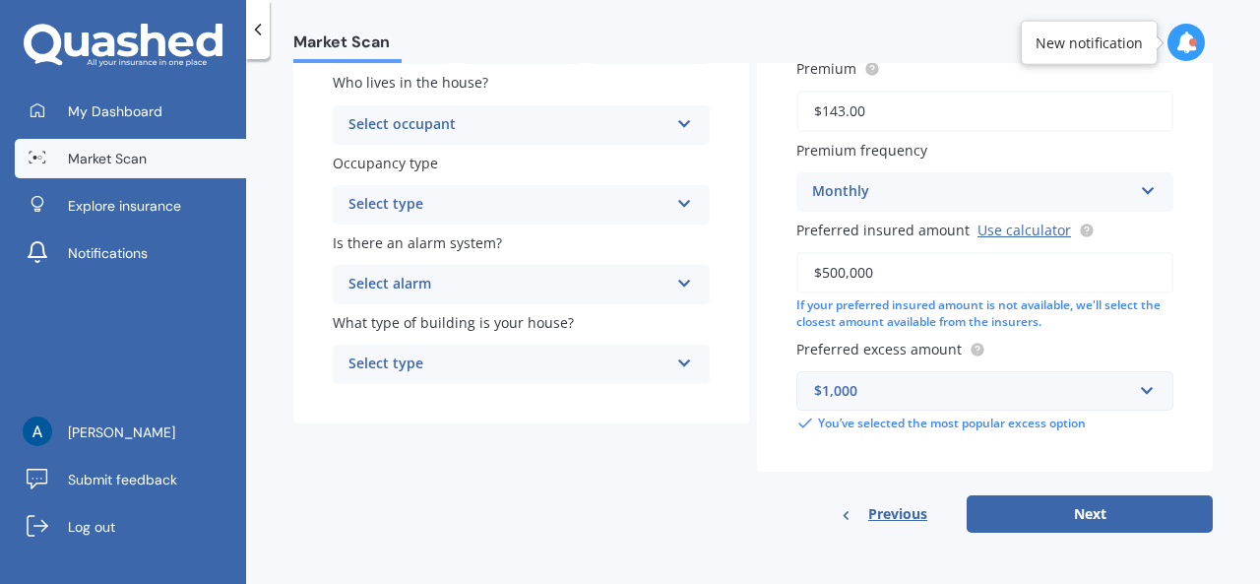
scroll to position [323, 0]
click at [1030, 512] on button "Next" at bounding box center [1090, 513] width 246 height 37
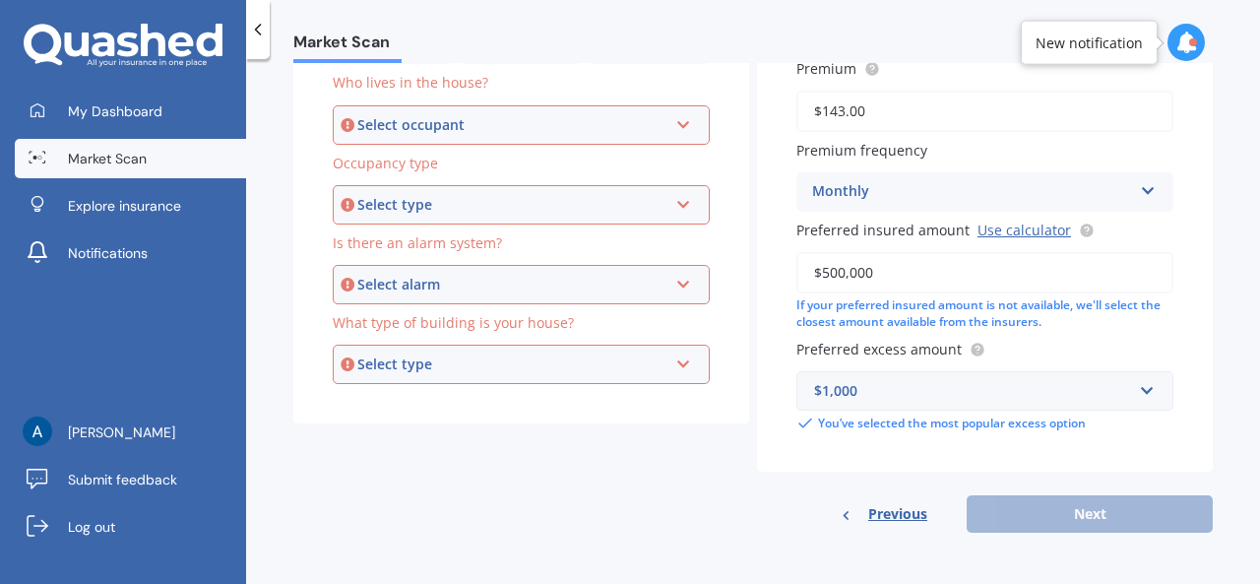
click at [677, 119] on icon at bounding box center [683, 121] width 17 height 14
click at [414, 158] on div "Owner" at bounding box center [521, 162] width 373 height 35
click at [564, 208] on div "Select type" at bounding box center [512, 205] width 310 height 22
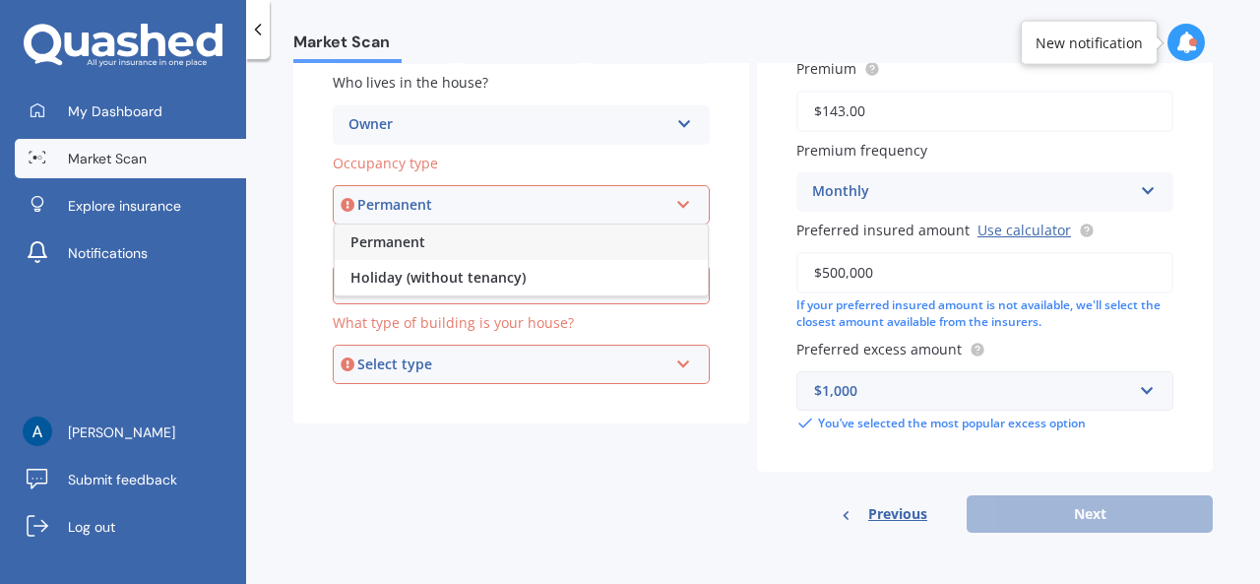
click at [479, 246] on div "Permanent" at bounding box center [521, 242] width 373 height 35
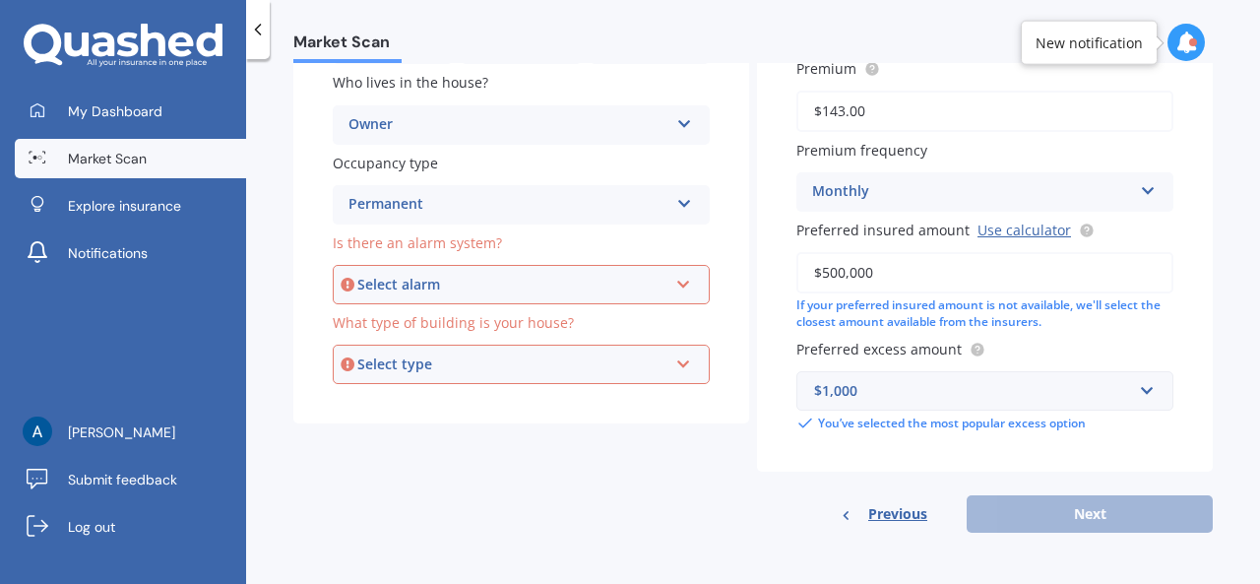
click at [524, 287] on div "Select alarm" at bounding box center [512, 285] width 310 height 22
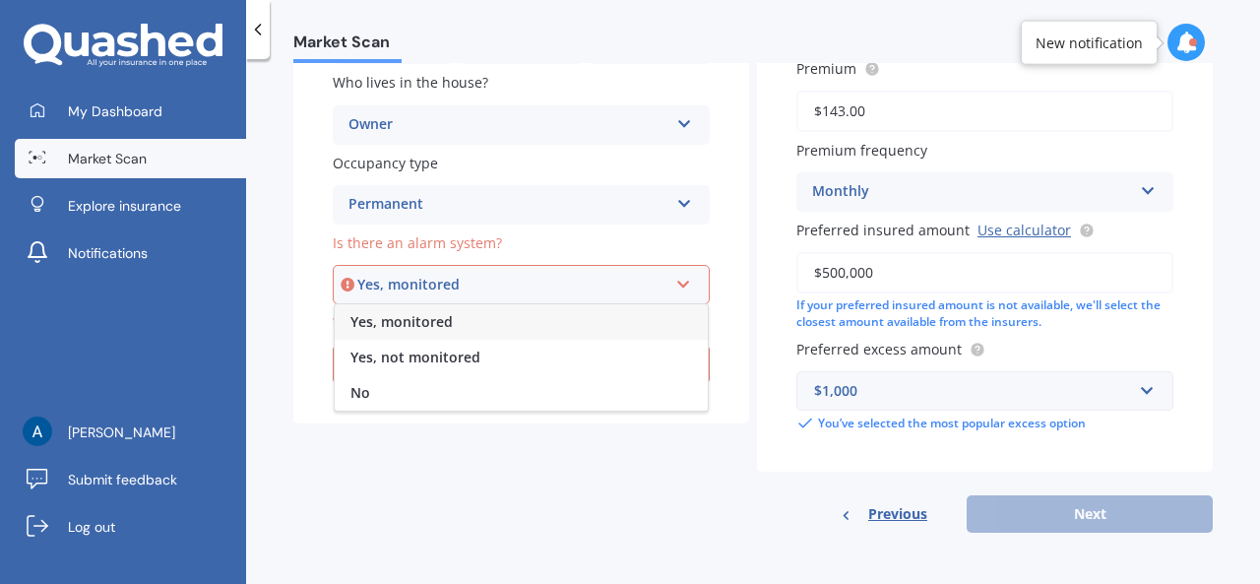
click at [467, 321] on div "Yes, monitored" at bounding box center [521, 321] width 373 height 35
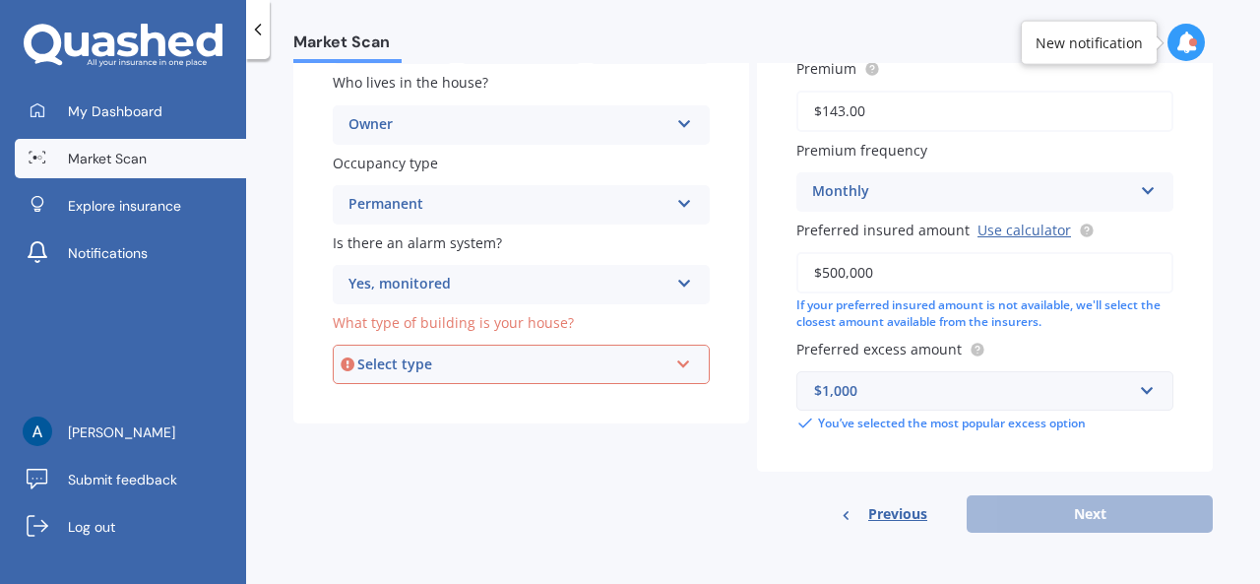
click at [549, 368] on div "Select type" at bounding box center [512, 364] width 310 height 22
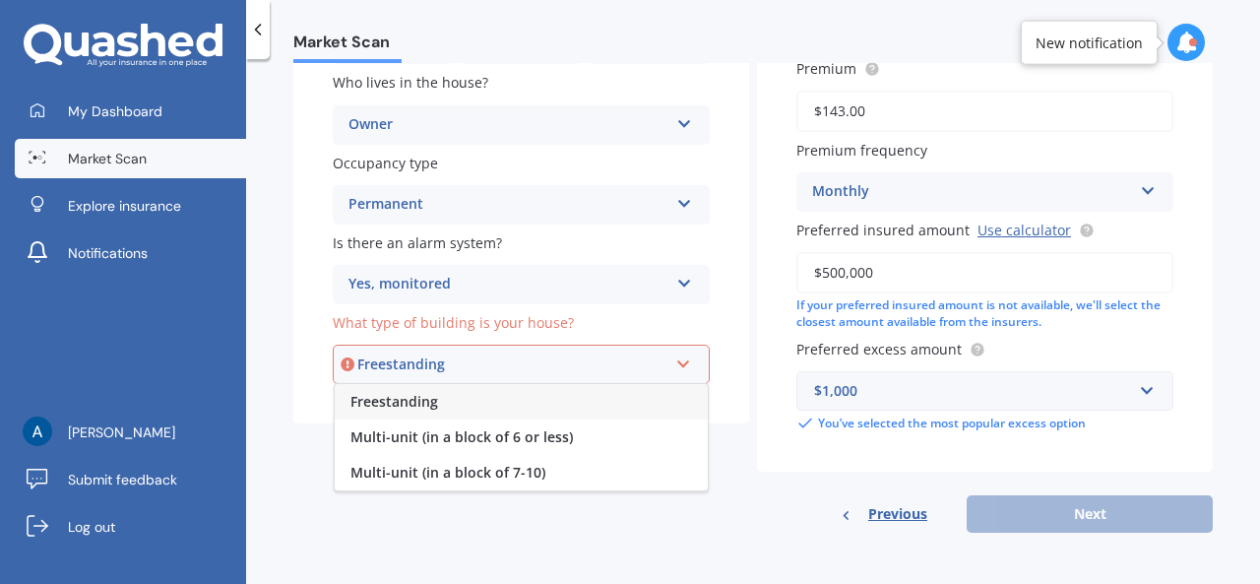
click at [417, 402] on span "Freestanding" at bounding box center [395, 401] width 88 height 19
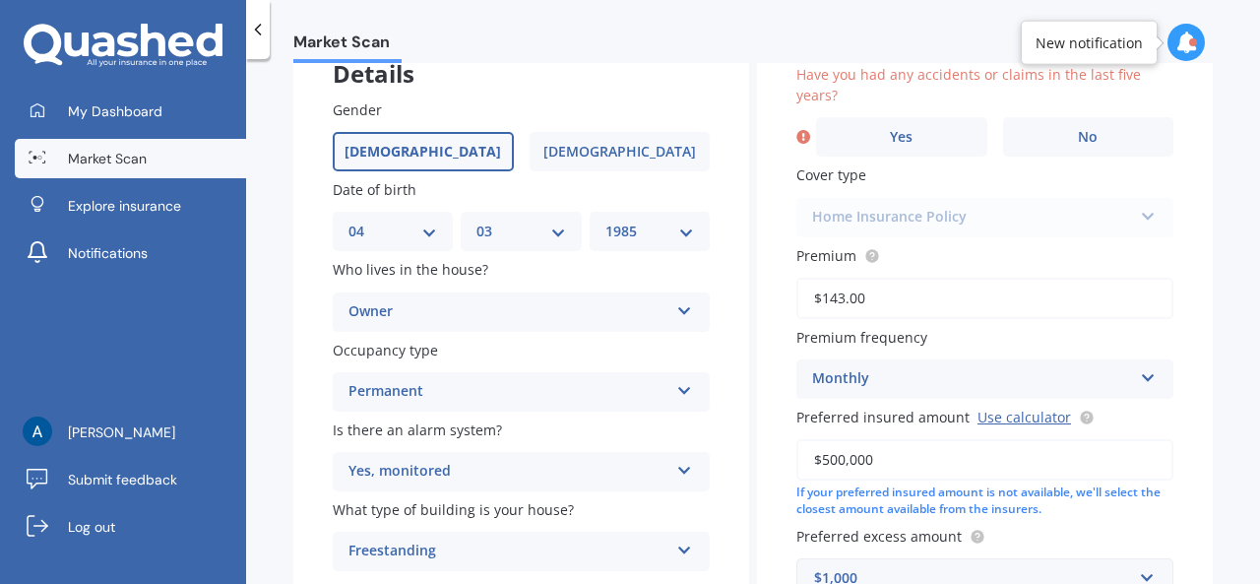
scroll to position [0, 0]
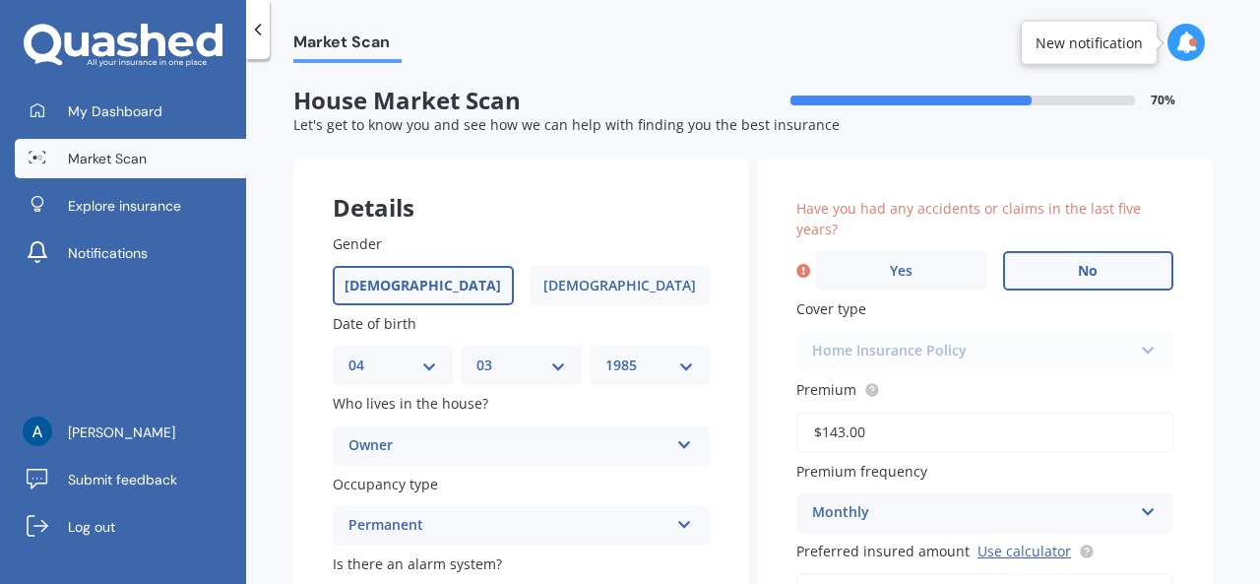
click at [1054, 276] on label "No" at bounding box center [1088, 270] width 171 height 39
click at [0, 0] on input "No" at bounding box center [0, 0] width 0 height 0
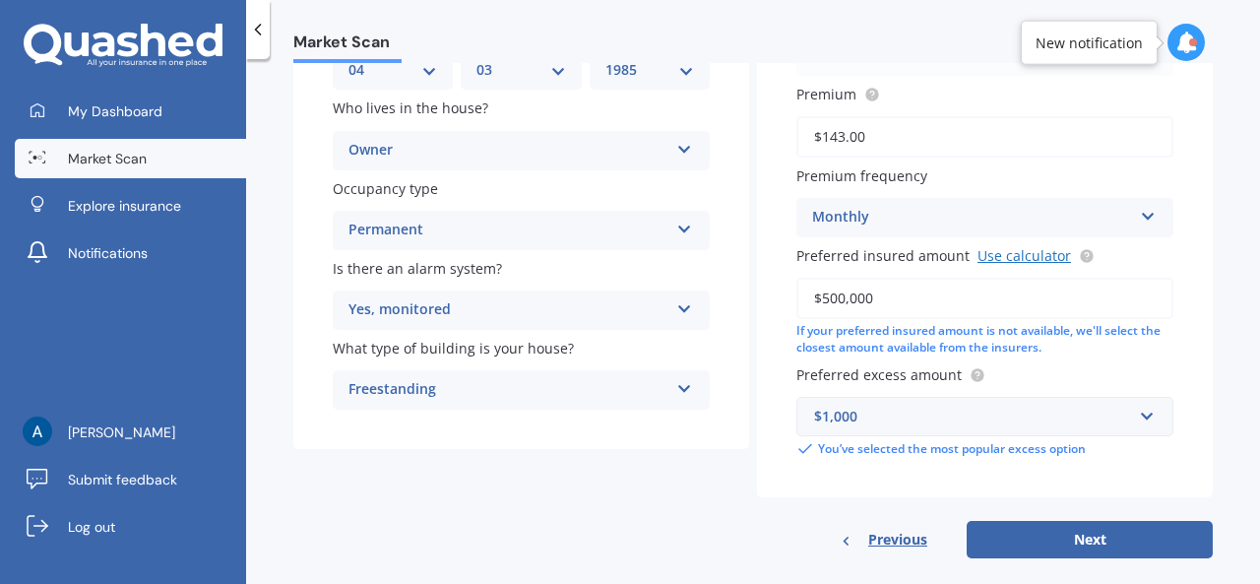
scroll to position [323, 0]
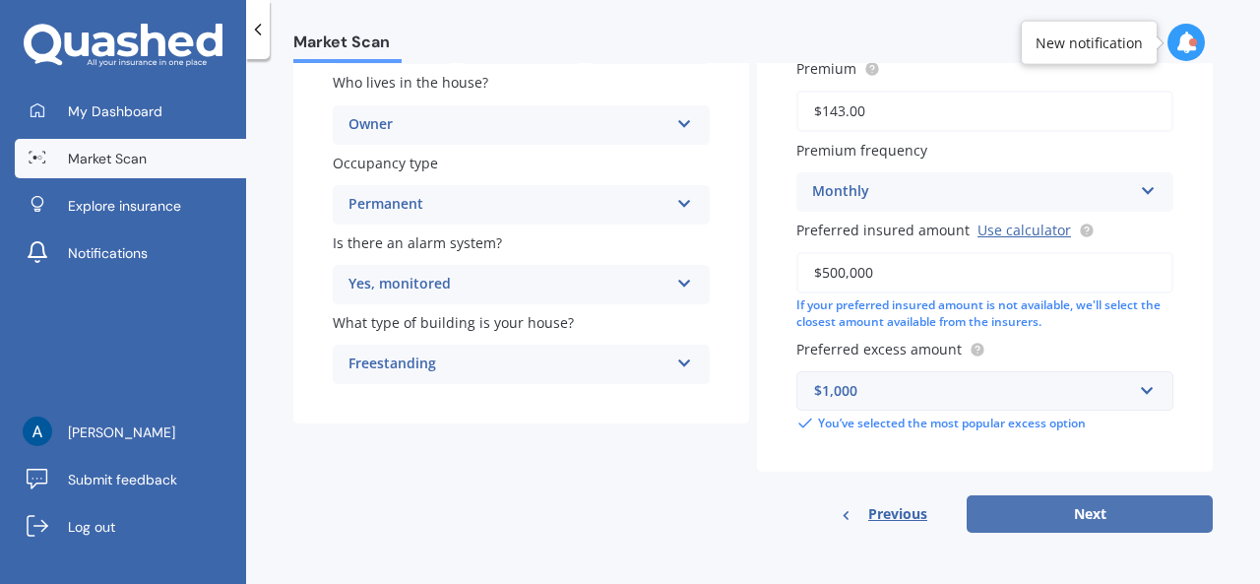
click at [1087, 501] on button "Next" at bounding box center [1090, 513] width 246 height 37
select select "04"
select select "03"
select select "1985"
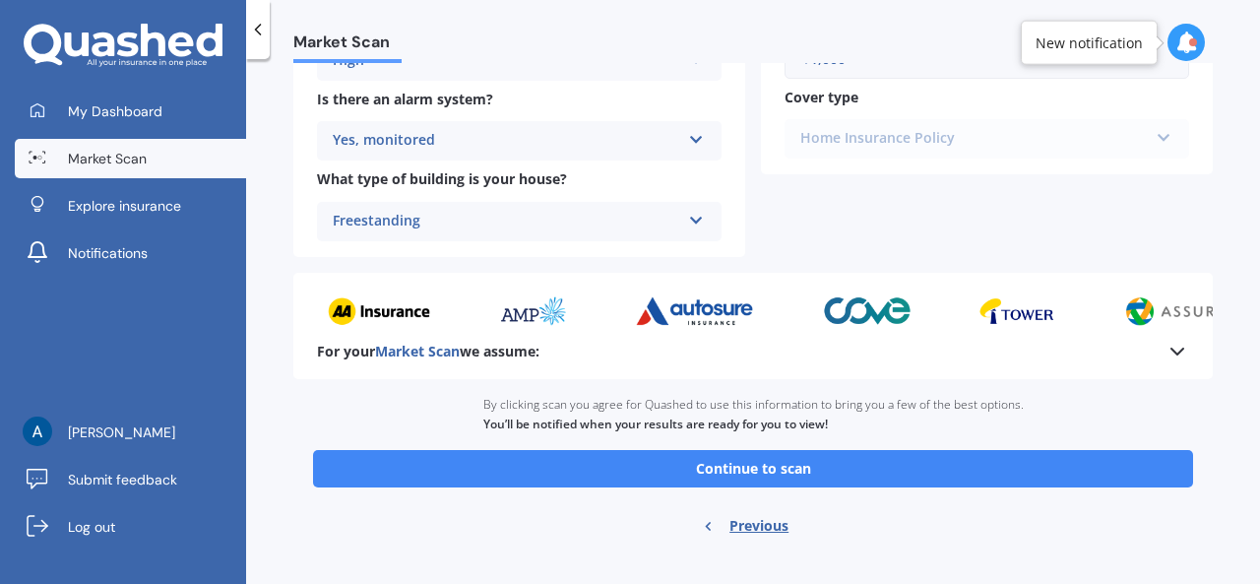
scroll to position [837, 0]
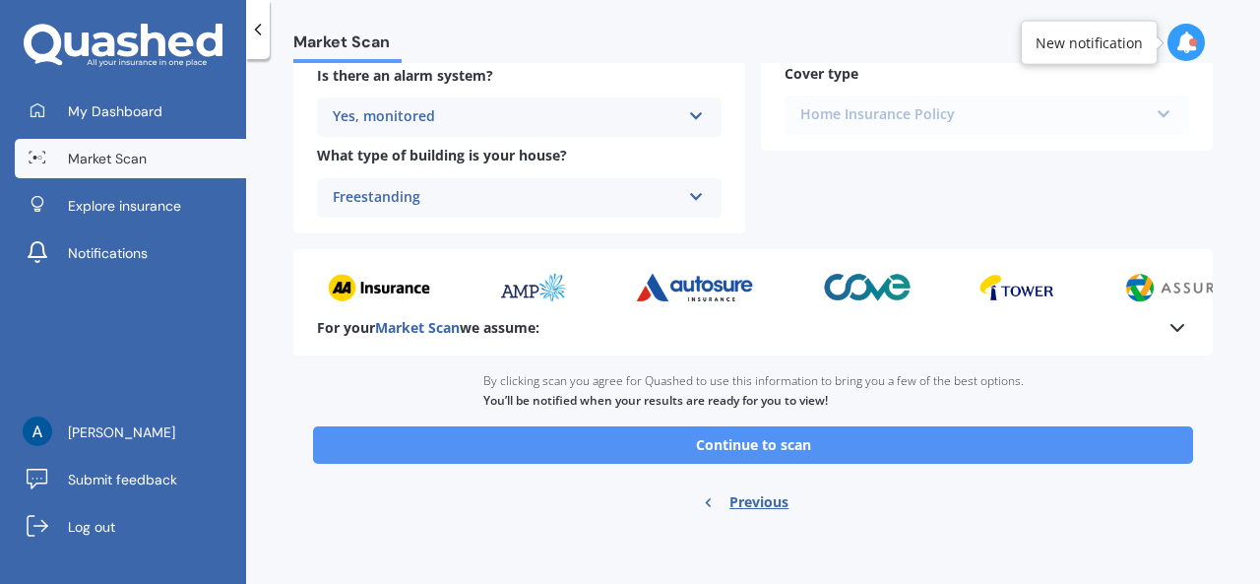
click at [776, 442] on button "Continue to scan" at bounding box center [753, 444] width 880 height 37
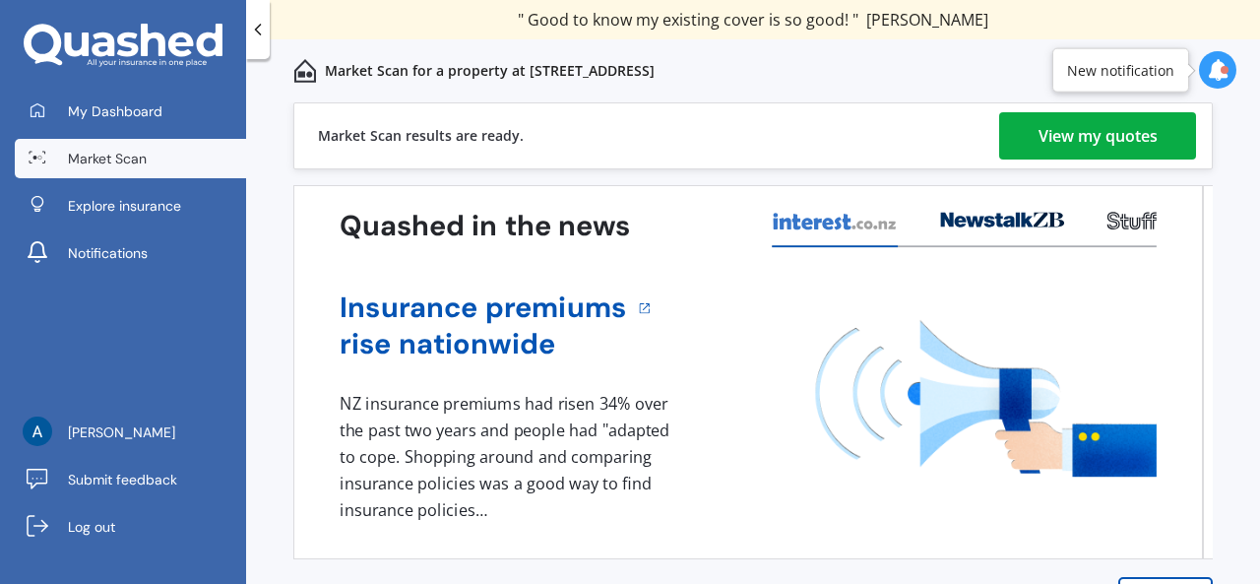
click at [1142, 139] on div "View my quotes" at bounding box center [1098, 135] width 119 height 47
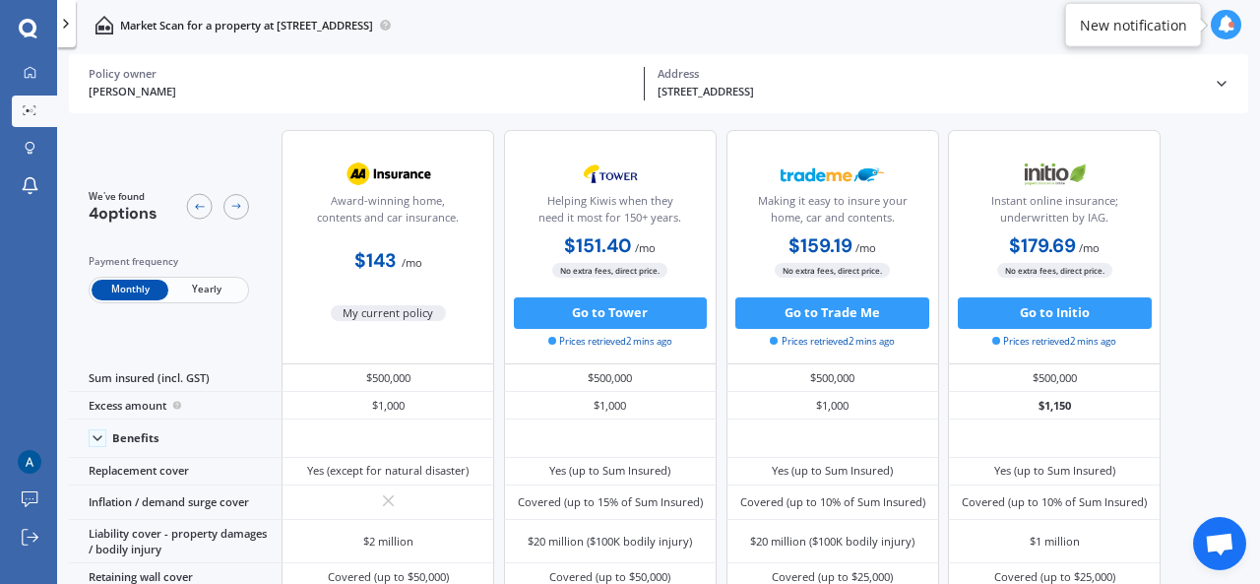
click at [1221, 22] on icon at bounding box center [1227, 25] width 18 height 18
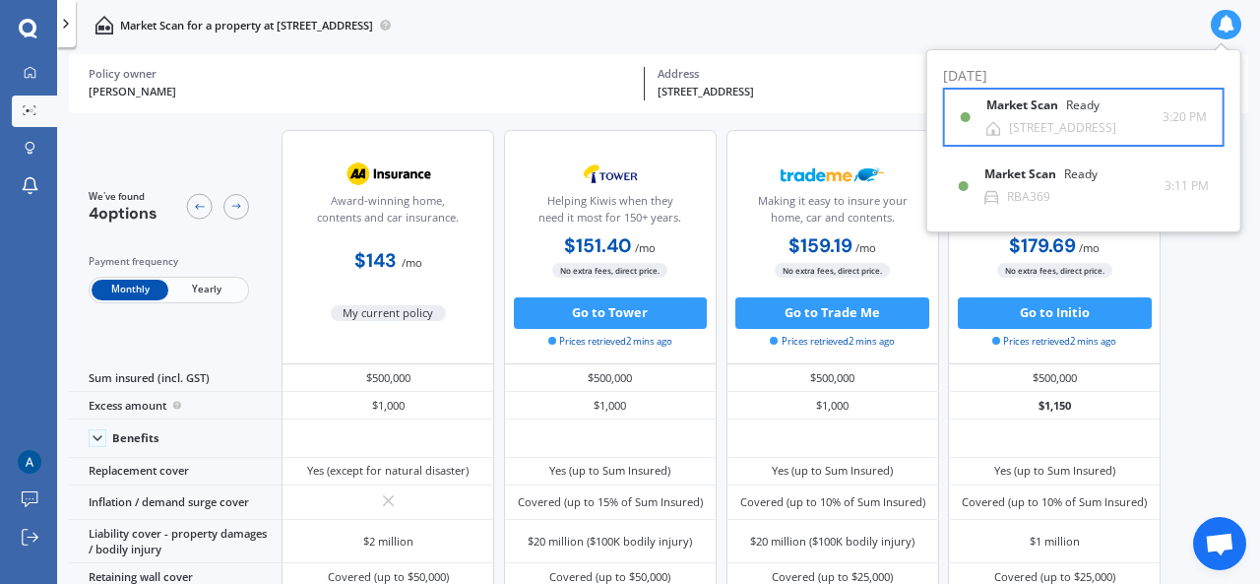
click at [1060, 116] on div "Market Scan Ready" at bounding box center [1055, 109] width 137 height 22
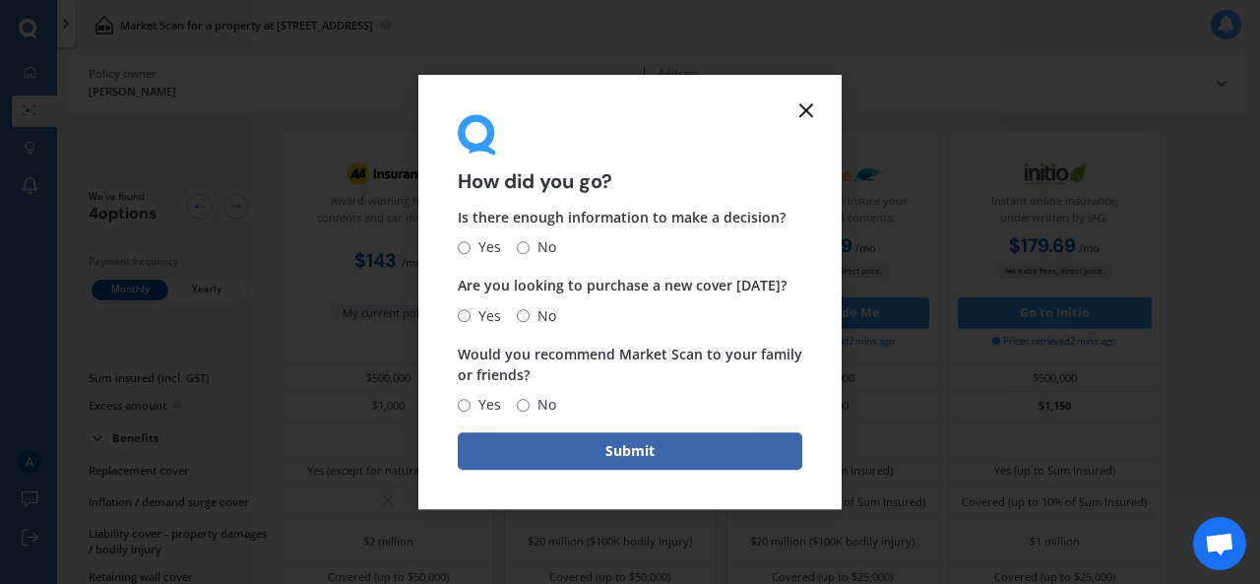
click at [525, 245] on input "No" at bounding box center [523, 247] width 13 height 13
radio input "true"
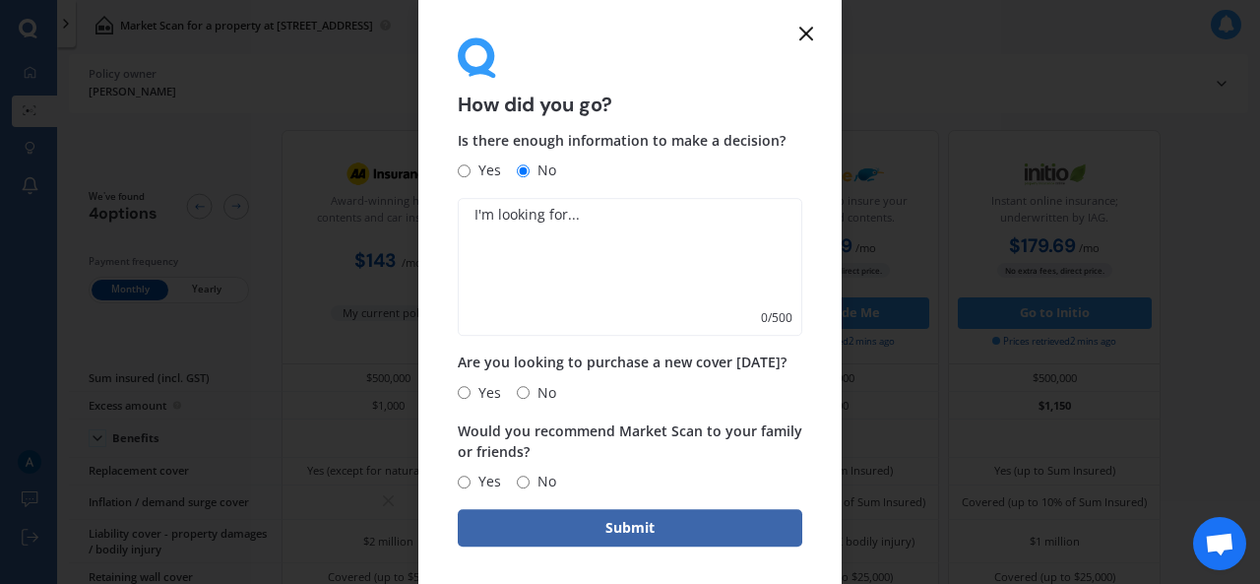
click at [534, 389] on span "No" at bounding box center [543, 393] width 27 height 24
click at [530, 389] on input "No" at bounding box center [523, 392] width 13 height 13
radio input "true"
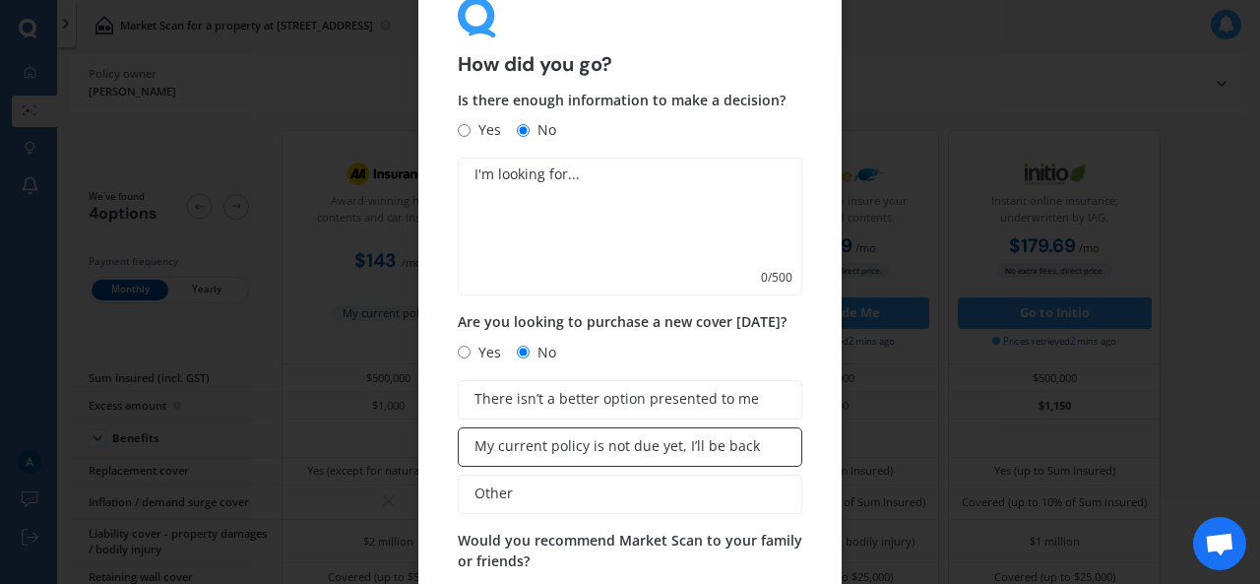
scroll to position [69, 0]
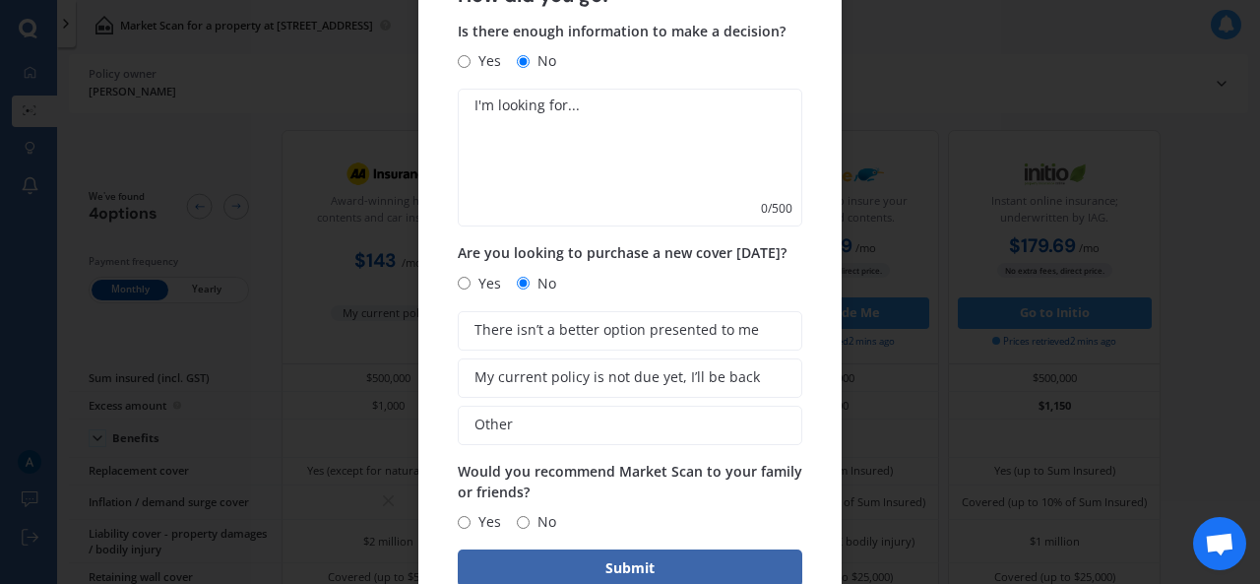
click at [522, 523] on input "No" at bounding box center [523, 522] width 13 height 13
radio input "true"
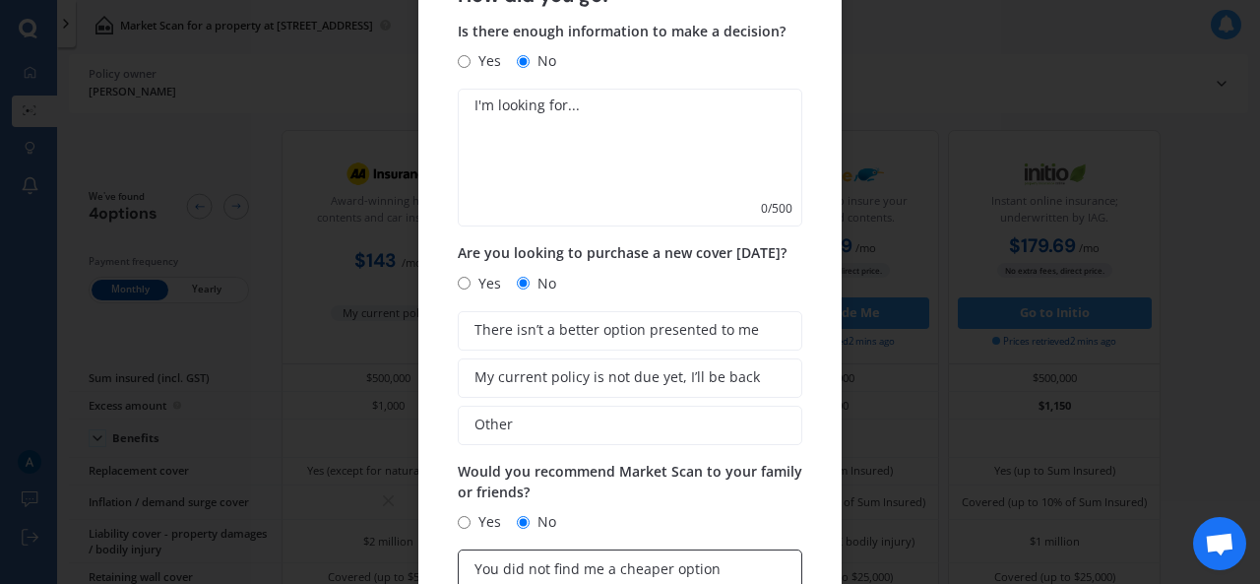
scroll to position [219, 0]
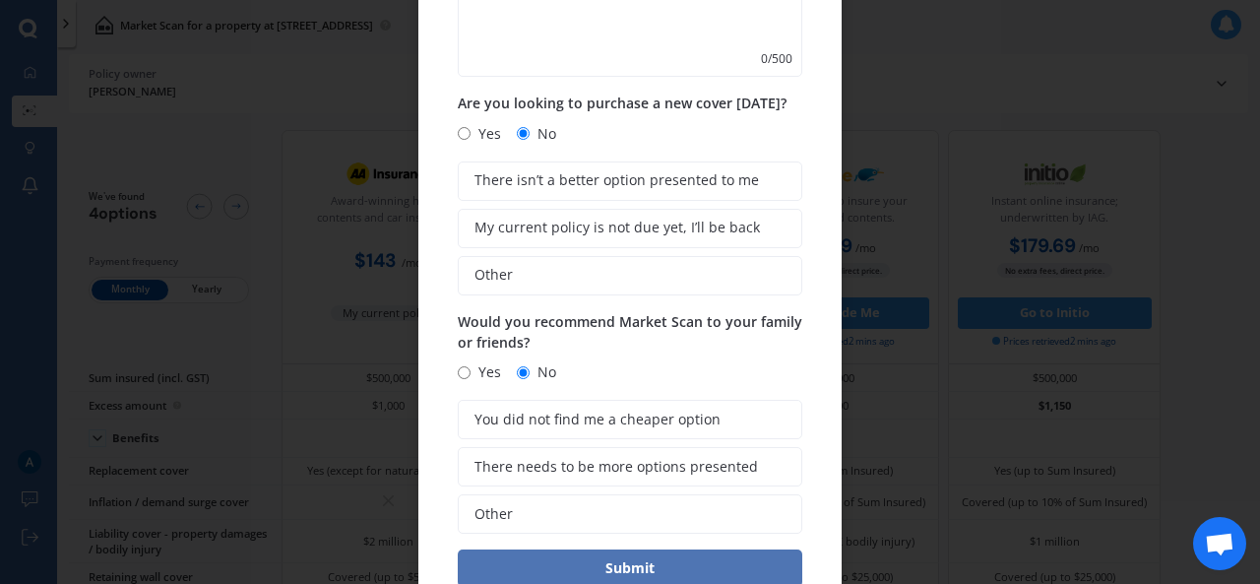
click at [625, 570] on button "Submit" at bounding box center [630, 567] width 345 height 37
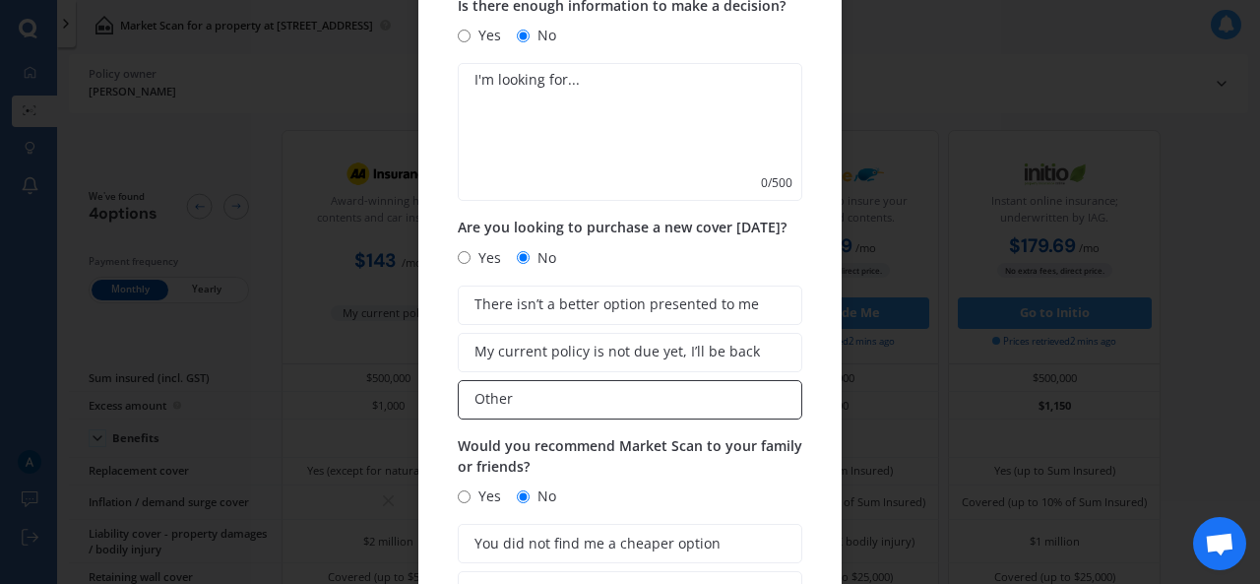
scroll to position [0, 0]
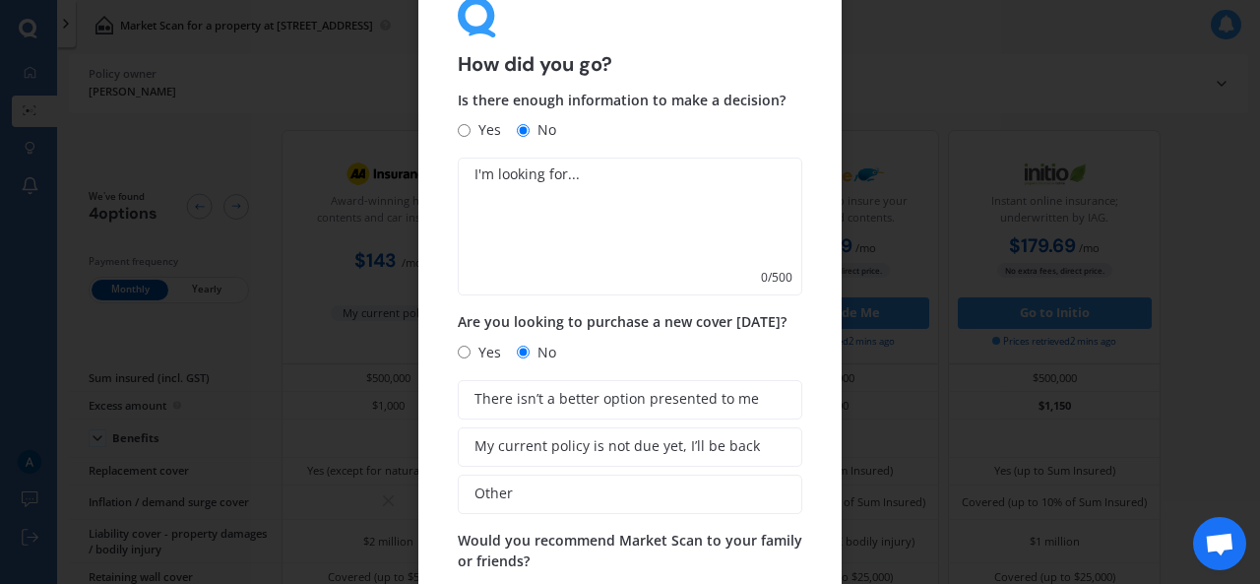
click at [1067, 349] on div "How did you go? Is there enough information to make a decision? Yes No 0 / 500 …" at bounding box center [630, 292] width 1260 height 584
click at [305, 263] on div "How did you go? Is there enough information to make a decision? Yes No 0 / 500 …" at bounding box center [630, 292] width 1260 height 584
click at [618, 178] on textarea at bounding box center [626, 227] width 337 height 138
click at [1074, 242] on div "How did you go? Is there enough information to make a decision? Yes No 0 / 500 …" at bounding box center [630, 292] width 1260 height 584
click at [1211, 537] on span "Open chat" at bounding box center [1220, 546] width 32 height 26
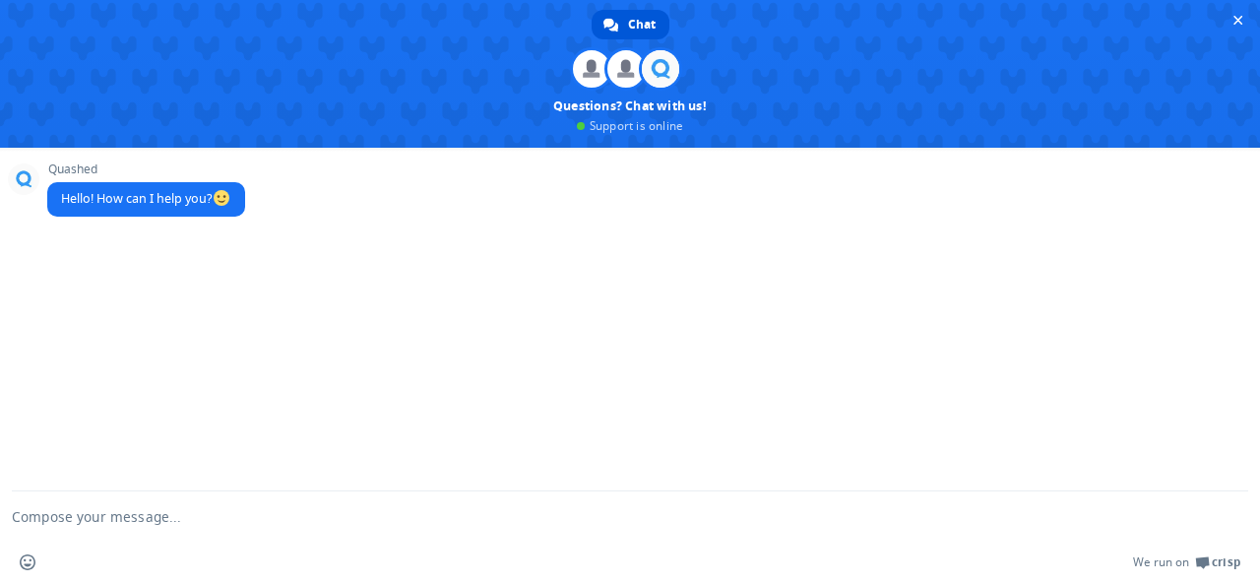
click at [989, 407] on div "Quashed Hello! How can I help you?" at bounding box center [630, 320] width 1260 height 344
click at [1244, 17] on span "Close chat" at bounding box center [1238, 20] width 21 height 21
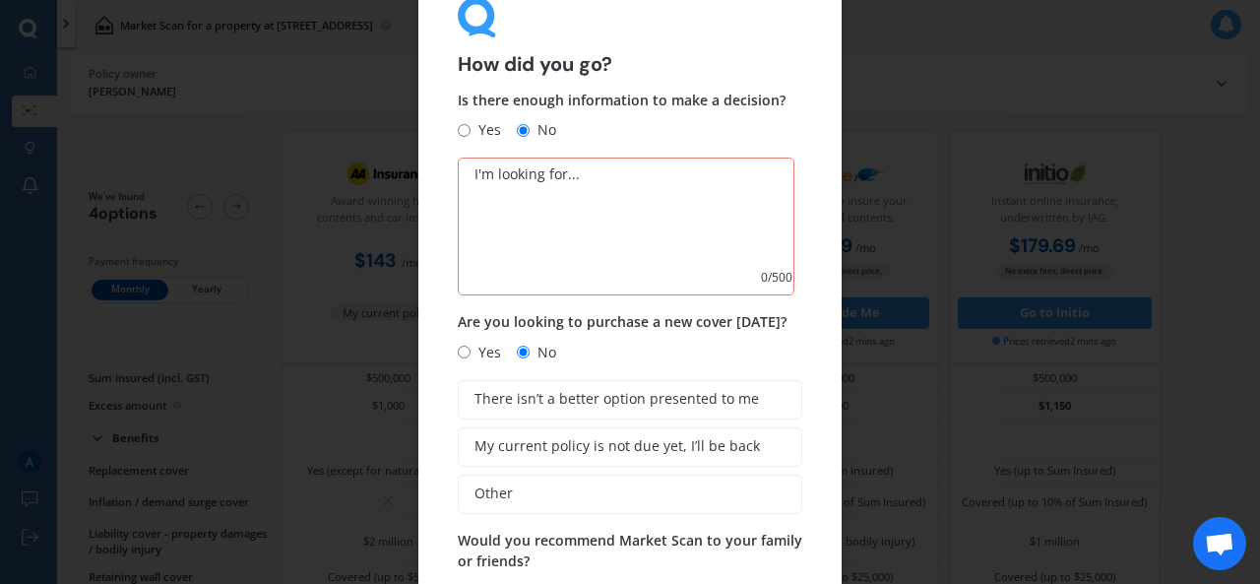
click at [261, 235] on div "How did you go? Is there enough information to make a decision? Yes No 0 / 500 …" at bounding box center [630, 292] width 1260 height 584
click at [654, 193] on textarea at bounding box center [626, 227] width 337 height 138
type textarea "v"
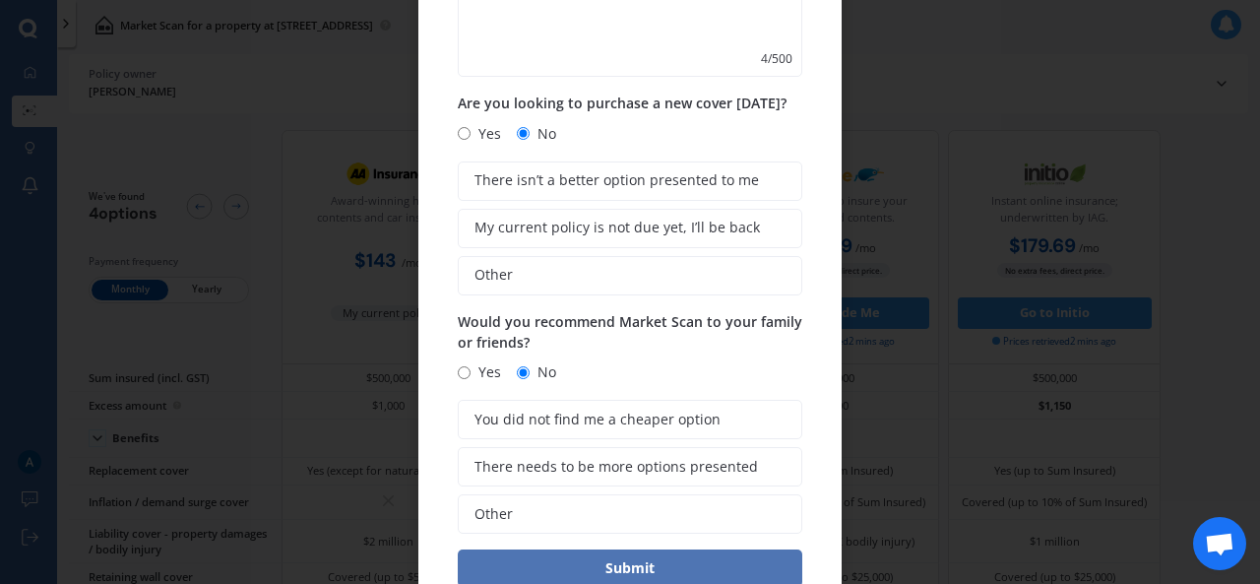
type textarea "nope"
click at [610, 569] on button "Submit" at bounding box center [630, 567] width 345 height 37
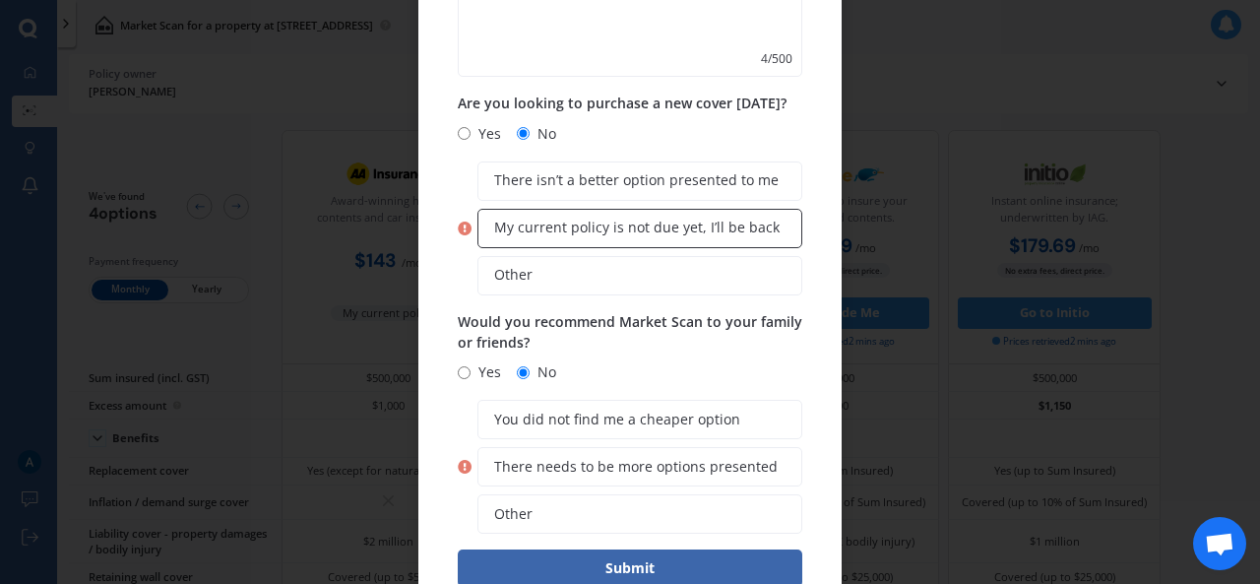
click at [541, 233] on span "My current policy is not due yet, I’ll be back" at bounding box center [637, 228] width 286 height 17
click at [0, 0] on input "My current policy is not due yet, I’ll be back" at bounding box center [0, 0] width 0 height 0
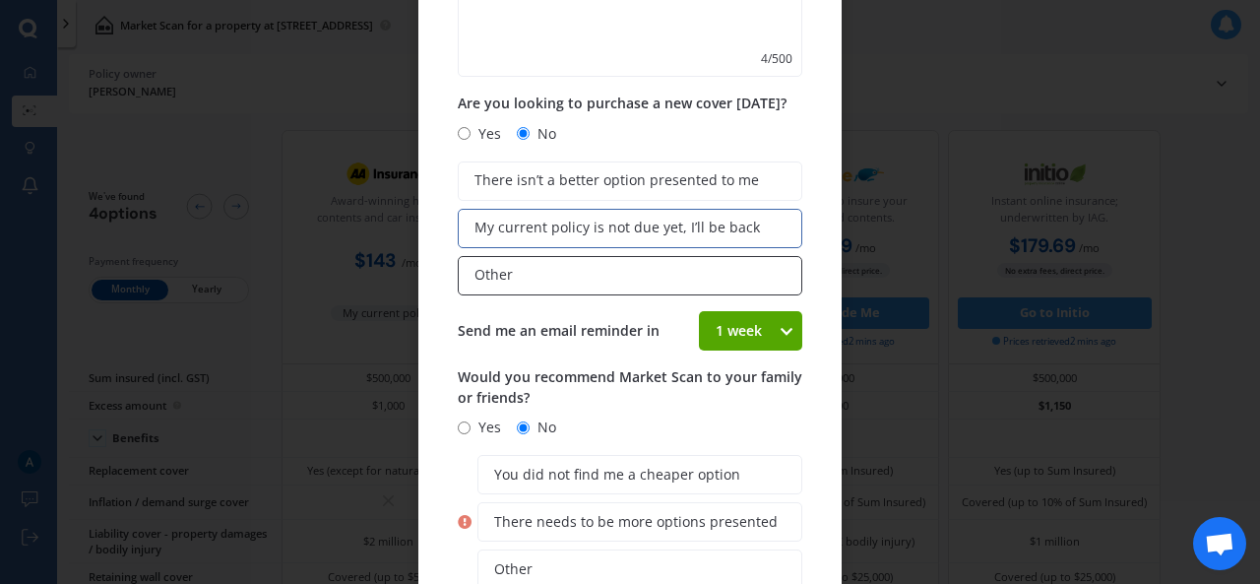
click at [547, 263] on label "Other" at bounding box center [630, 275] width 345 height 39
click at [0, 0] on input "Other" at bounding box center [0, 0] width 0 height 0
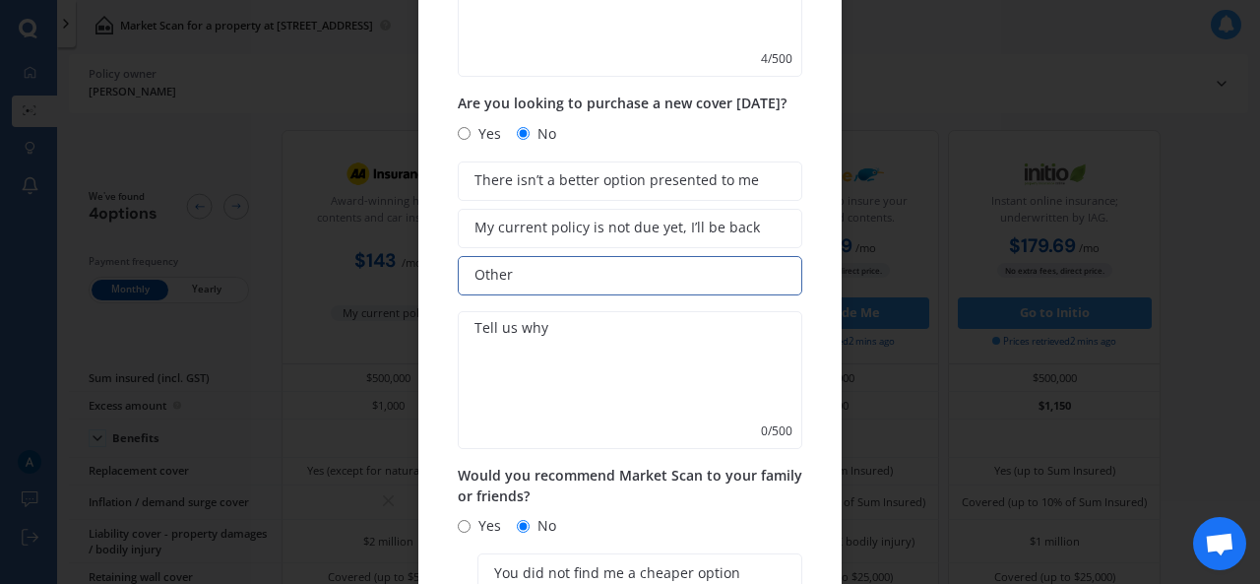
click at [520, 318] on textarea at bounding box center [630, 380] width 345 height 138
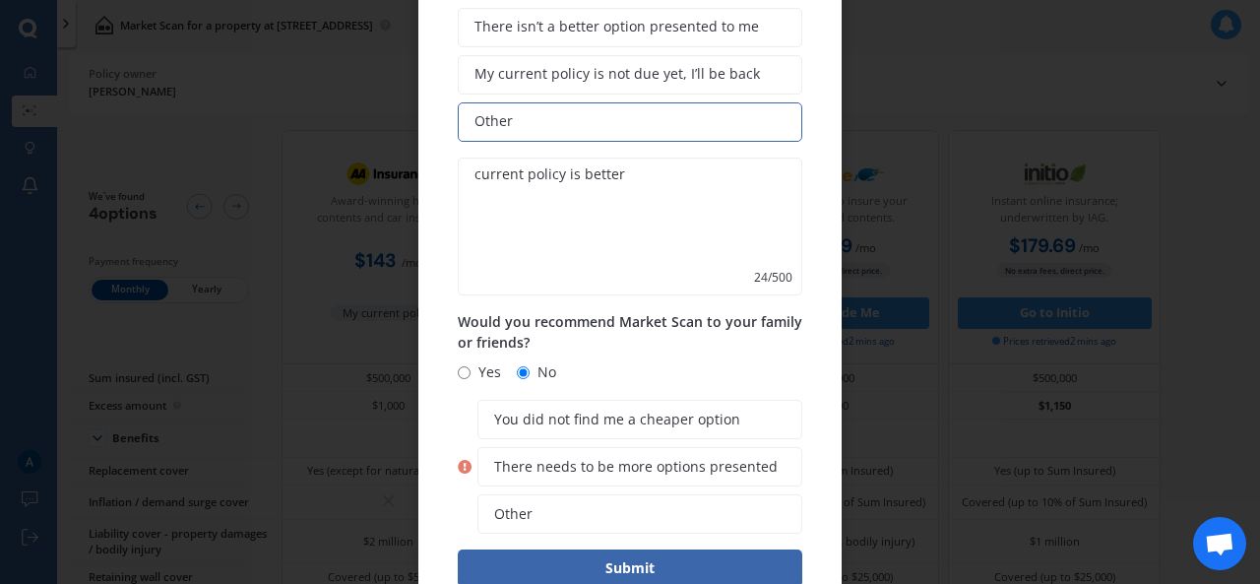
scroll to position [372, 0]
type textarea "current policy is better"
click at [559, 513] on label "Other" at bounding box center [640, 513] width 325 height 39
click at [0, 0] on input "Other" at bounding box center [0, 0] width 0 height 0
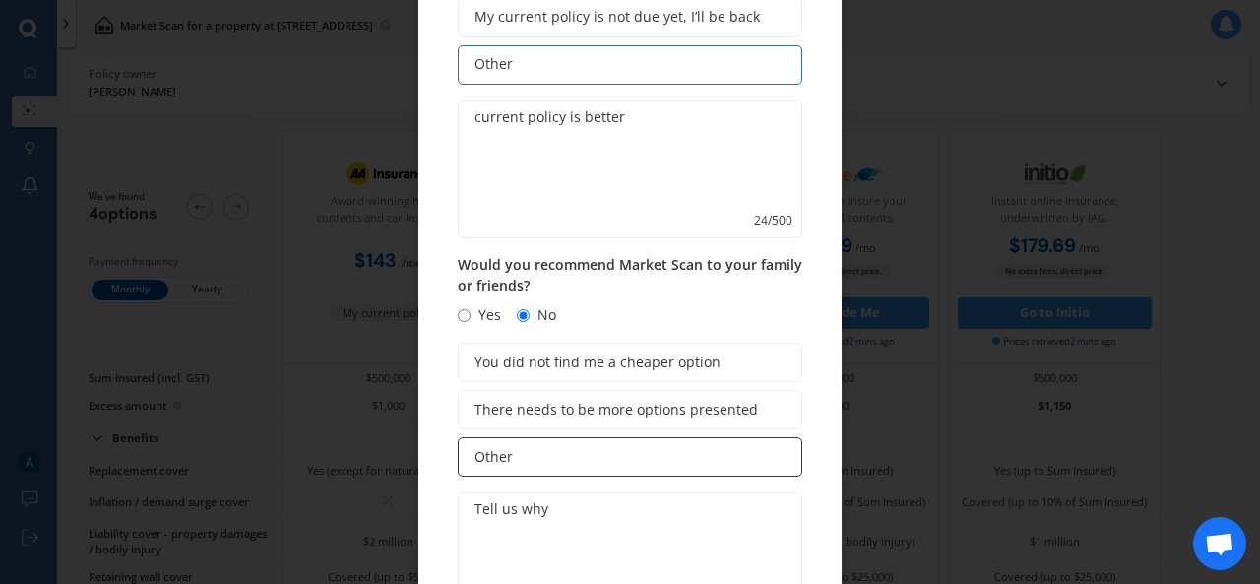
scroll to position [526, 0]
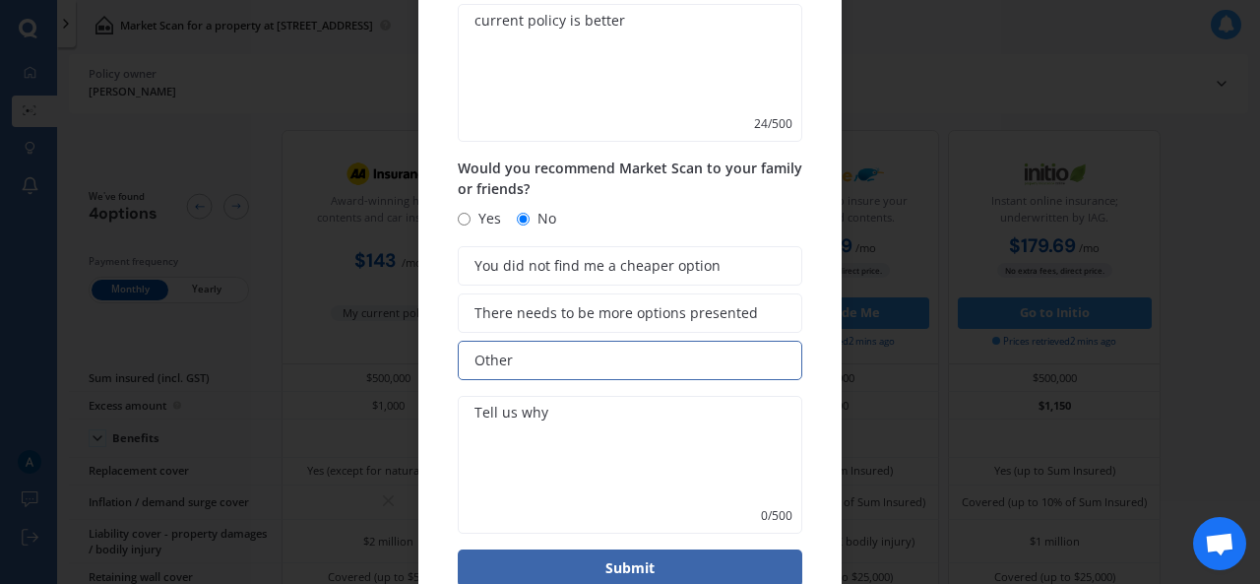
click at [567, 416] on textarea at bounding box center [630, 465] width 345 height 138
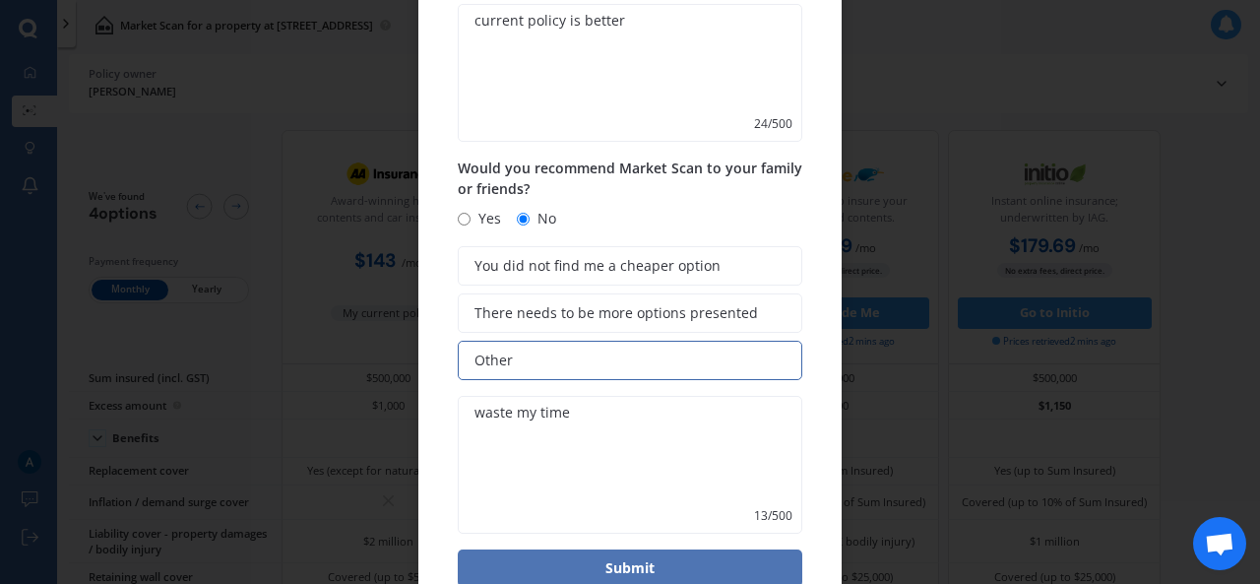
type textarea "waste my time"
click at [666, 570] on button "Submit" at bounding box center [630, 567] width 345 height 37
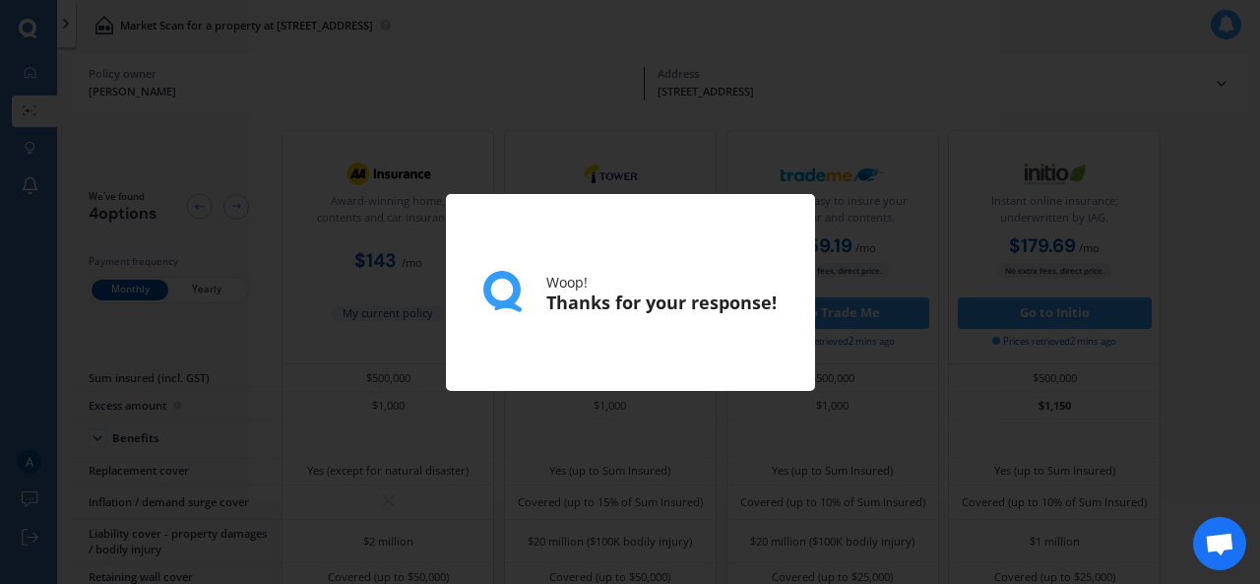
click at [693, 446] on div "Woop! Thanks for your response!" at bounding box center [630, 292] width 1260 height 584
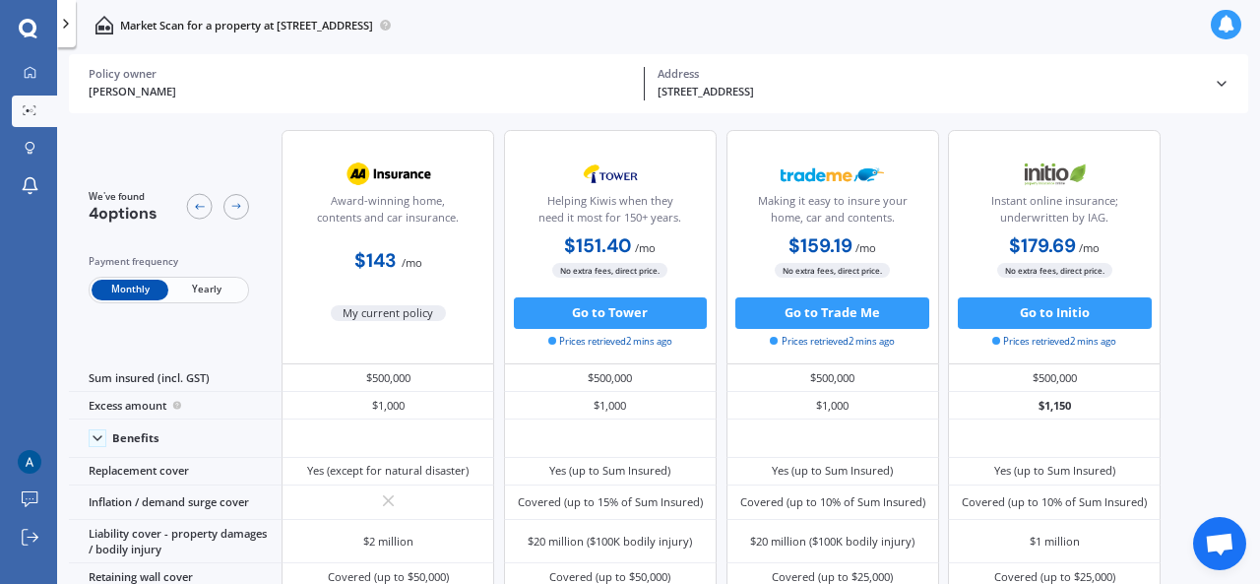
click at [1217, 88] on icon at bounding box center [1222, 84] width 16 height 16
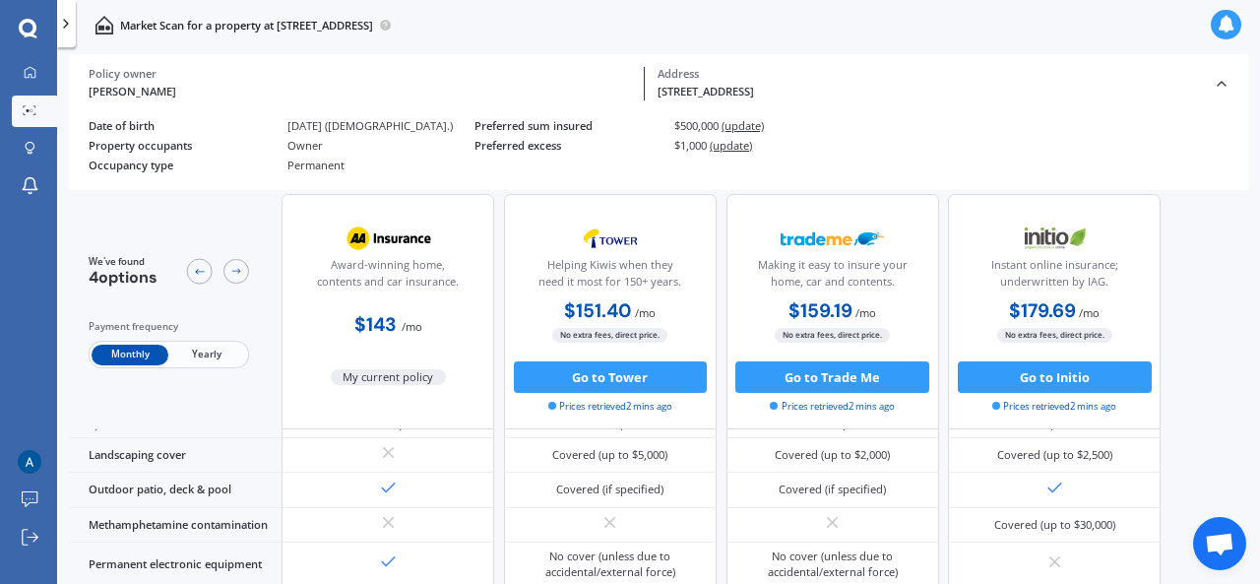
scroll to position [388, 0]
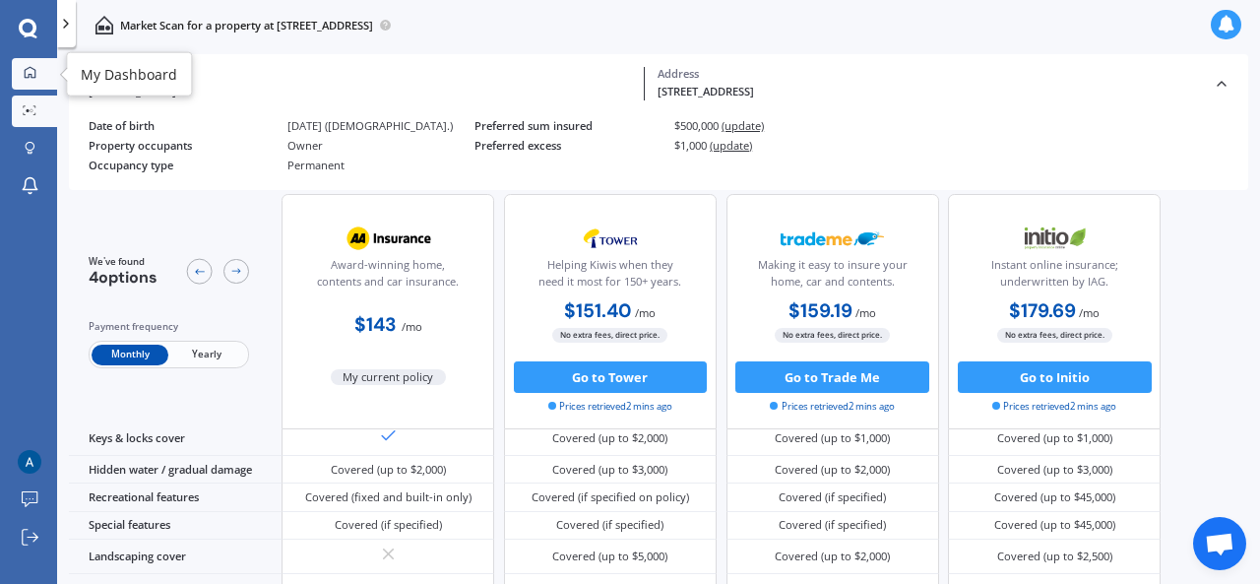
click at [28, 70] on icon at bounding box center [30, 72] width 13 height 13
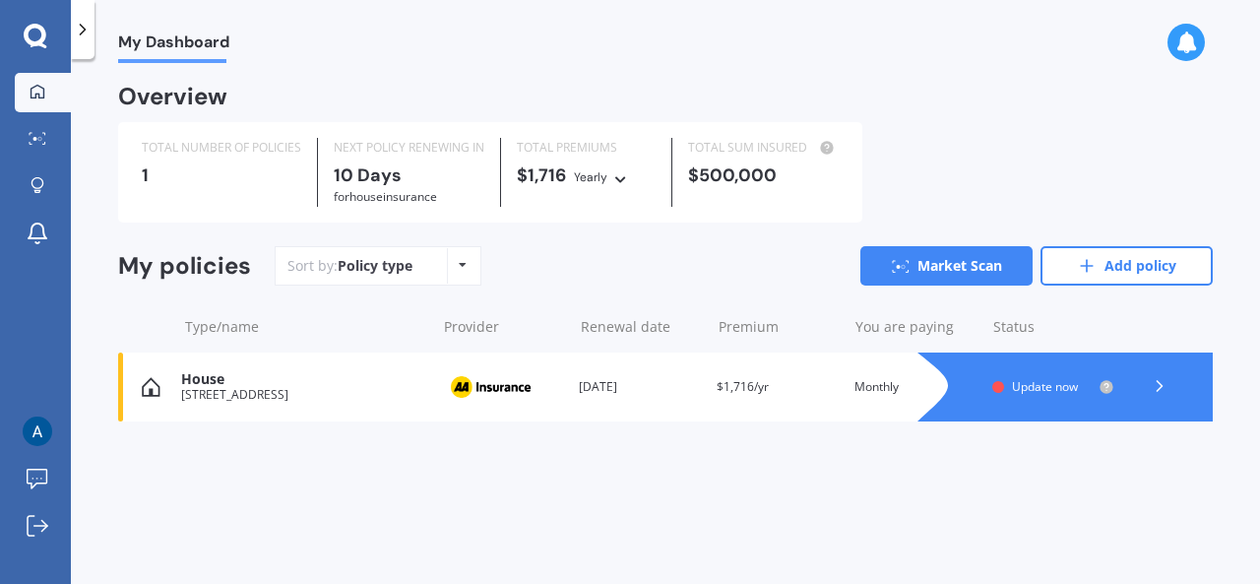
click at [1155, 383] on icon at bounding box center [1160, 386] width 20 height 20
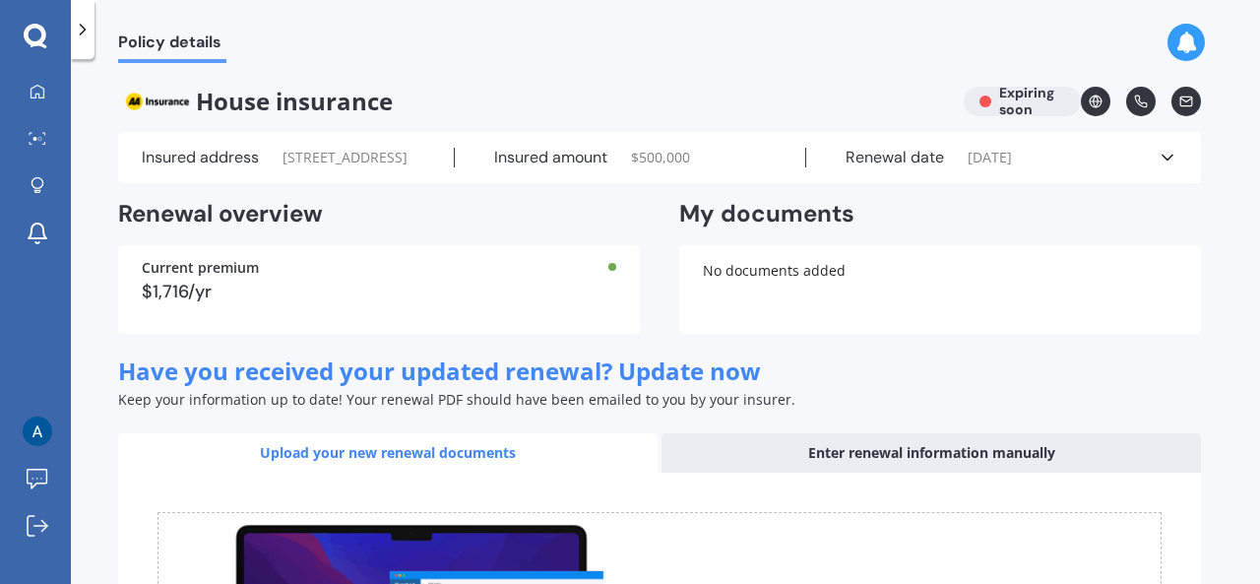
click at [1164, 161] on polyline at bounding box center [1168, 158] width 10 height 5
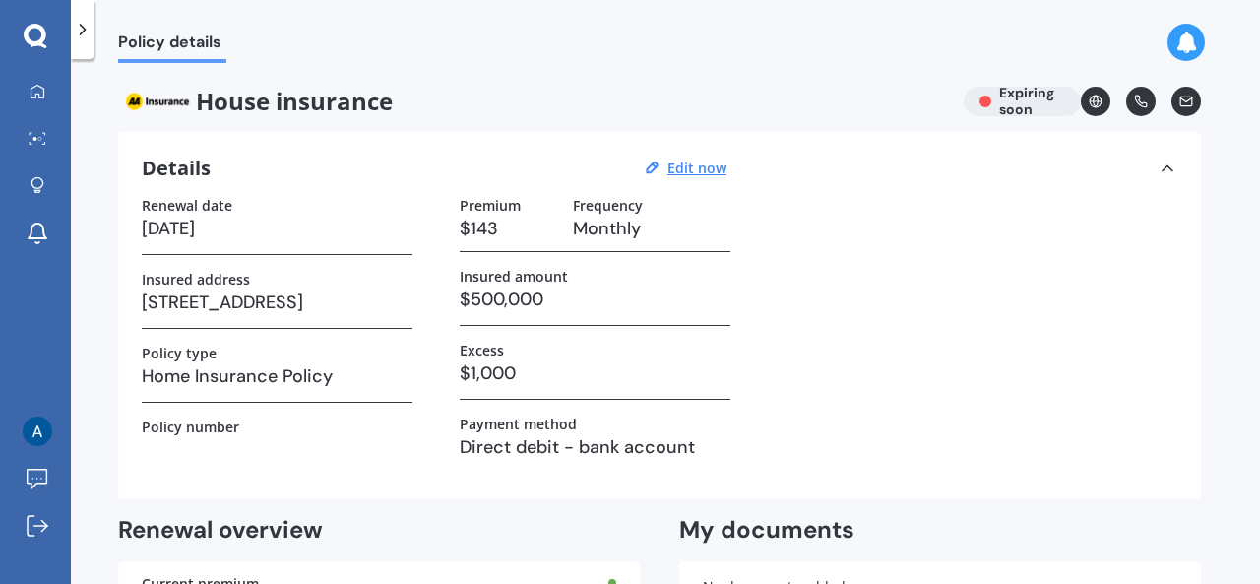
click at [43, 36] on icon at bounding box center [35, 35] width 23 height 23
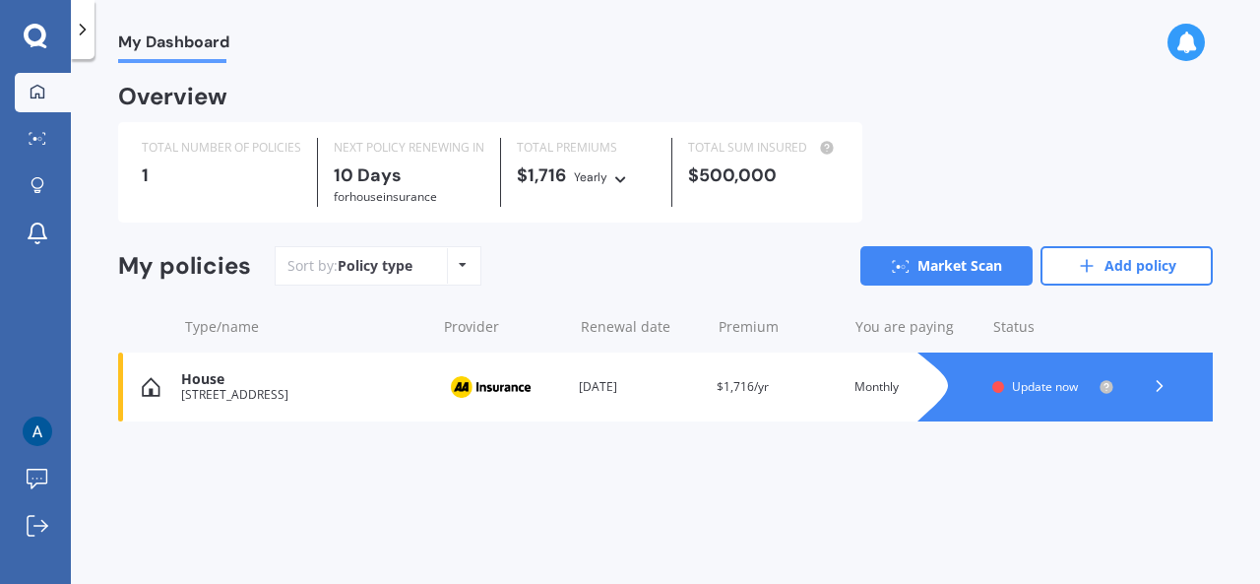
click at [619, 182] on icon at bounding box center [620, 176] width 14 height 12
click at [815, 187] on div "TOTAL SUM INSURED $500,000" at bounding box center [764, 172] width 182 height 69
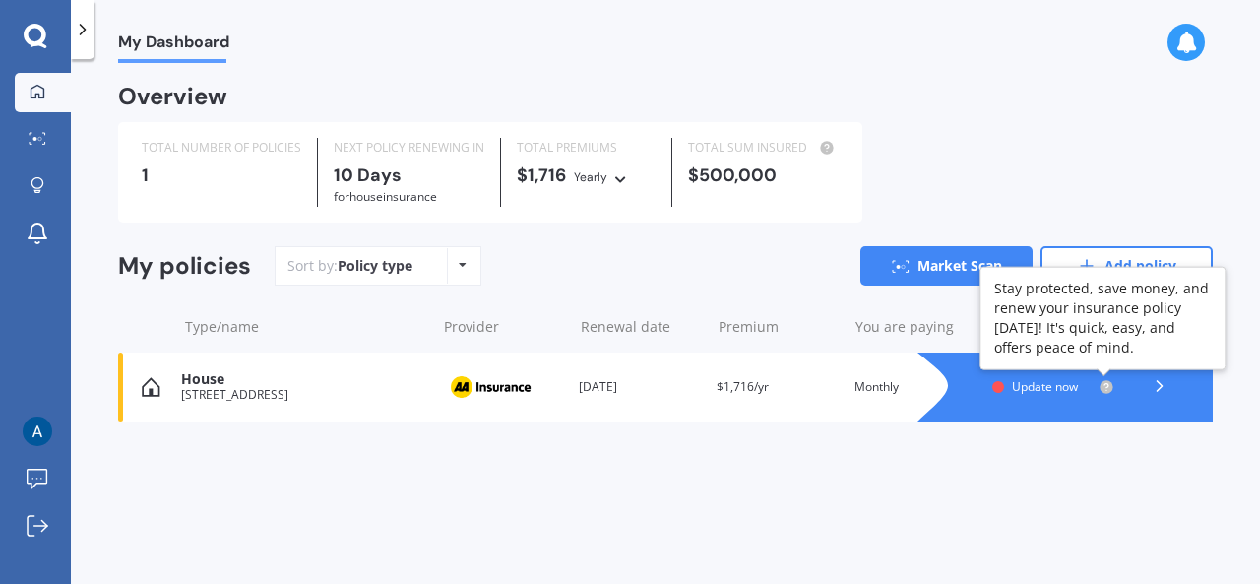
click at [1113, 387] on circle at bounding box center [1106, 386] width 13 height 13
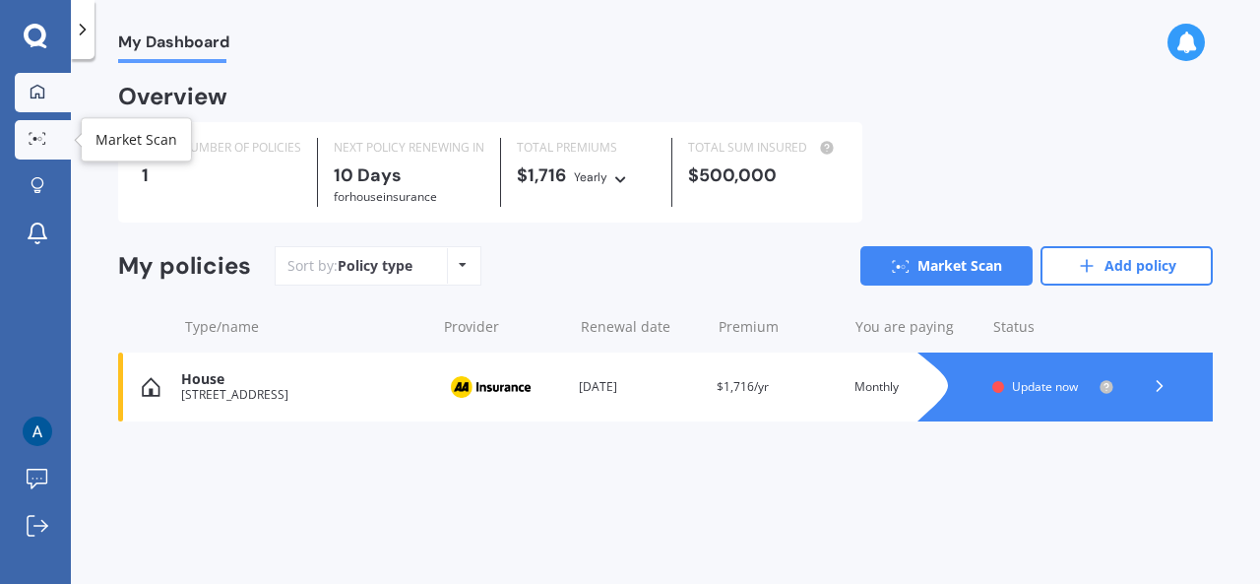
click at [37, 131] on link "Market Scan" at bounding box center [43, 139] width 56 height 39
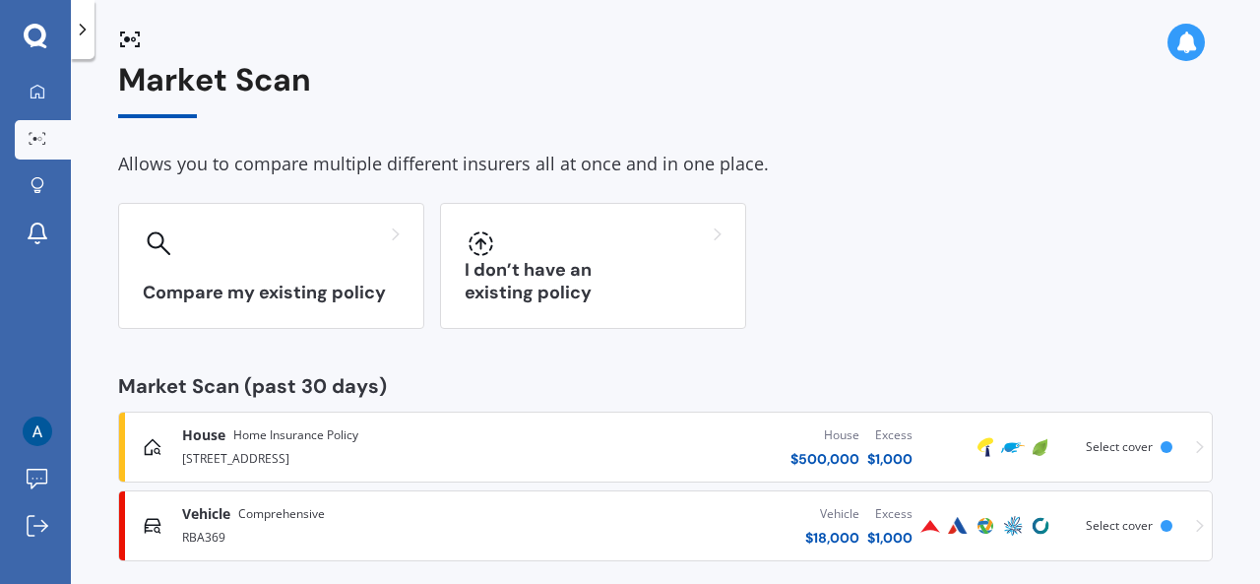
scroll to position [45, 0]
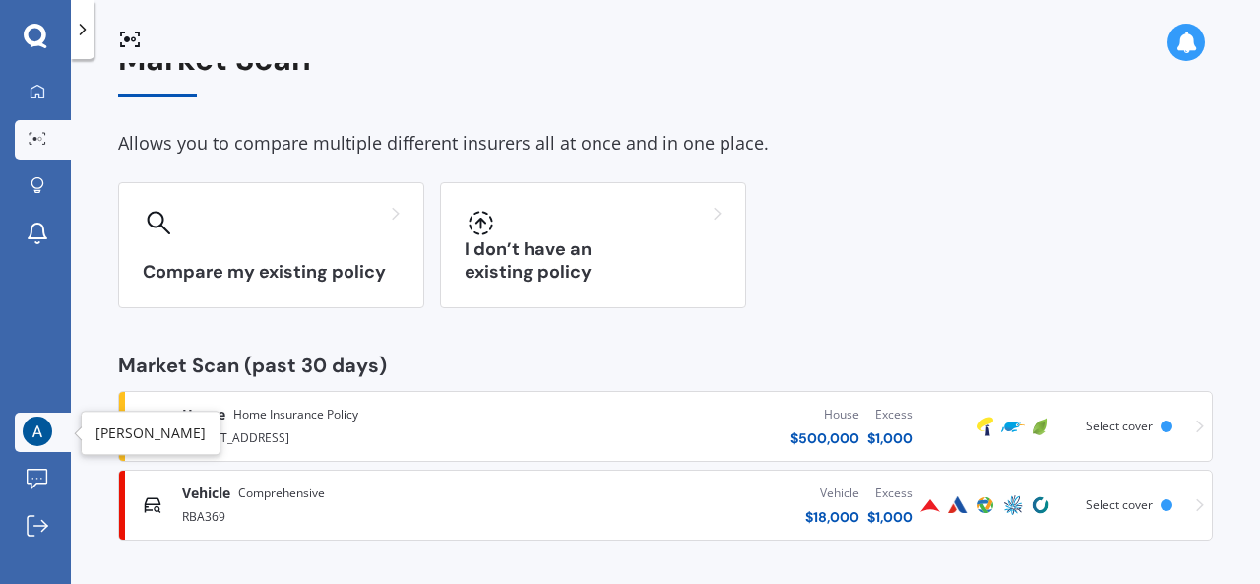
click at [39, 432] on img at bounding box center [38, 432] width 30 height 30
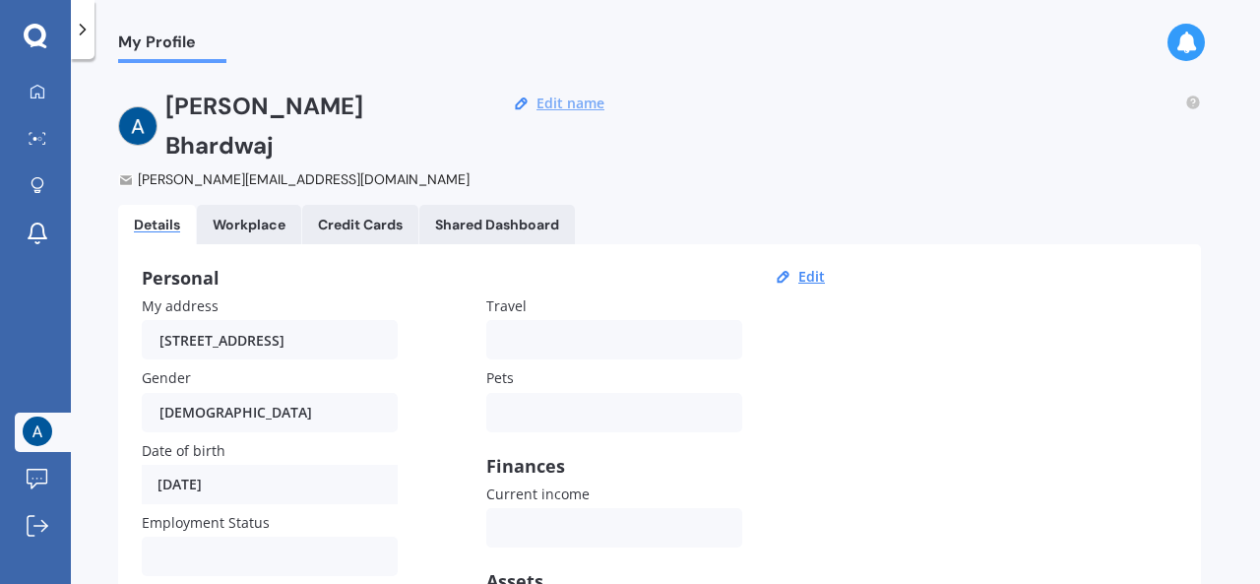
click at [563, 111] on button "Edit name" at bounding box center [571, 104] width 80 height 18
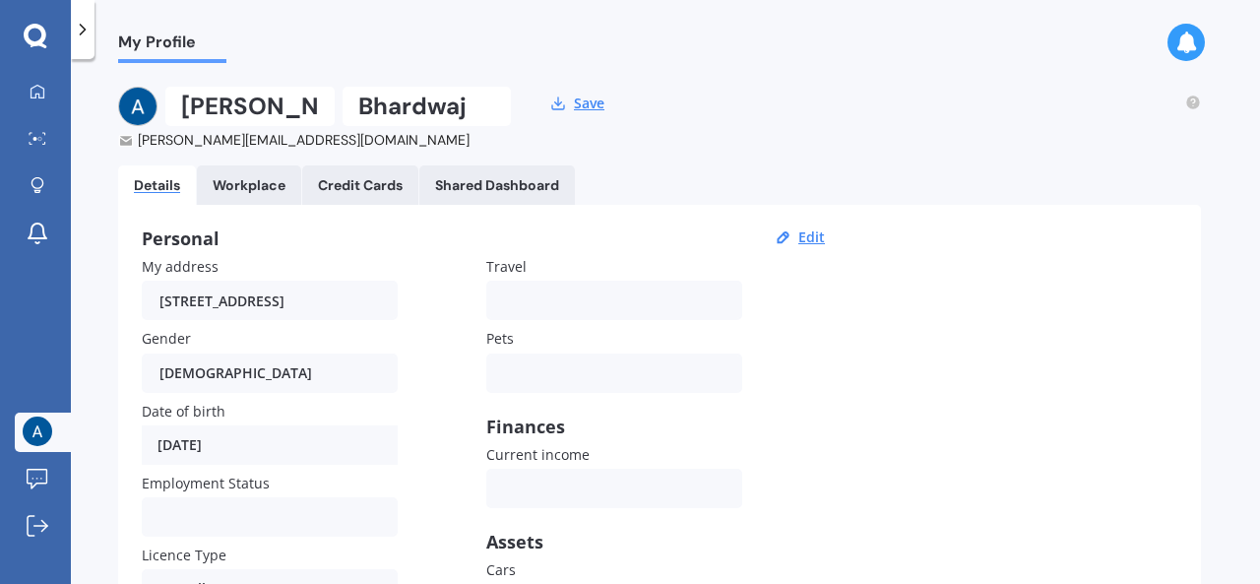
click at [311, 119] on input "[PERSON_NAME]" at bounding box center [249, 106] width 169 height 39
type input "A"
type input "J"
click at [481, 109] on input "Bhardwaj" at bounding box center [427, 106] width 169 height 39
type input "B"
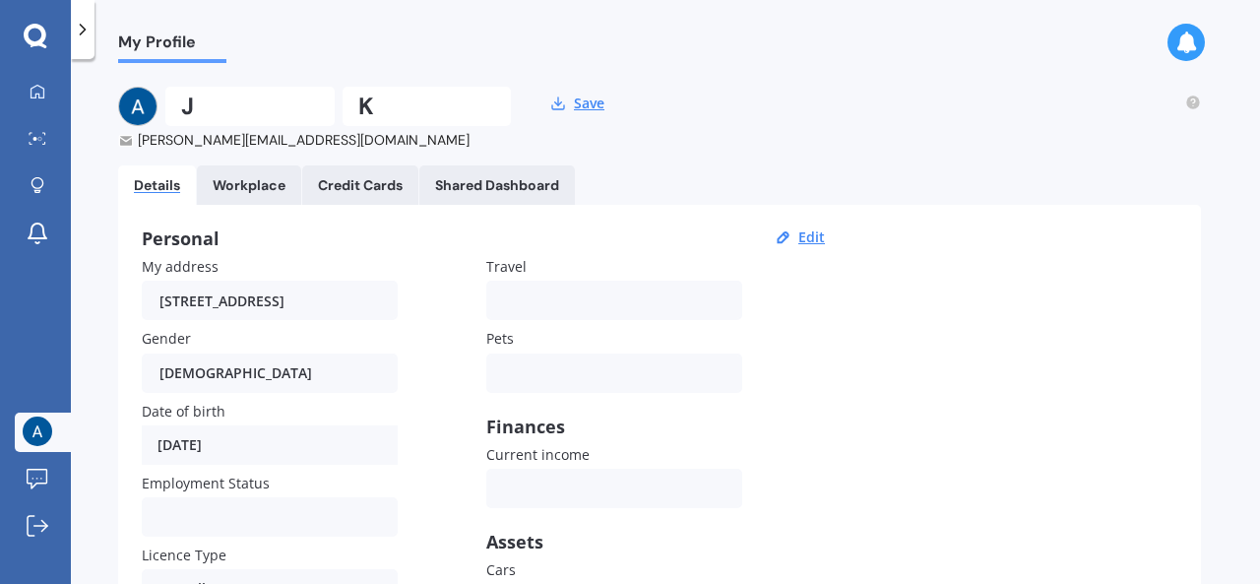
type input "K"
click at [738, 228] on div "Personal" at bounding box center [486, 238] width 689 height 20
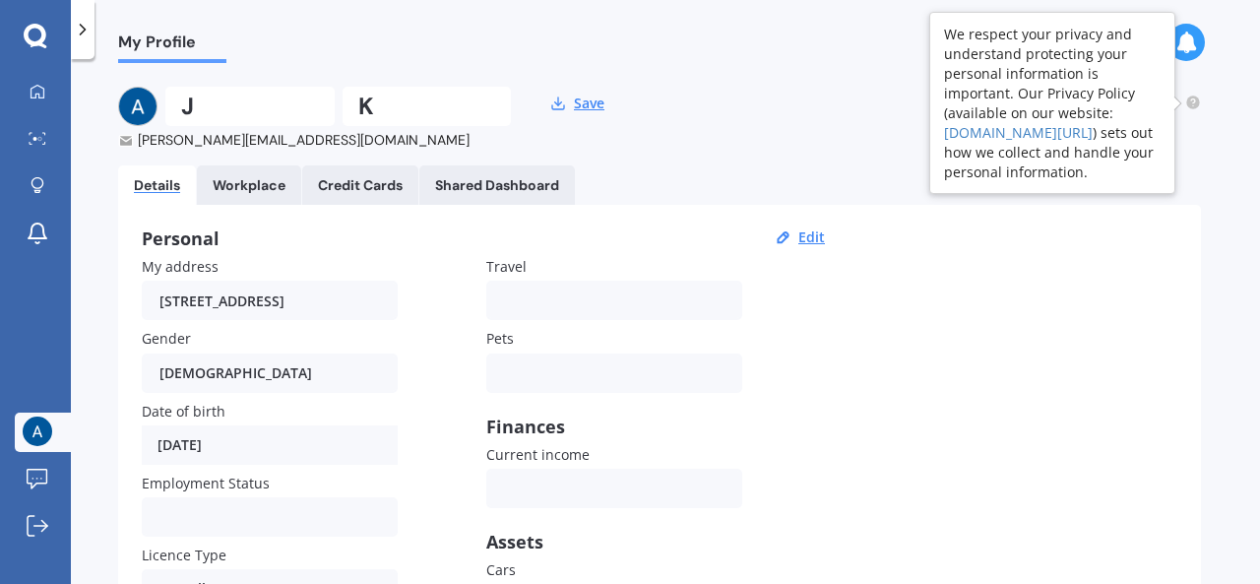
click at [1193, 99] on icon at bounding box center [1193, 101] width 4 height 4
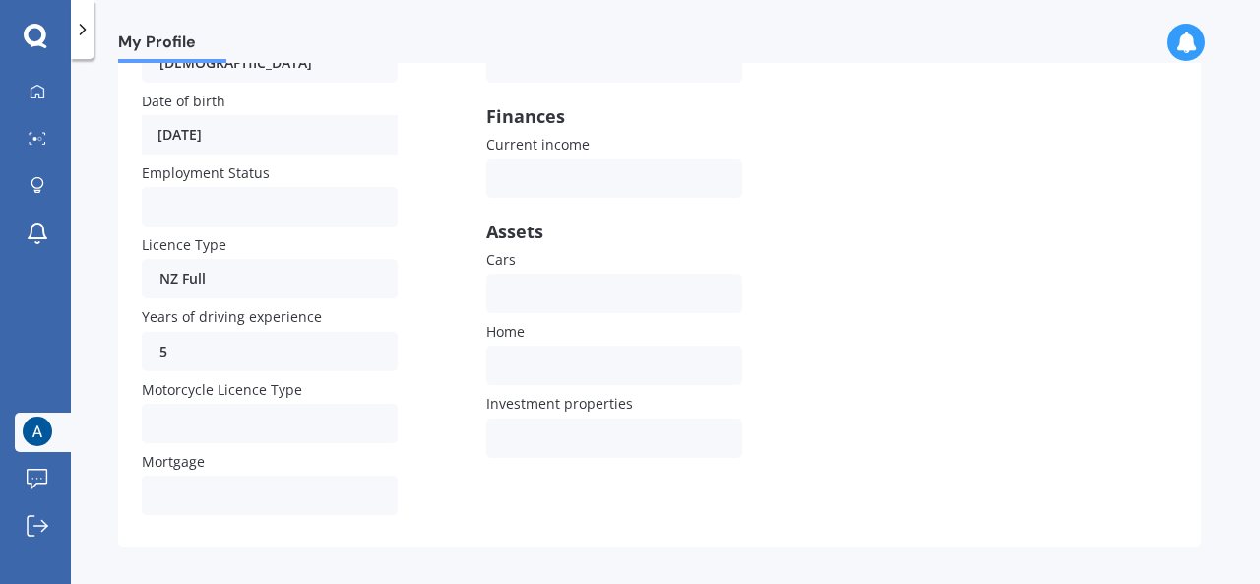
scroll to position [334, 0]
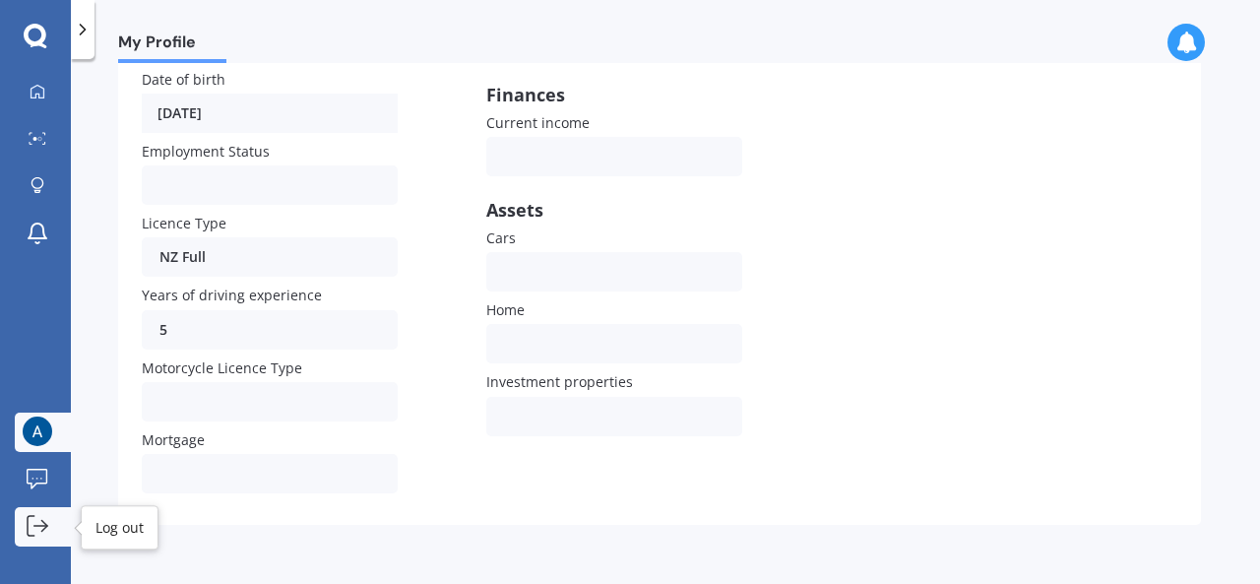
click at [33, 521] on icon at bounding box center [38, 526] width 22 height 22
